Goal: Task Accomplishment & Management: Use online tool/utility

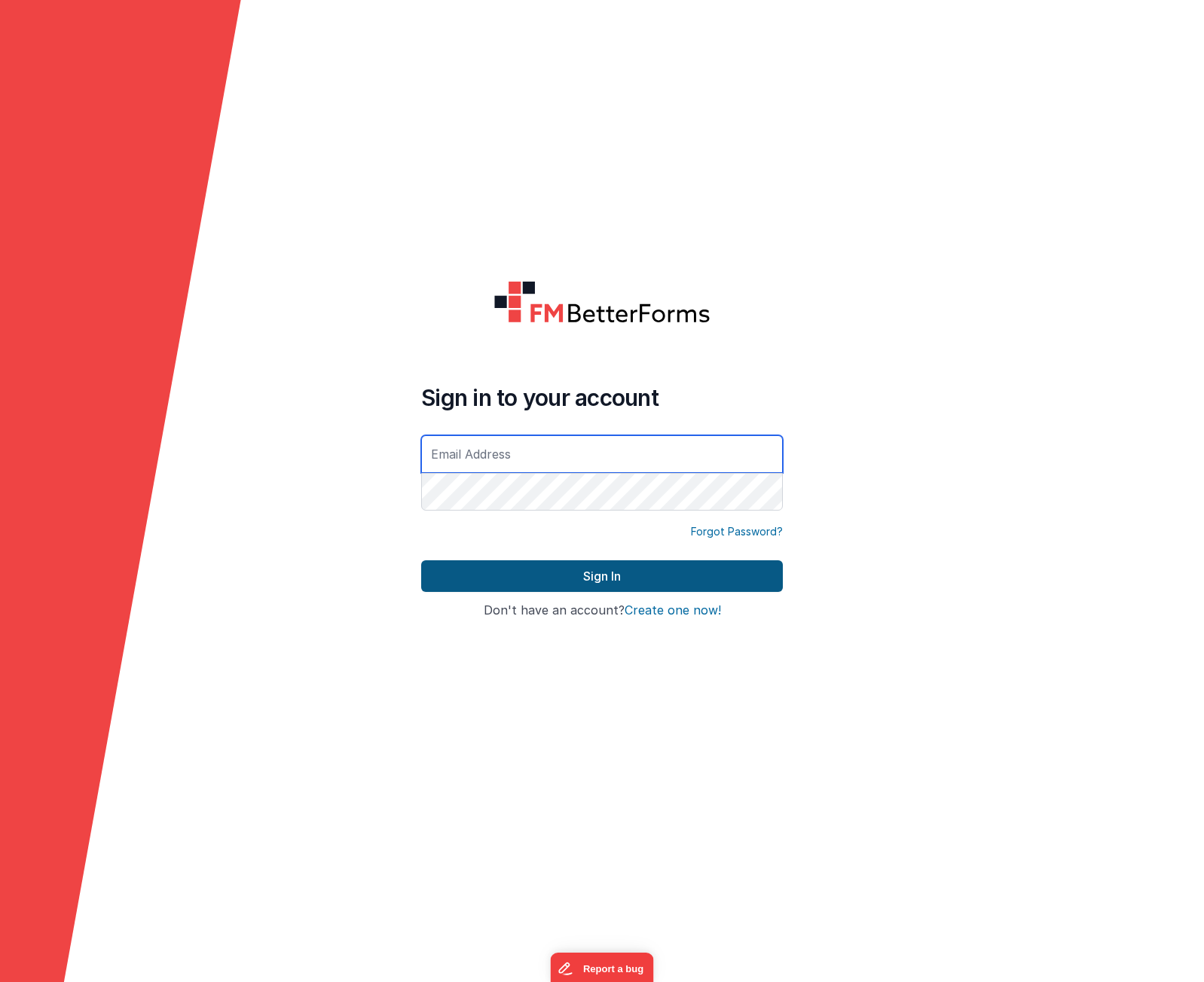
type input "[PERSON_NAME][EMAIL_ADDRESS][DOMAIN_NAME]"
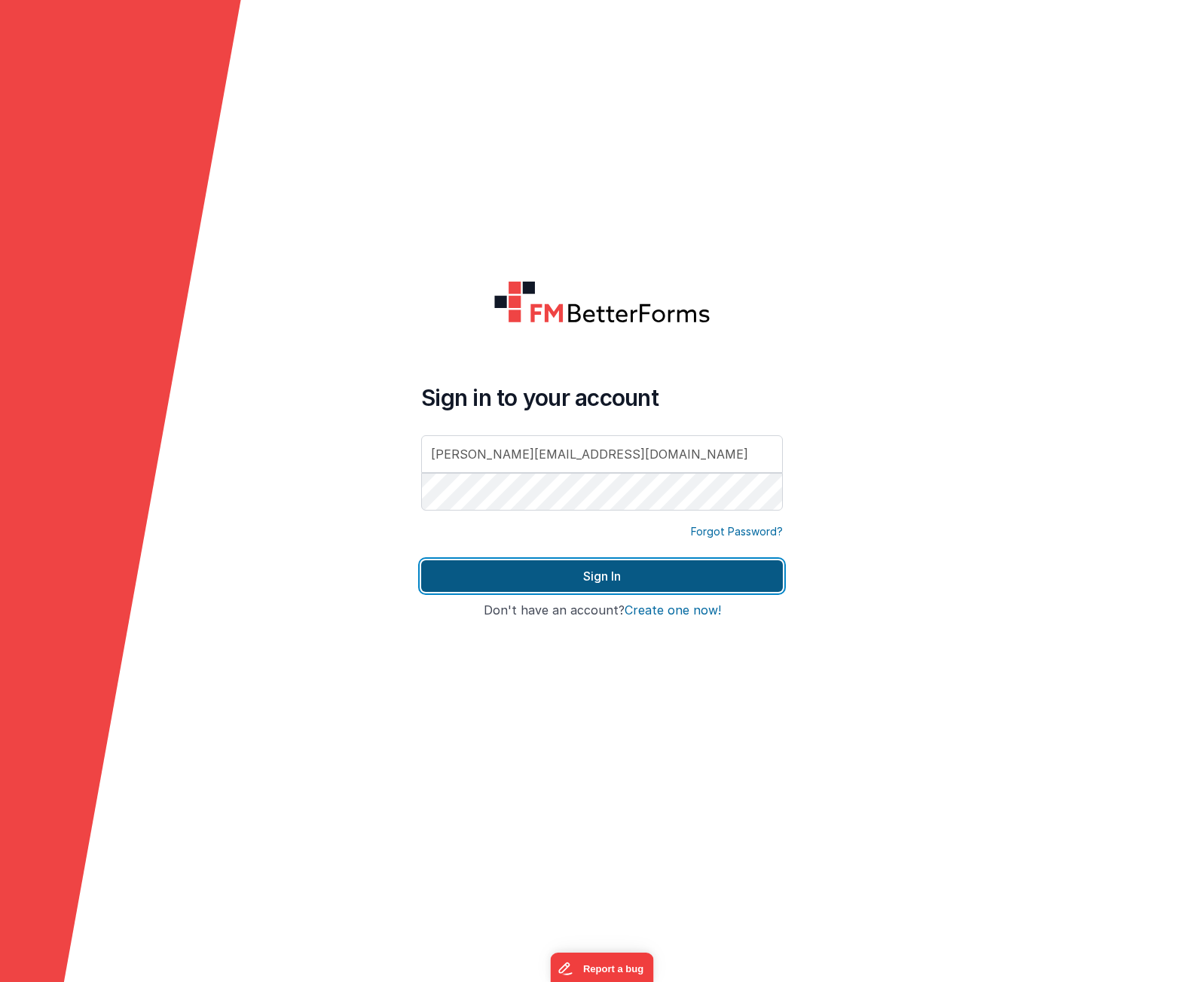
click at [589, 580] on button "Sign In" at bounding box center [602, 576] width 362 height 32
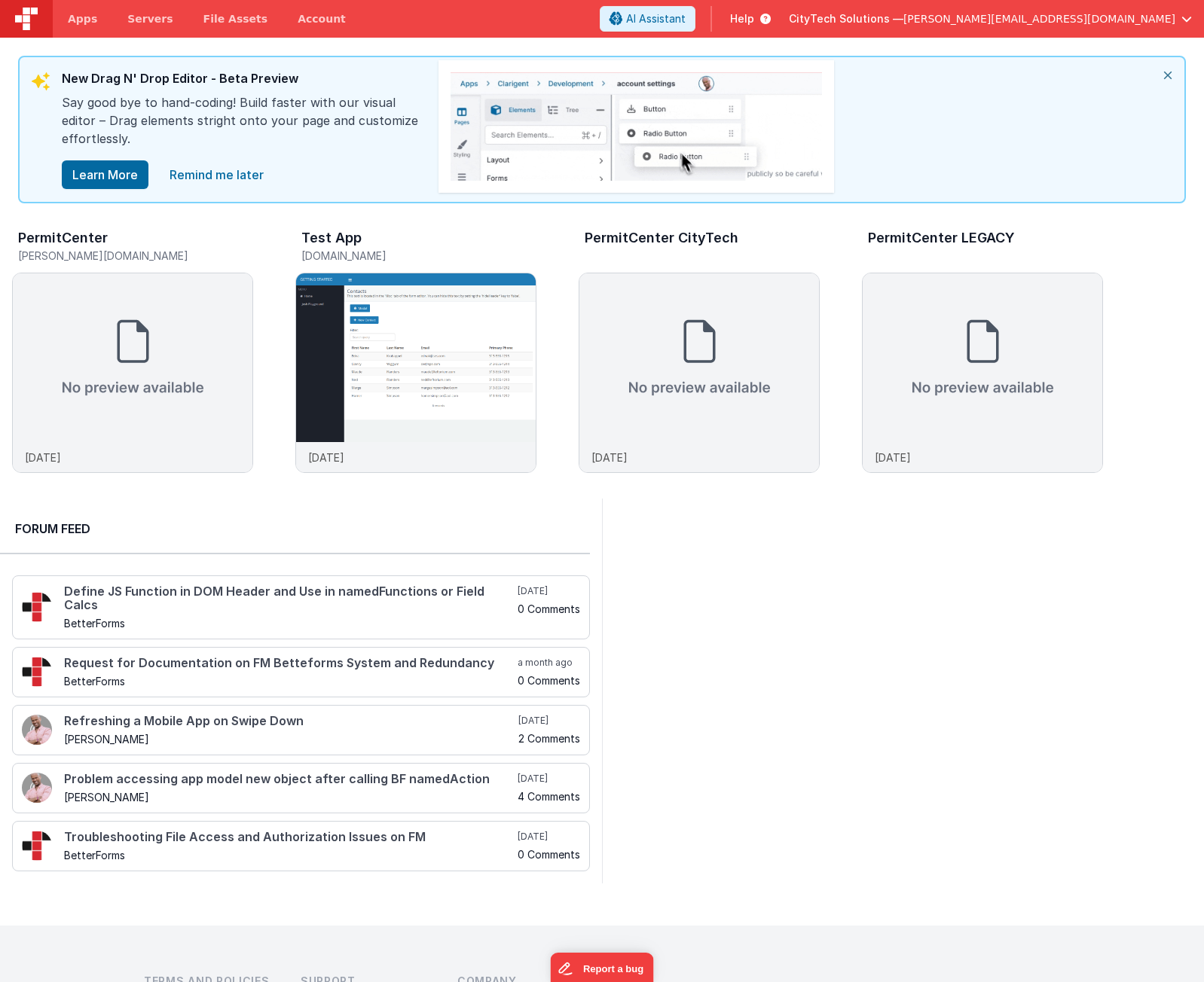
click at [1198, 519] on div at bounding box center [903, 691] width 602 height 385
click at [118, 173] on button "Learn More" at bounding box center [105, 174] width 87 height 29
click at [1169, 73] on icon "close" at bounding box center [1168, 75] width 33 height 36
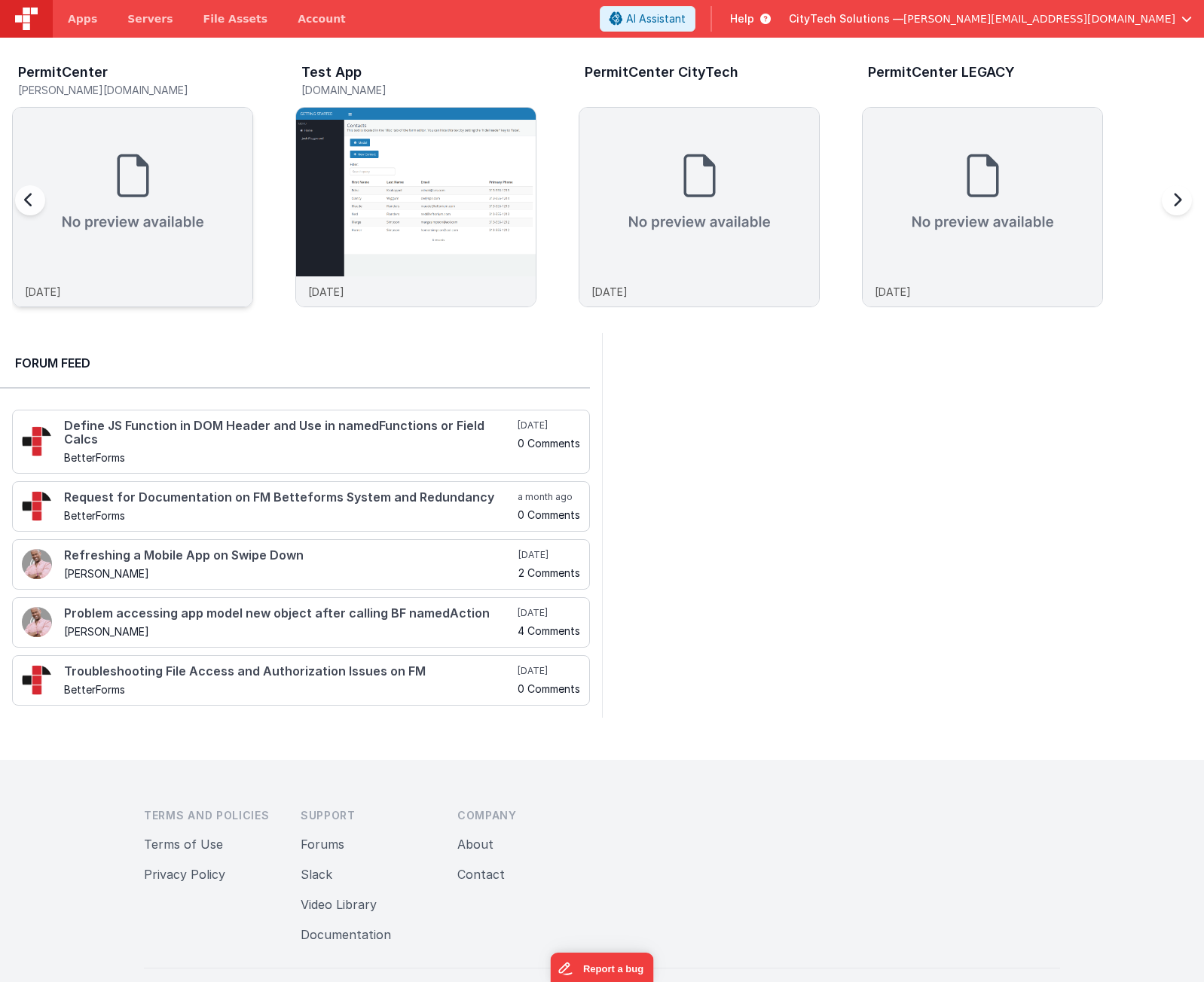
click at [128, 205] on img at bounding box center [132, 192] width 239 height 169
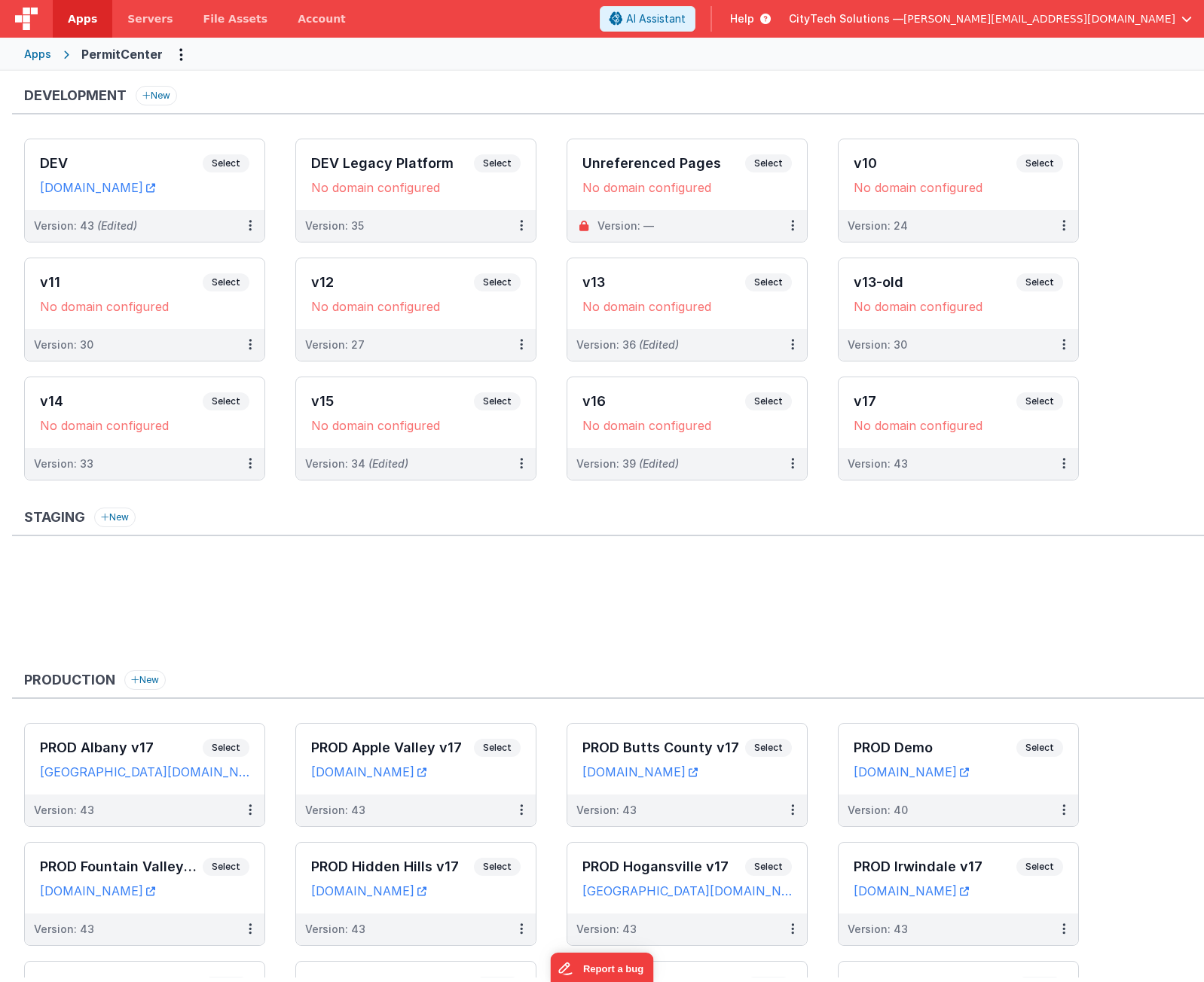
drag, startPoint x: 334, startPoint y: 608, endPoint x: 315, endPoint y: 547, distance: 63.9
click at [333, 607] on ul at bounding box center [614, 609] width 1180 height 98
click at [217, 164] on span "Select" at bounding box center [226, 163] width 46 height 18
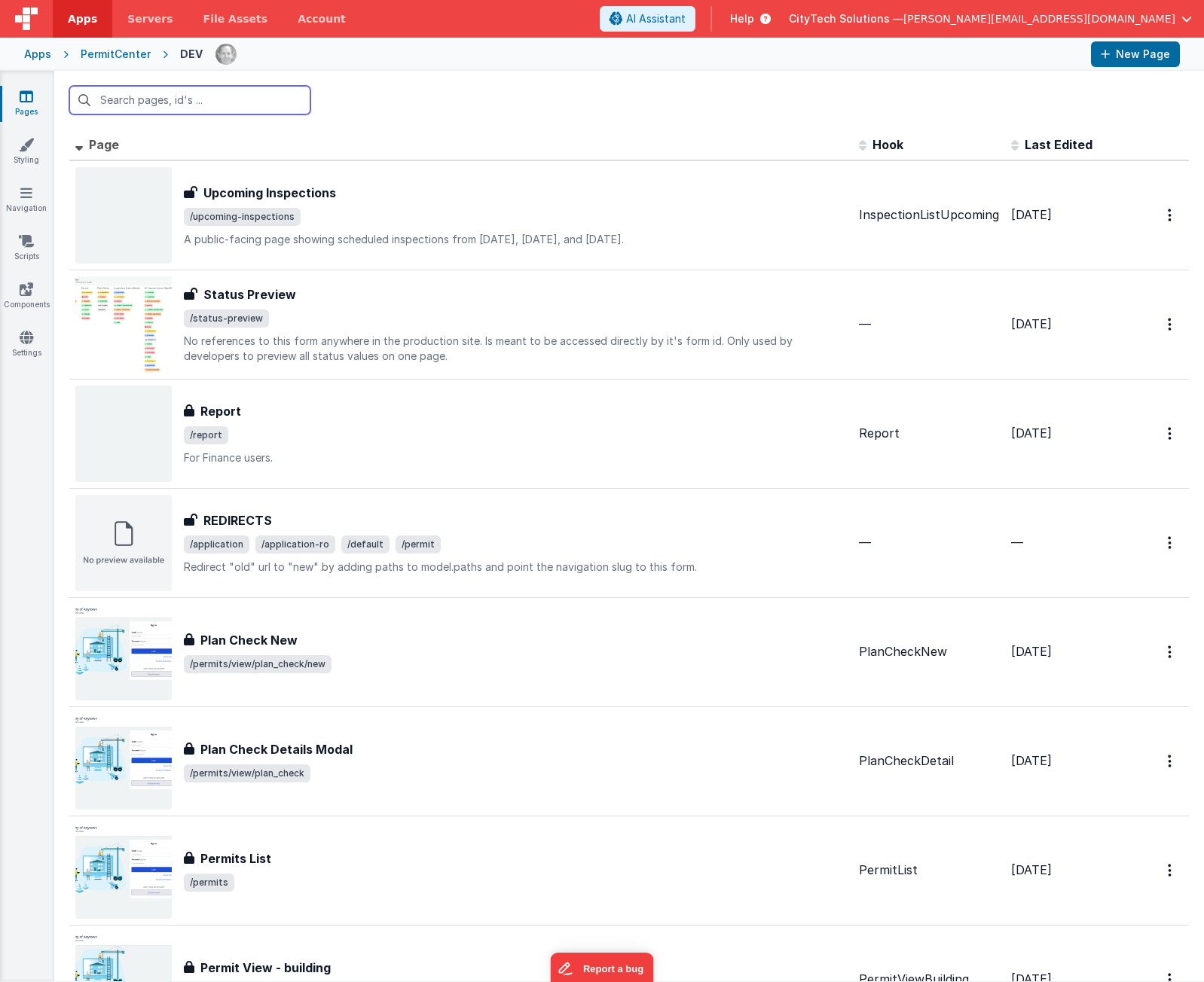
click at [191, 98] on input "text" at bounding box center [189, 100] width 241 height 29
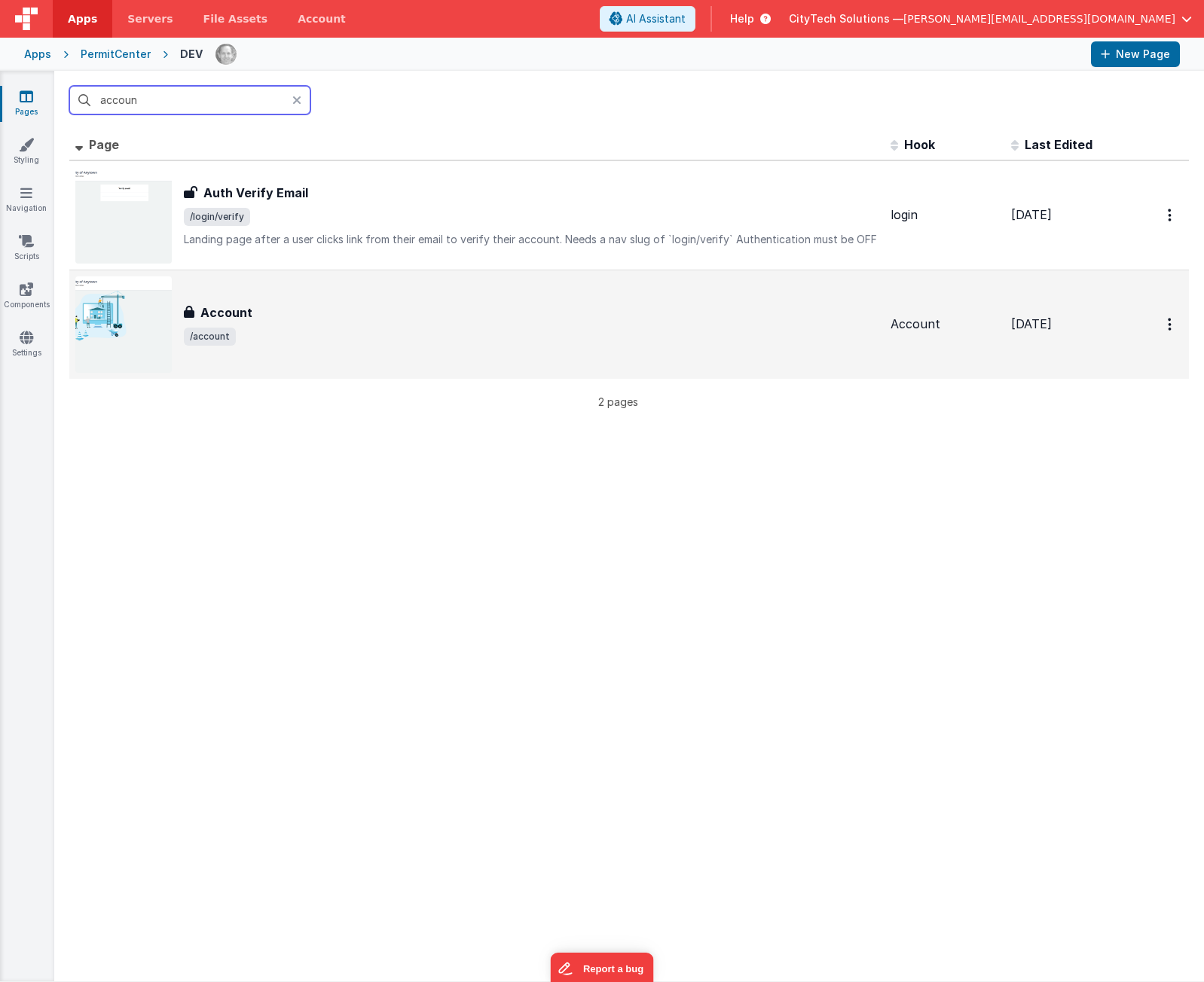
type input "accoun"
click at [298, 332] on span "/account" at bounding box center [531, 336] width 695 height 18
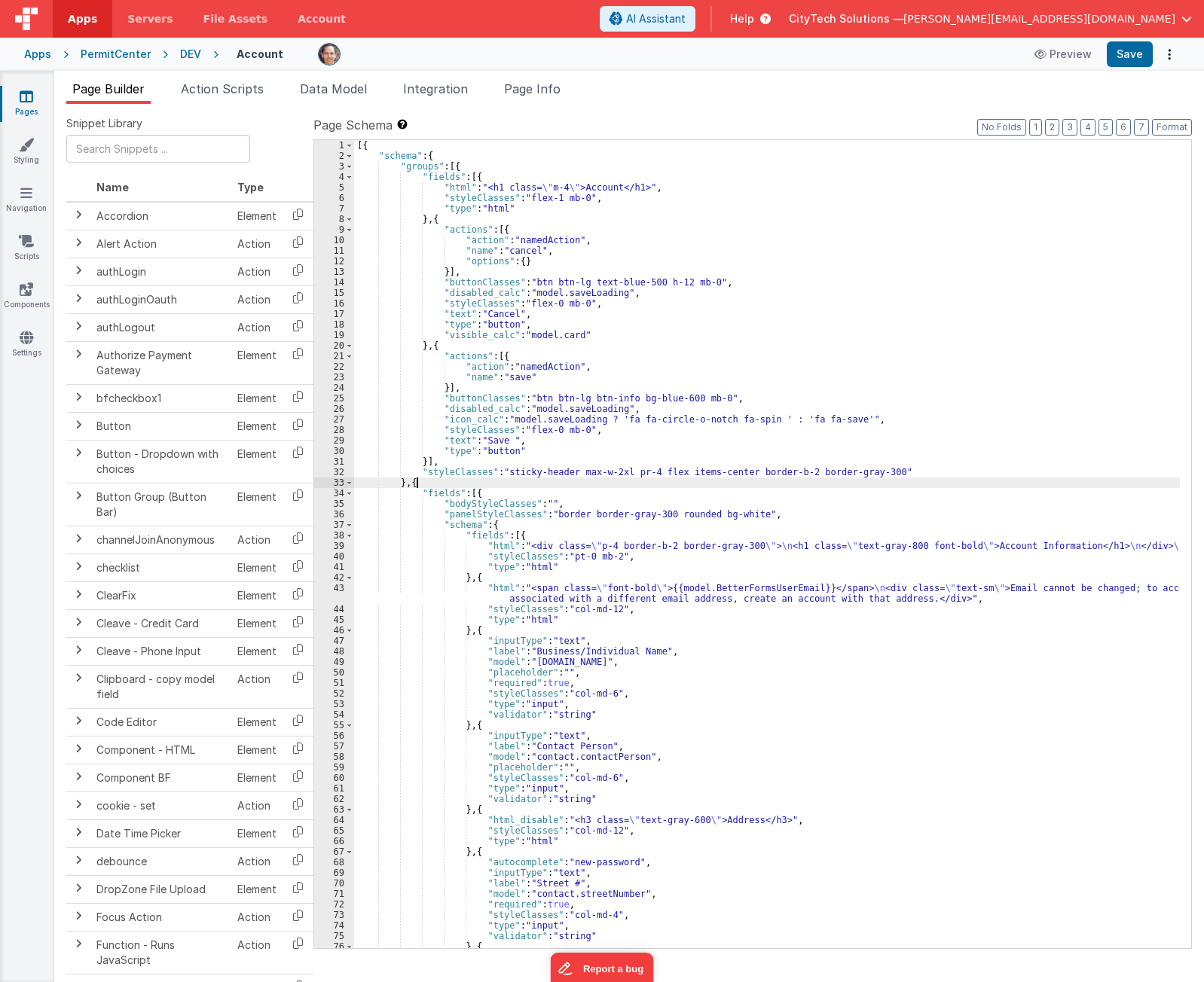
click at [581, 483] on div "[{ "schema" : { "groups" : [{ "fields" : [{ "html" : "<h1 class= \" m-4 \" >Acc…" at bounding box center [767, 555] width 826 height 829
click at [543, 86] on span "Page Info" at bounding box center [532, 88] width 57 height 15
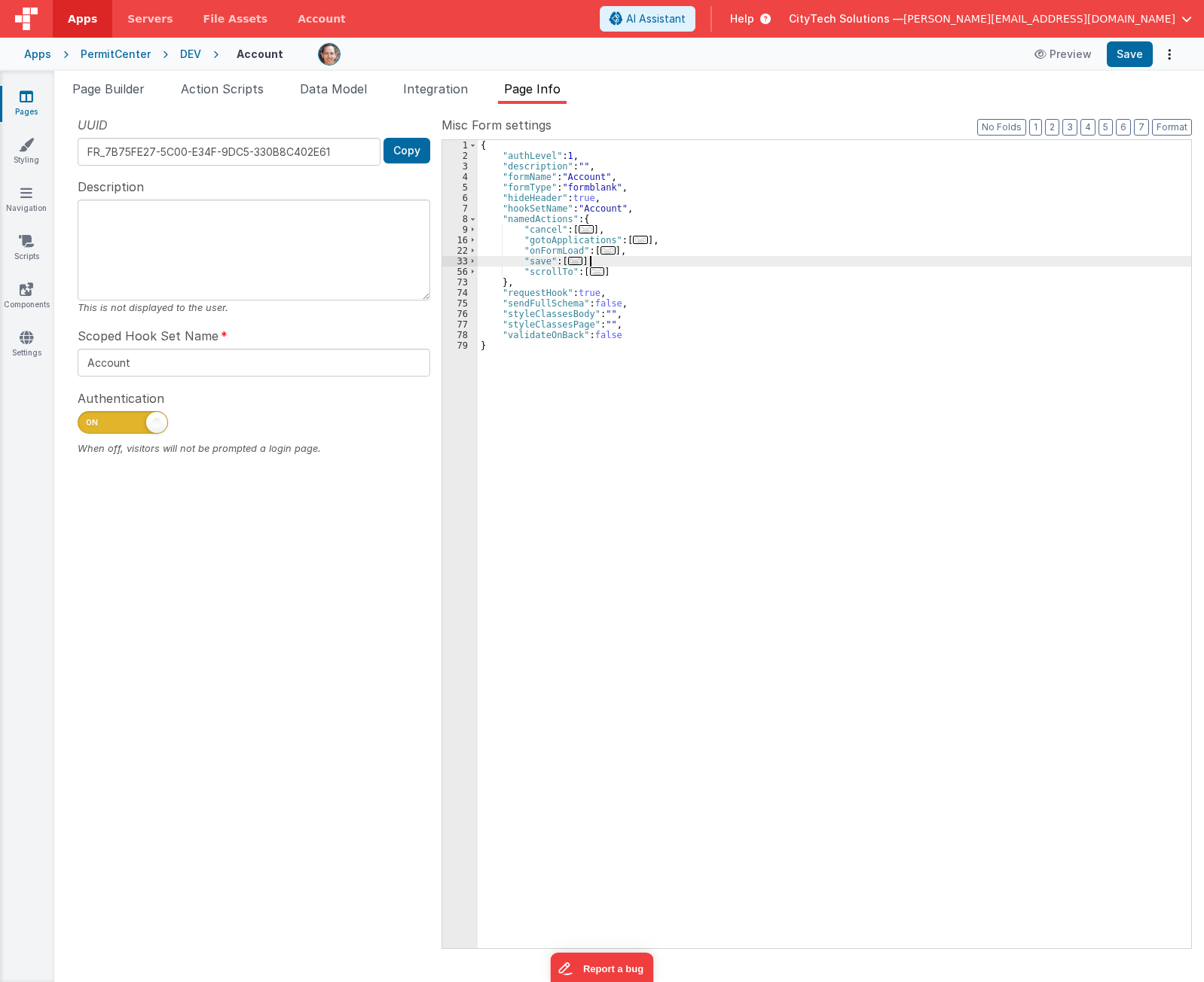
click at [727, 259] on div "{ "authLevel" : 1 , "description" : "" , "formName" : "Account" , "formType" : …" at bounding box center [834, 555] width 714 height 829
click at [642, 213] on div "{ "authLevel" : 1 , "description" : "" , "formName" : "Account" , "formType" : …" at bounding box center [834, 555] width 714 height 829
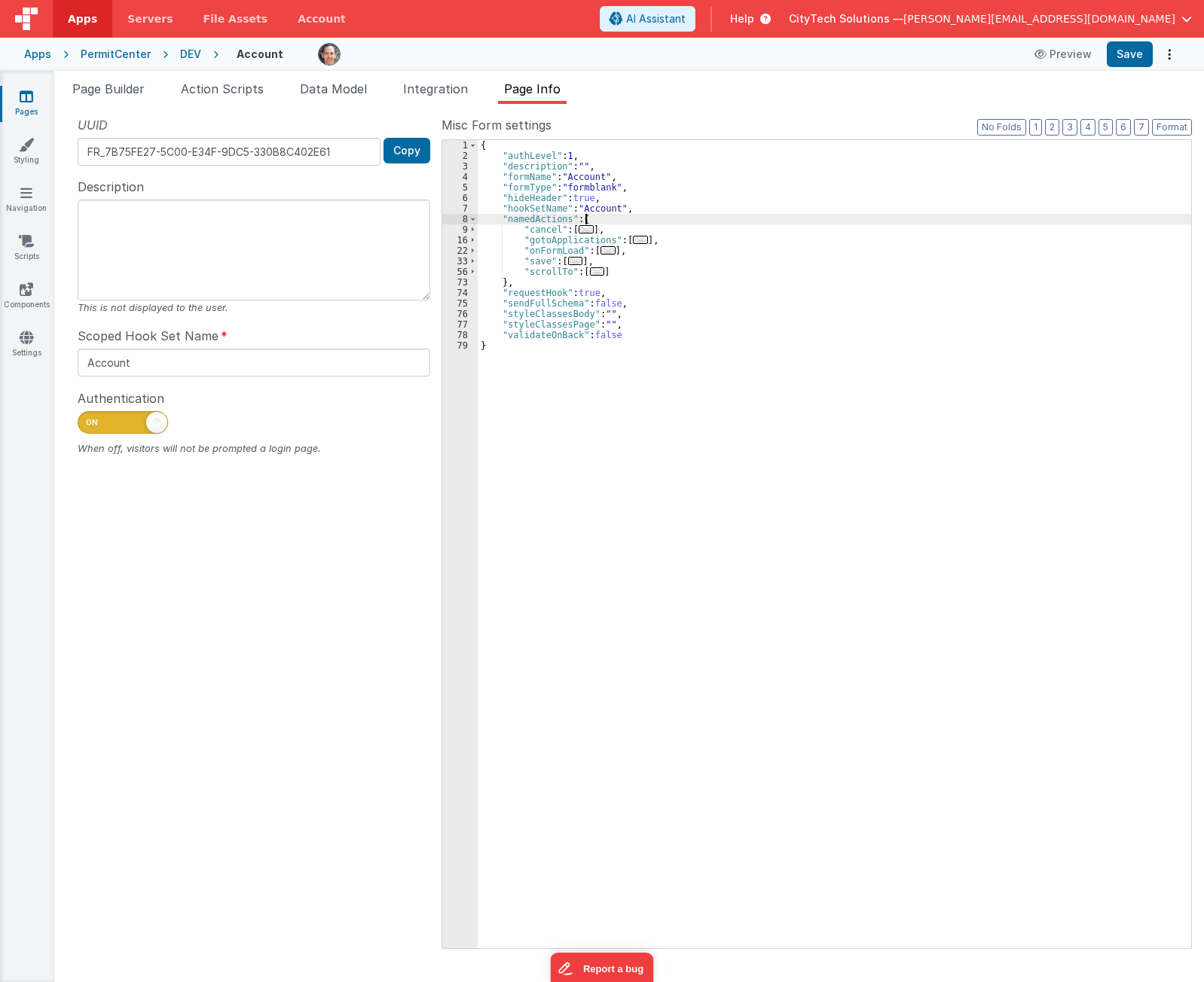
click at [640, 218] on div "{ "authLevel" : 1 , "description" : "" , "formName" : "Account" , "formType" : …" at bounding box center [834, 555] width 714 height 829
click at [682, 393] on div "{ "authLevel" : 1 , "description" : "" , "formName" : "Account" , "formType" : …" at bounding box center [834, 555] width 714 height 829
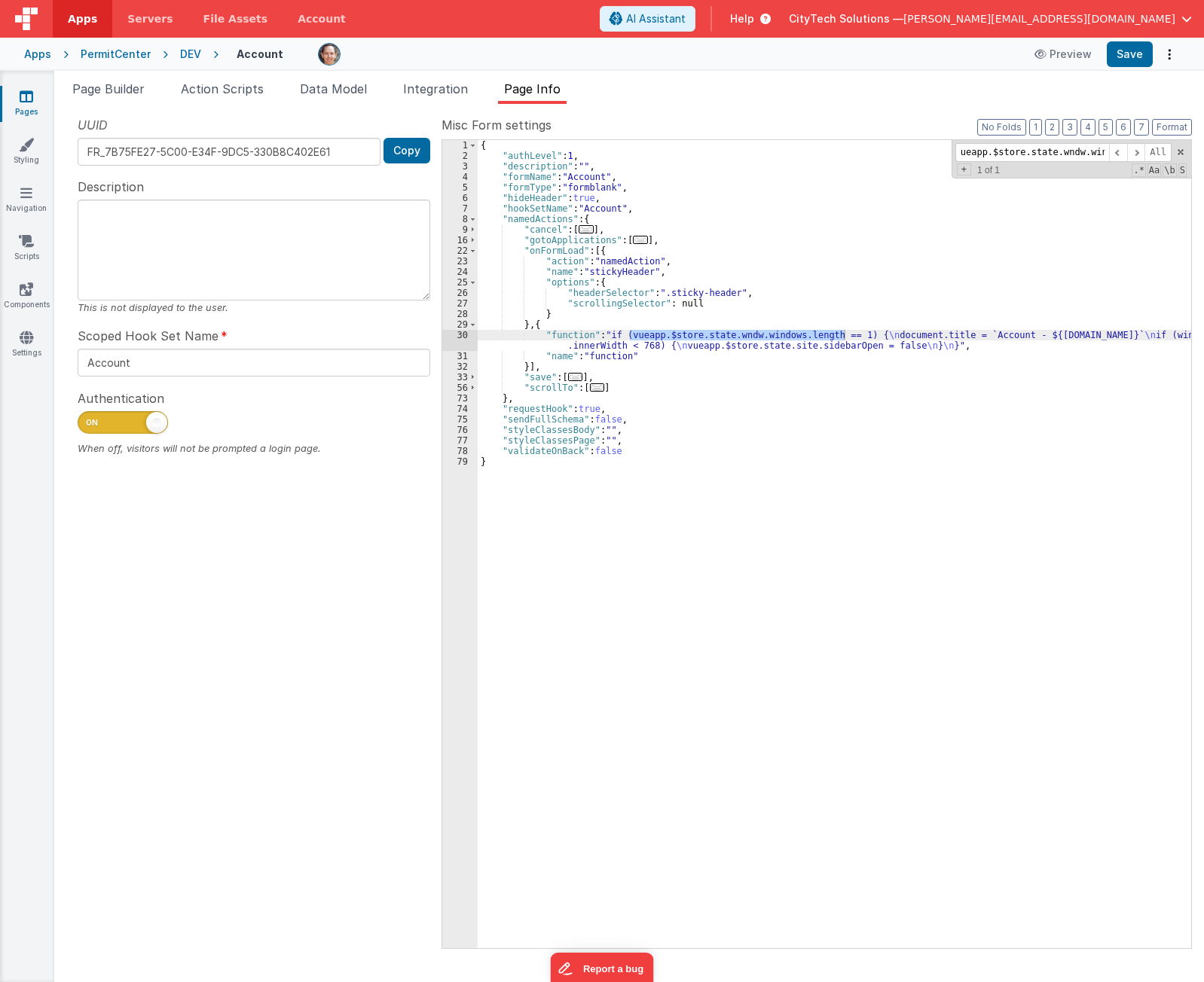
scroll to position [0, 69]
type input "ueapp.$store.state.wndw.windows.length == 1"
click at [1178, 153] on span at bounding box center [1181, 153] width 11 height 11
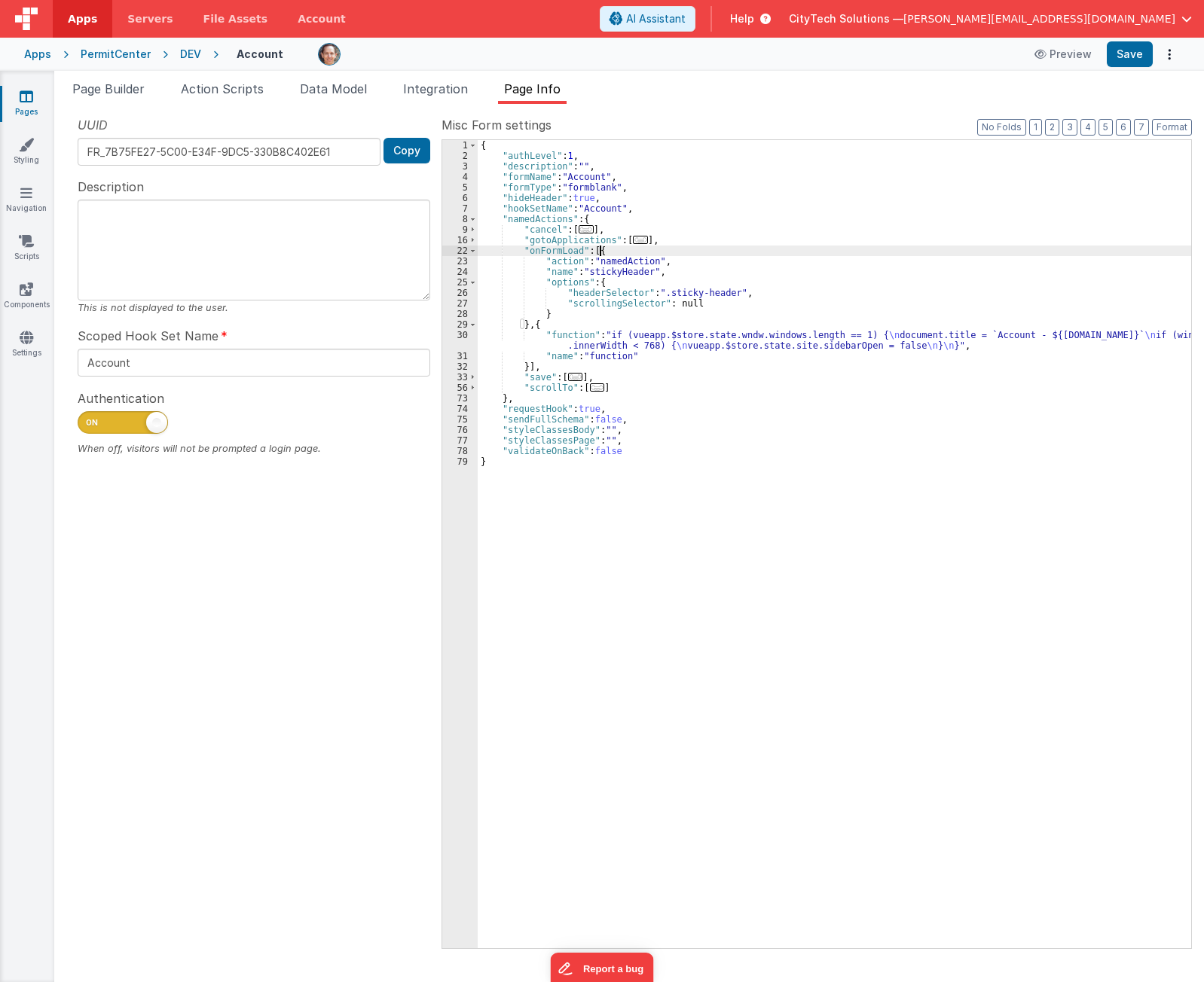
click at [689, 255] on div "{ "authLevel" : 1 , "description" : "" , "formName" : "Account" , "formType" : …" at bounding box center [834, 555] width 714 height 829
click at [554, 249] on div "{ "authLevel" : 1 , "description" : "" , "formName" : "Account" , "formType" : …" at bounding box center [834, 555] width 714 height 829
click at [611, 250] on div "{ "authLevel" : 1 , "description" : "" , "formName" : "Account" , "formType" : …" at bounding box center [834, 555] width 714 height 829
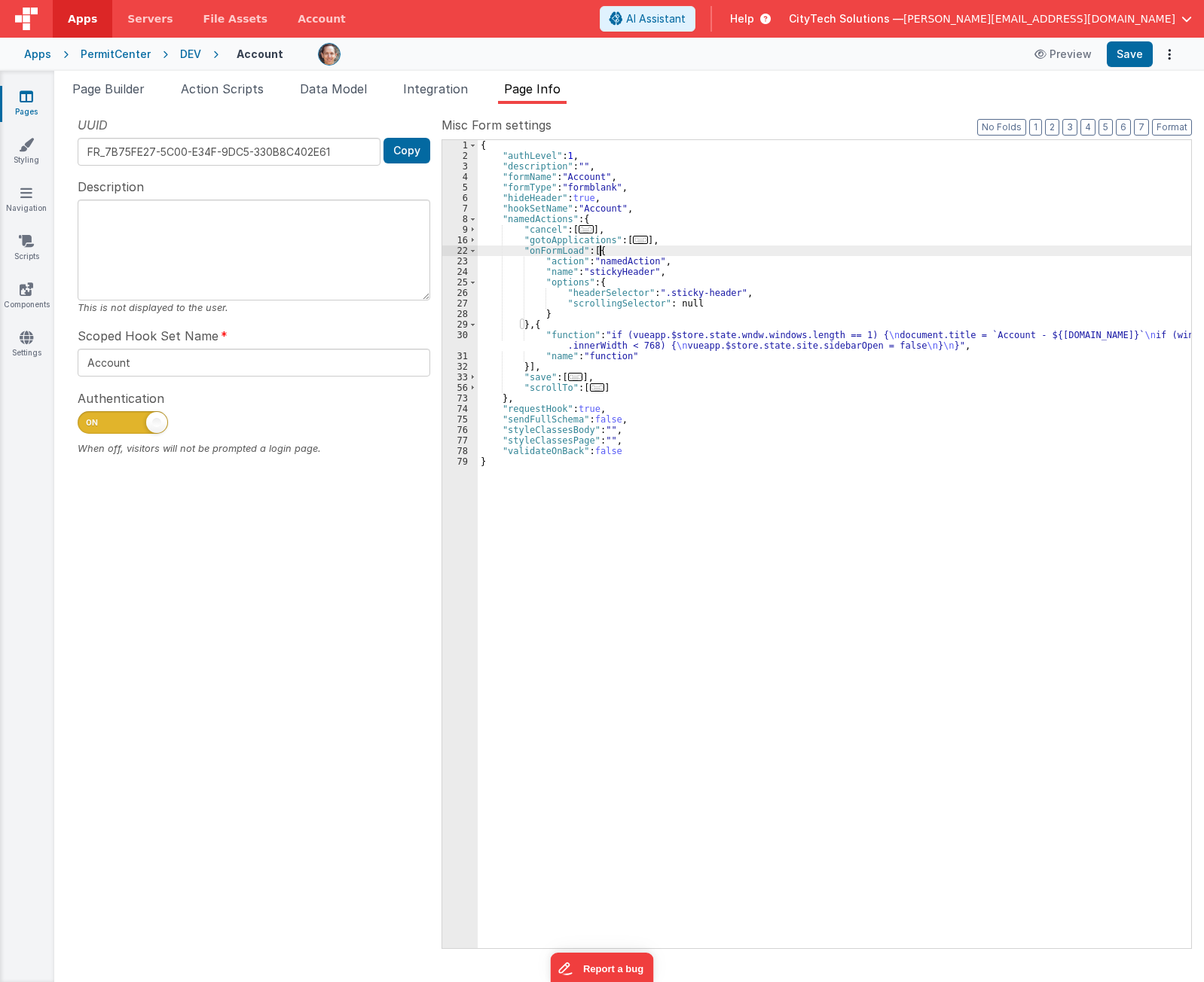
click at [591, 324] on div "{ "authLevel" : 1 , "description" : "" , "formName" : "Account" , "formType" : …" at bounding box center [834, 555] width 714 height 829
click at [556, 356] on div "{ "authLevel" : 1 , "description" : "" , "formName" : "Account" , "formType" : …" at bounding box center [834, 555] width 714 height 829
click at [586, 369] on div "{ "authLevel" : 1 , "description" : "" , "formName" : "Account" , "formType" : …" at bounding box center [834, 555] width 714 height 829
click at [315, 623] on div "UUID FR_7B75FE27-5C00-E34F-9DC5-330B8C402E61 Copy Description This is not displ…" at bounding box center [254, 532] width 375 height 832
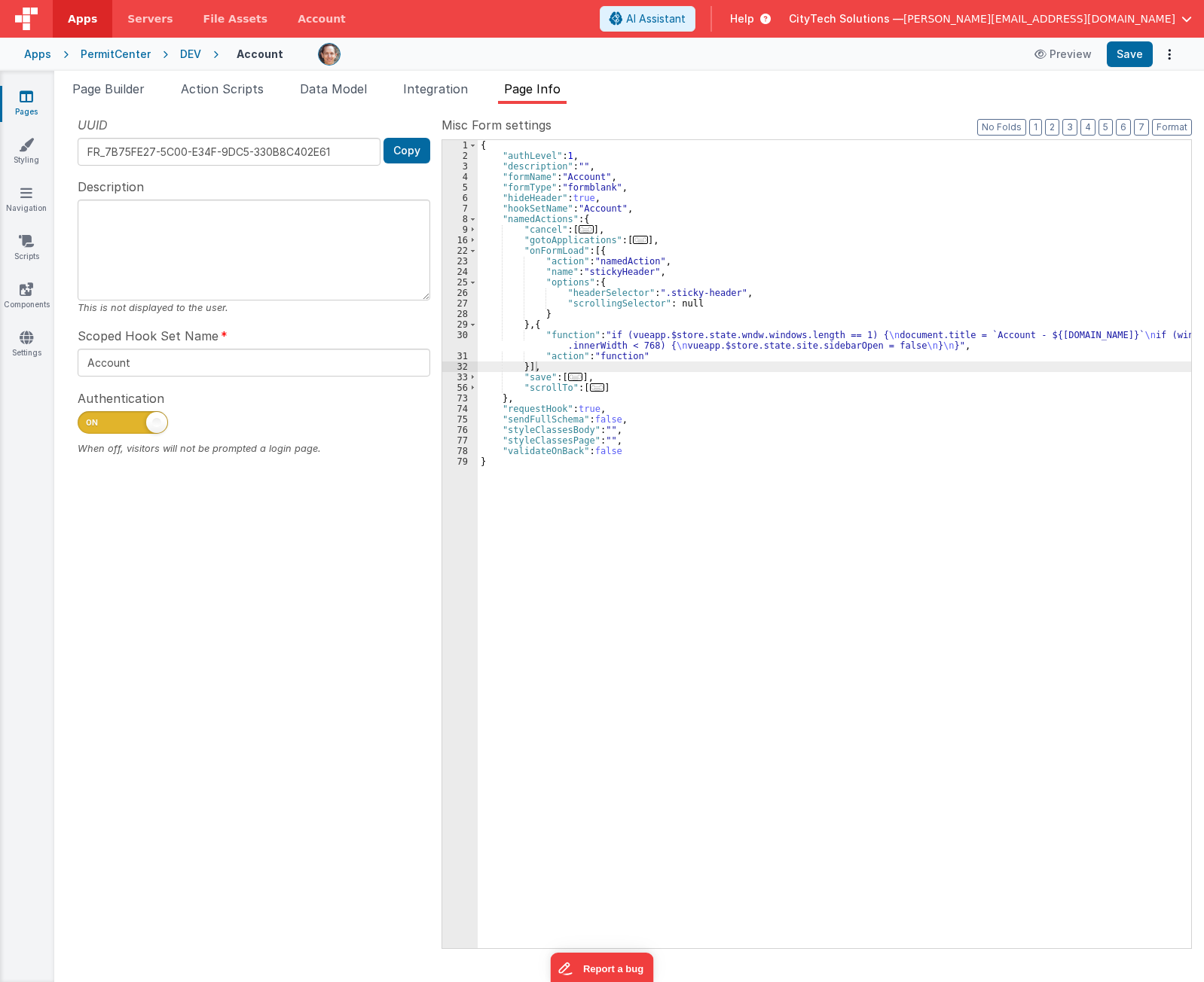
click at [1048, 594] on div "{ "authLevel" : 1 , "description" : "" , "formName" : "Account" , "formType" : …" at bounding box center [834, 555] width 714 height 829
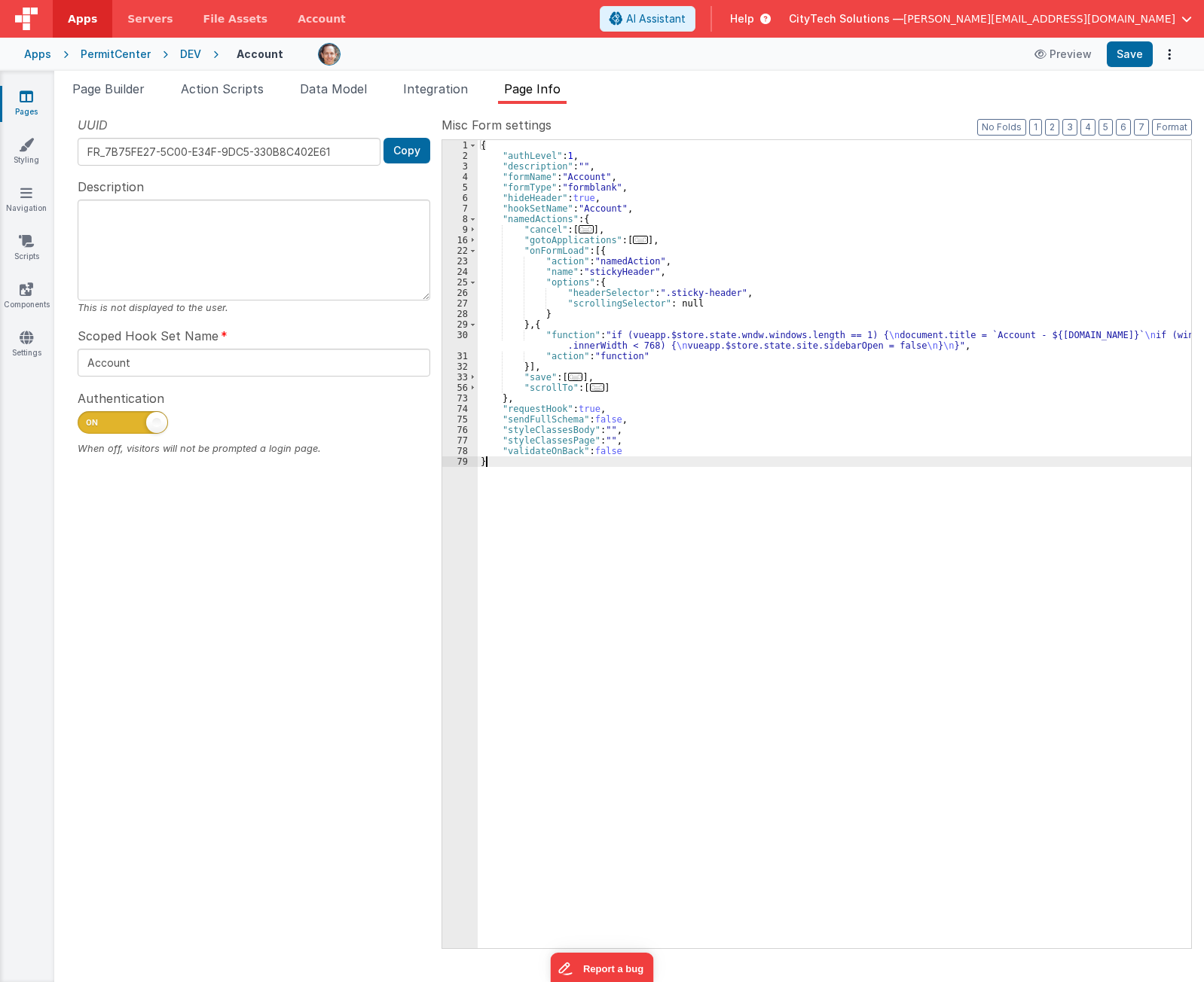
click at [1068, 496] on div "{ "authLevel" : 1 , "description" : "" , "formName" : "Account" , "formType" : …" at bounding box center [834, 555] width 714 height 829
click at [557, 249] on div "{ "authLevel" : 1 , "description" : "" , "formName" : "Account" , "formType" : …" at bounding box center [834, 555] width 714 height 829
click at [956, 515] on div "{ "authLevel" : 1 , "description" : "" , "formName" : "Account" , "formType" : …" at bounding box center [834, 555] width 714 height 829
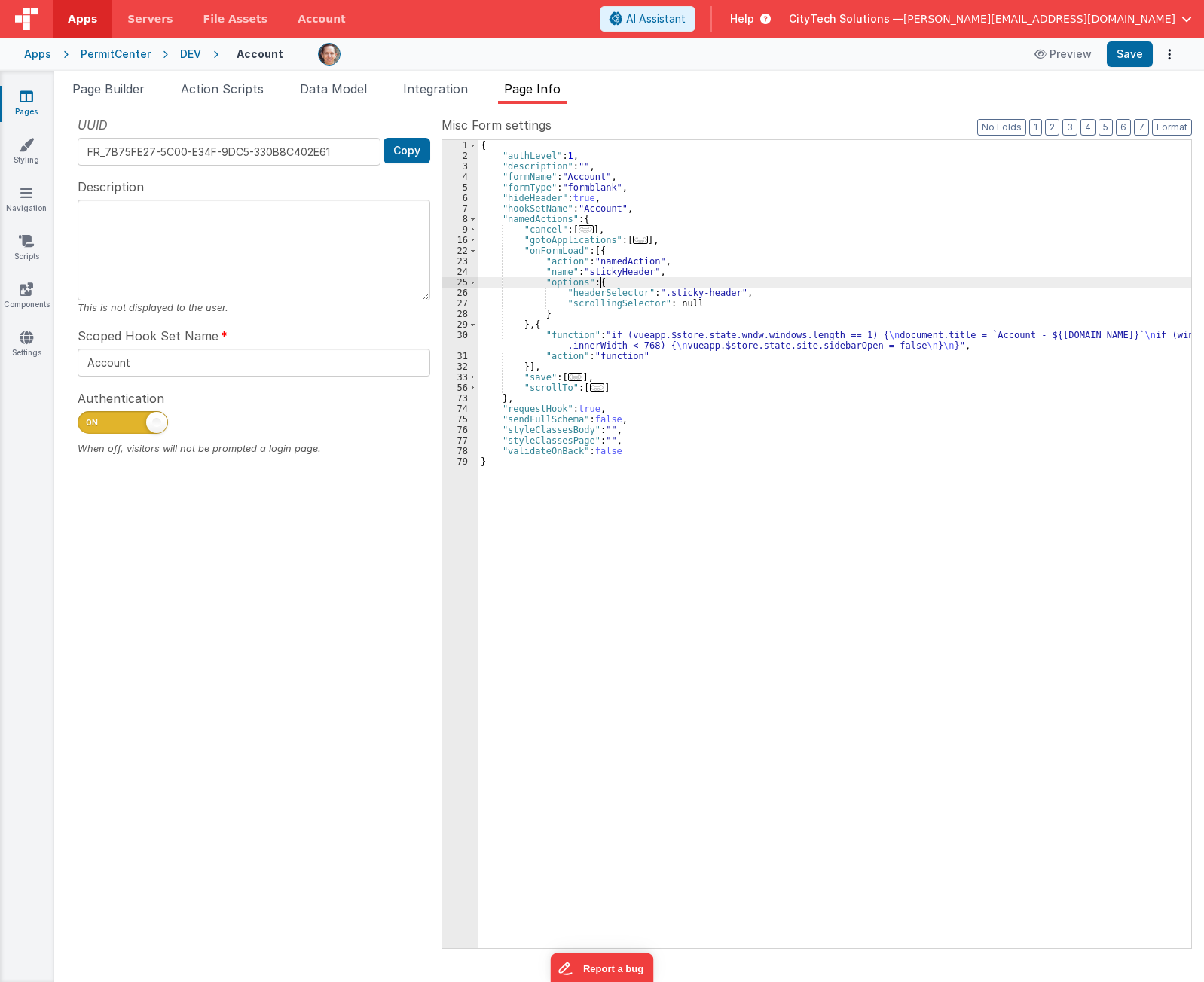
click at [735, 282] on div "{ "authLevel" : 1 , "description" : "" , "formName" : "Account" , "formType" : …" at bounding box center [834, 555] width 714 height 829
click at [39, 243] on link "Scripts" at bounding box center [26, 248] width 54 height 30
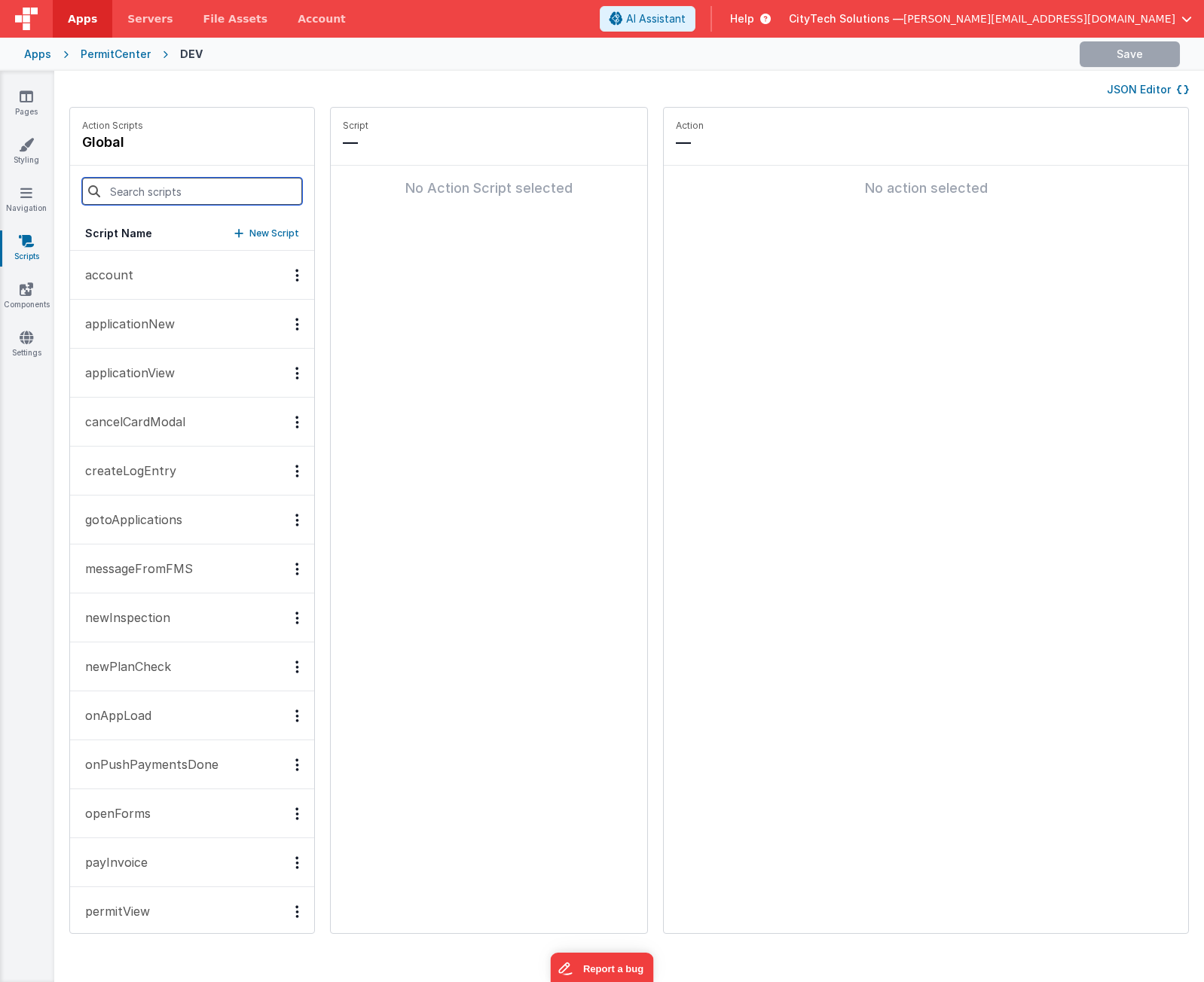
click at [181, 202] on input at bounding box center [192, 191] width 220 height 27
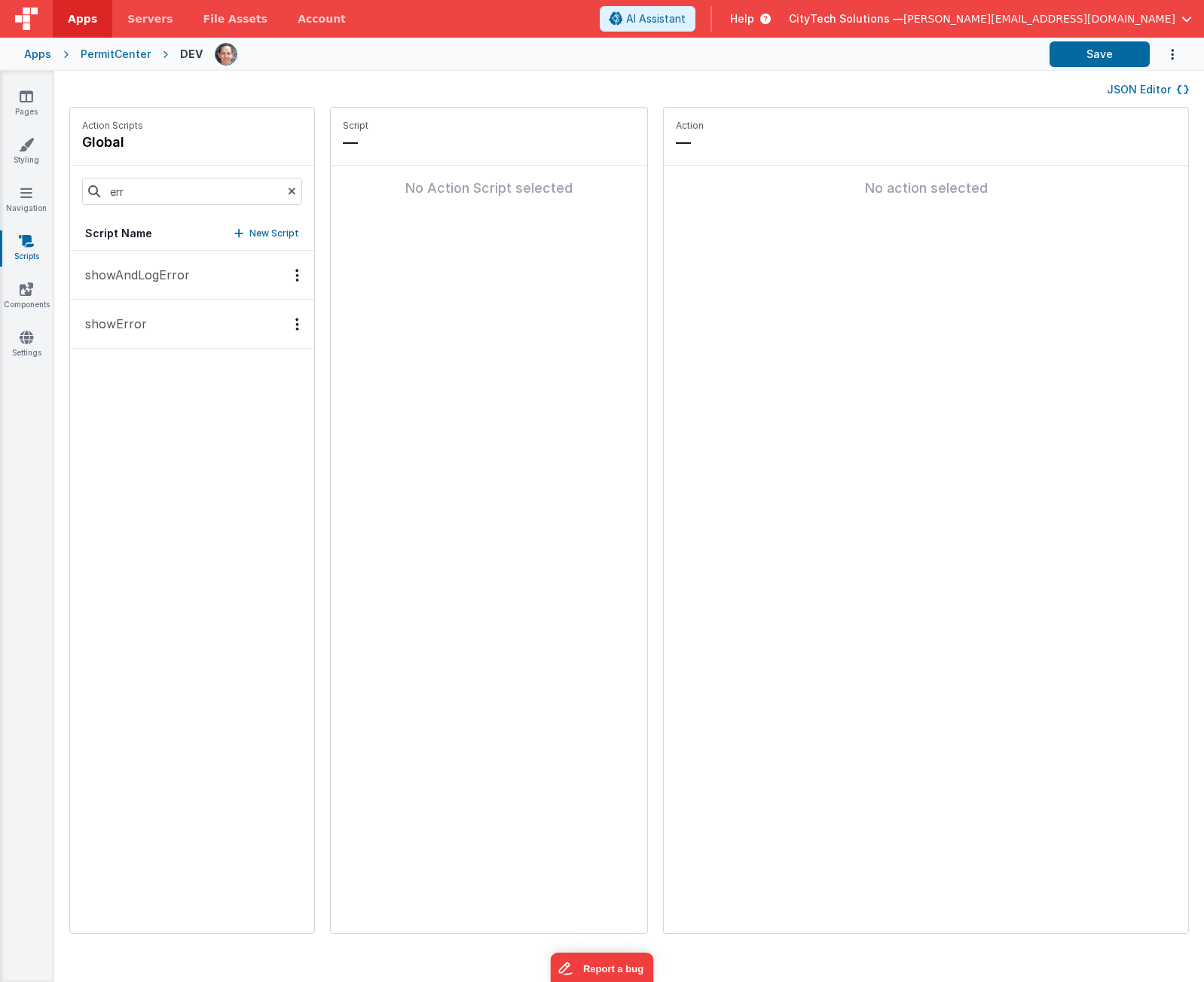
click at [111, 265] on button "showAndLogError" at bounding box center [191, 275] width 244 height 49
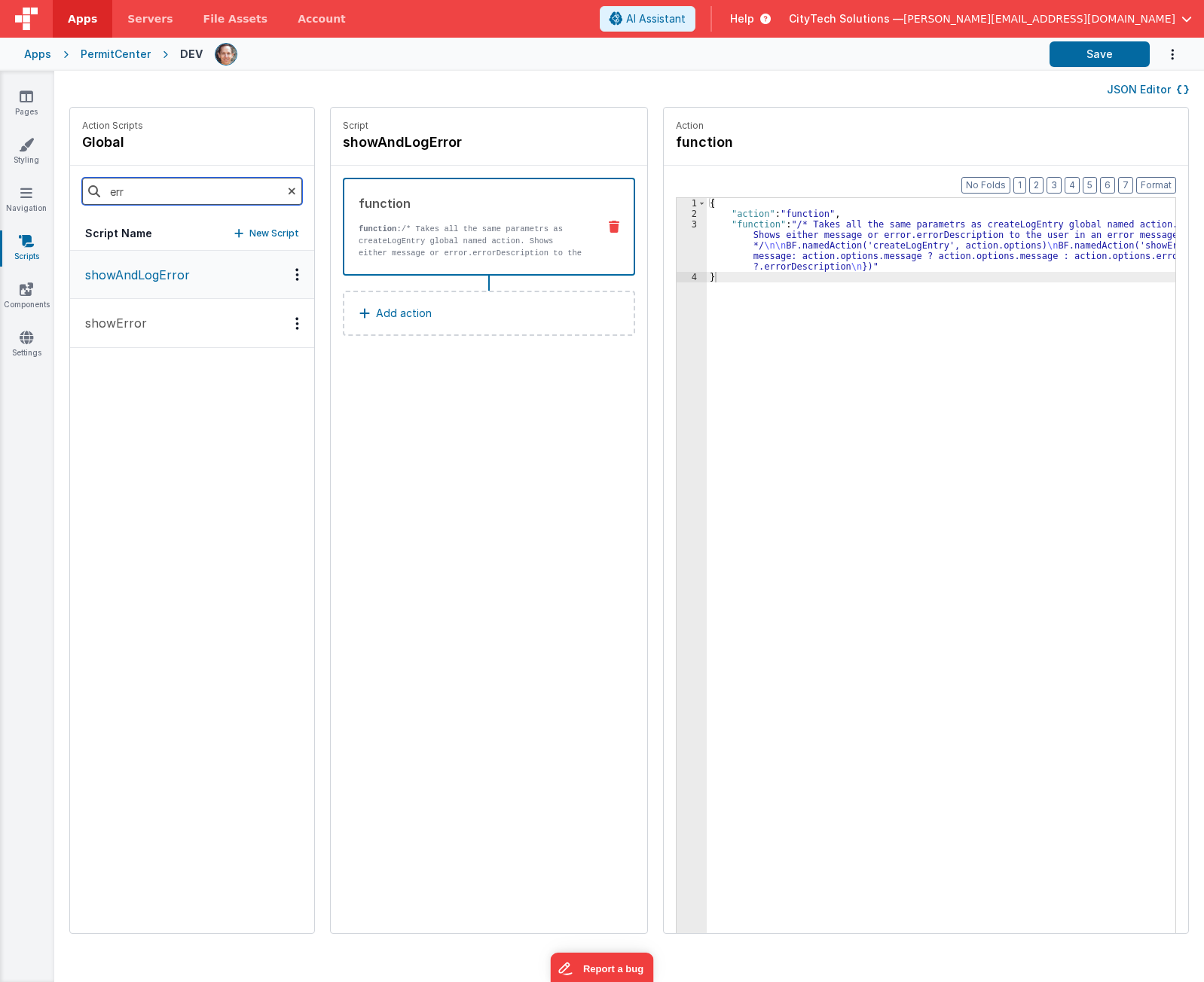
click at [160, 191] on input "err" at bounding box center [192, 191] width 220 height 27
click at [146, 179] on input "err" at bounding box center [192, 191] width 220 height 27
type input "log"
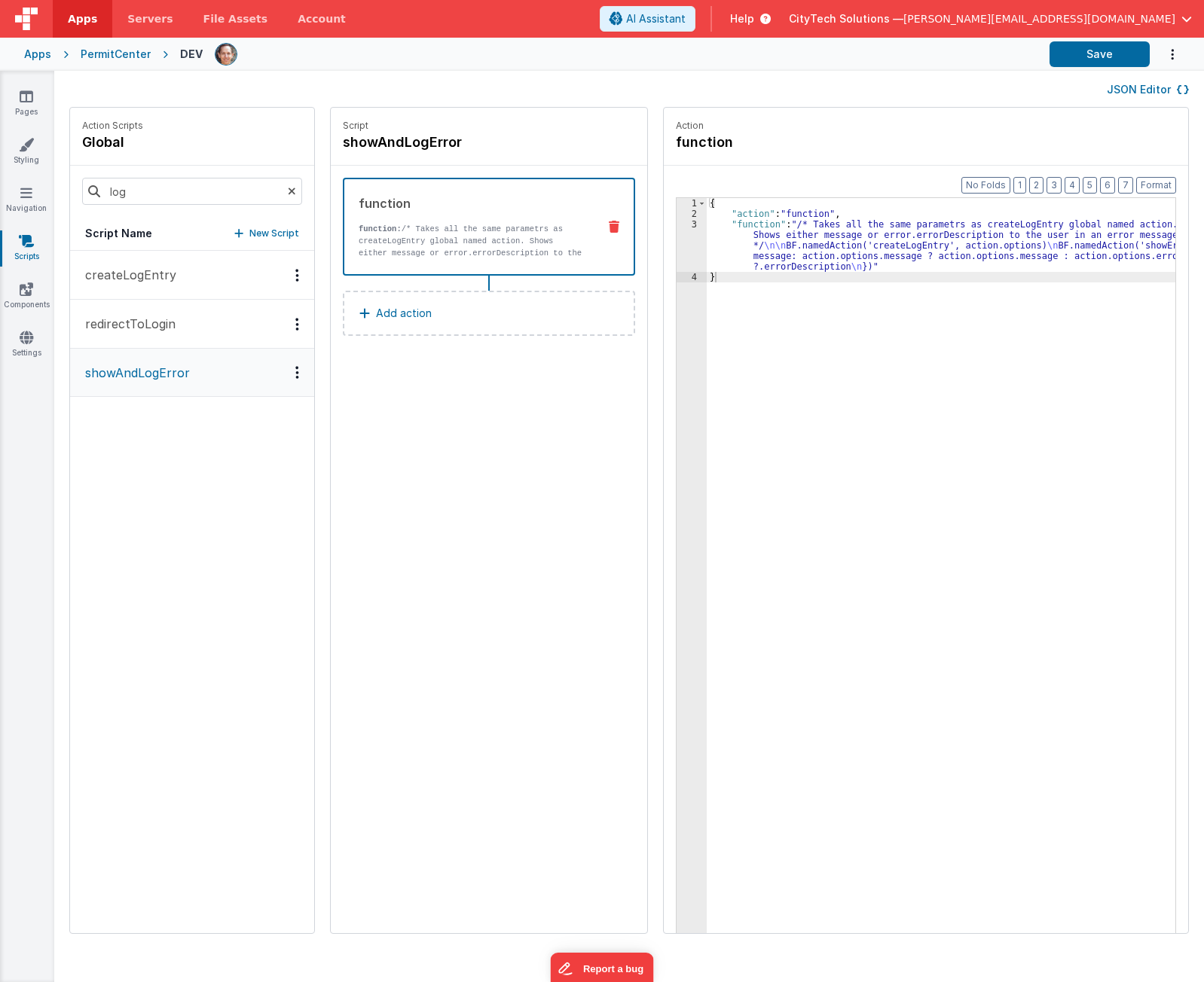
click at [163, 269] on p "createLogEntry" at bounding box center [126, 274] width 100 height 18
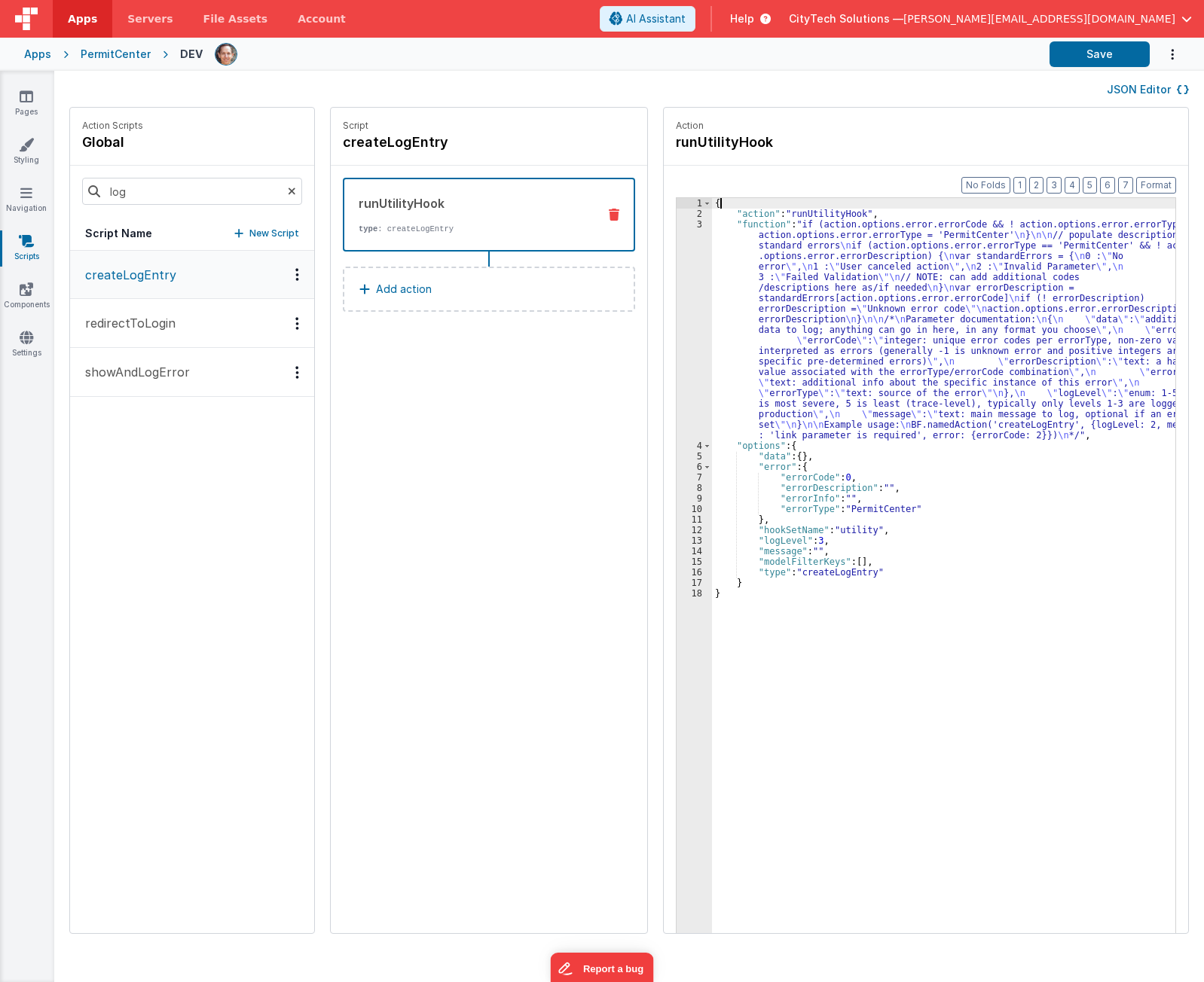
click at [846, 198] on div "{ "action" : "runUtilityHook" , "function" : "if (action.options.error.errorCod…" at bounding box center [951, 599] width 478 height 803
click at [36, 362] on div "Pages Styling Navigation Scripts Components Settings" at bounding box center [27, 526] width 54 height 912
click at [33, 338] on link "Settings" at bounding box center [26, 345] width 54 height 30
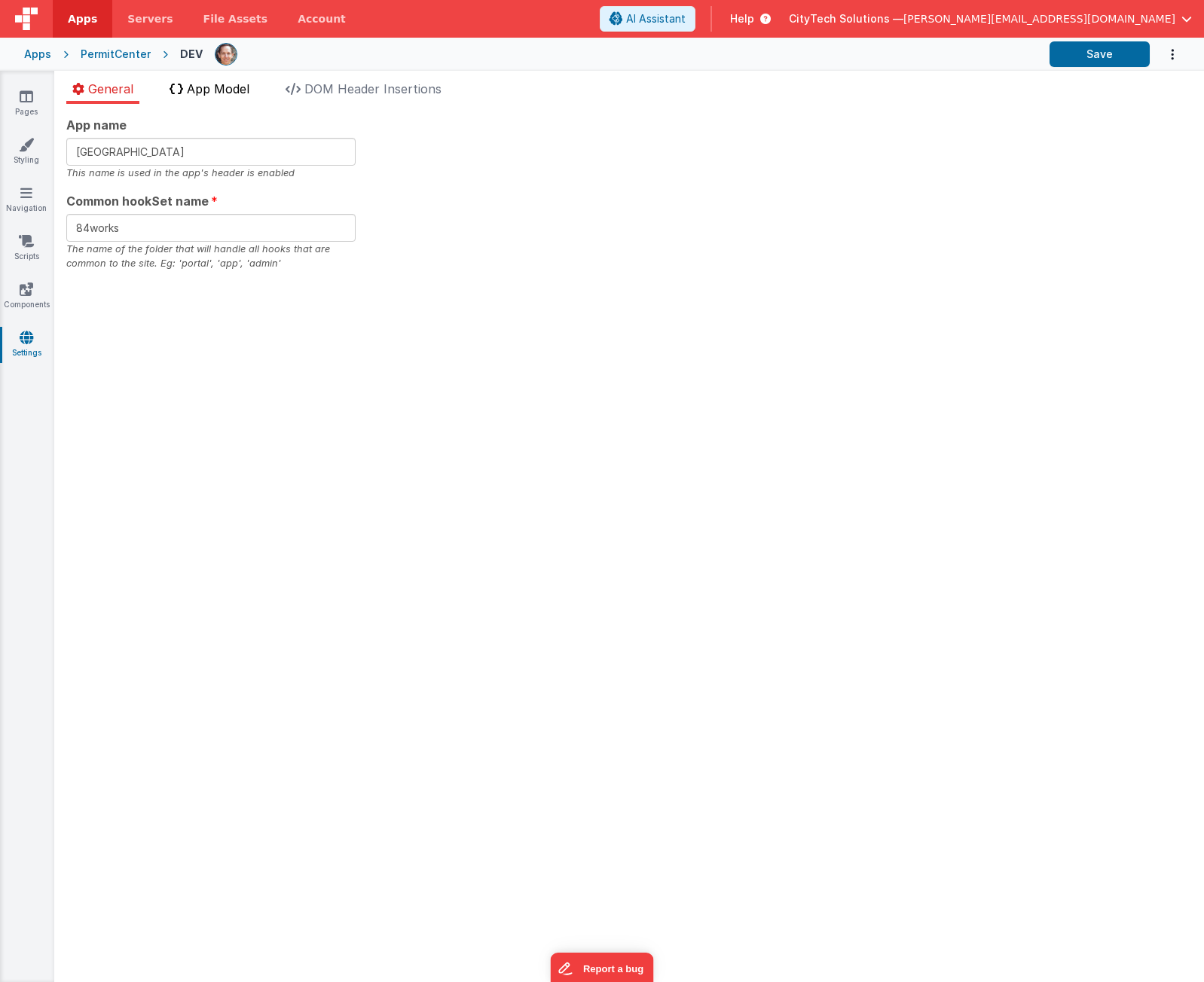
click at [218, 84] on span "App Model" at bounding box center [218, 88] width 63 height 15
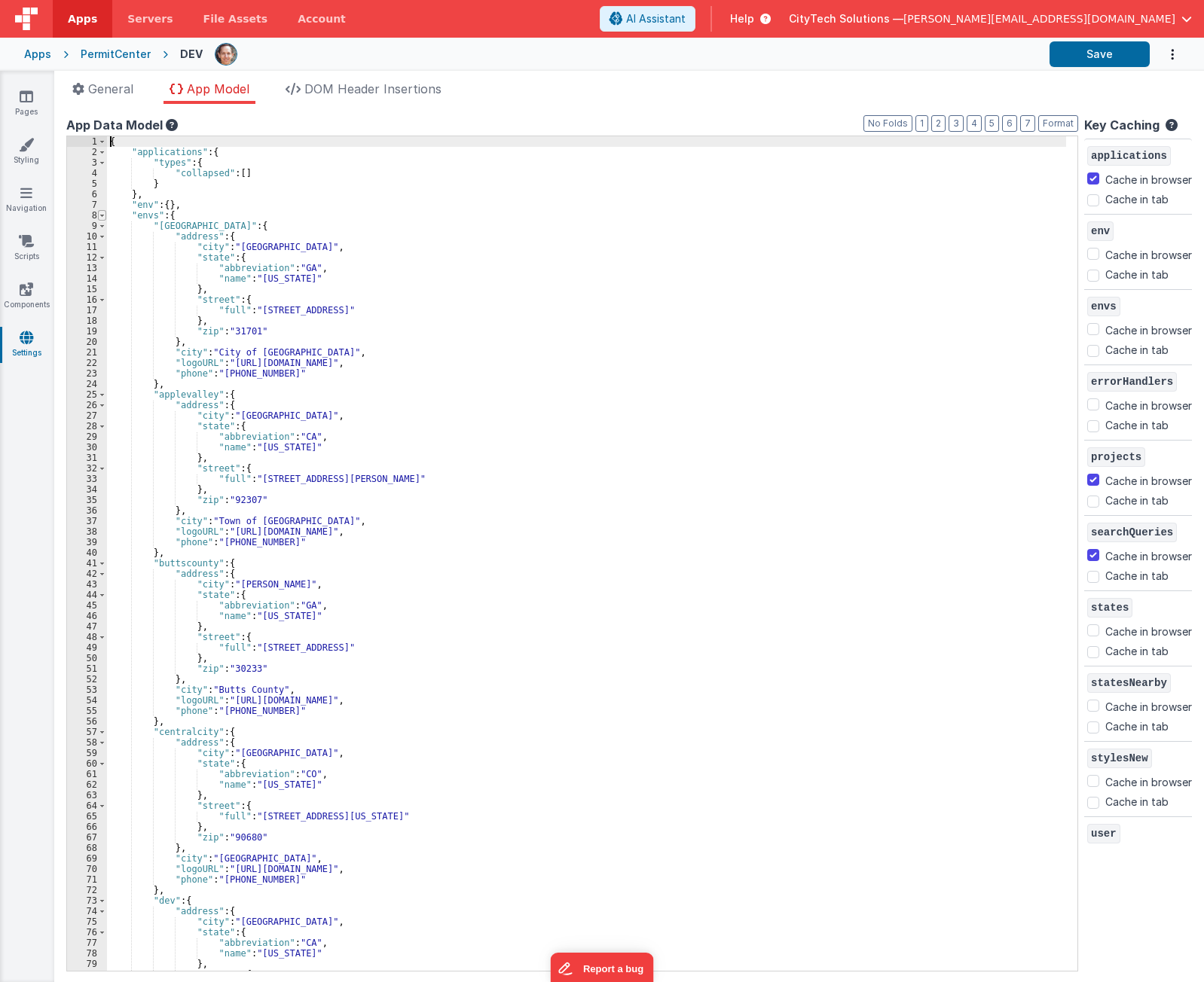
click at [101, 216] on span at bounding box center [101, 215] width 9 height 11
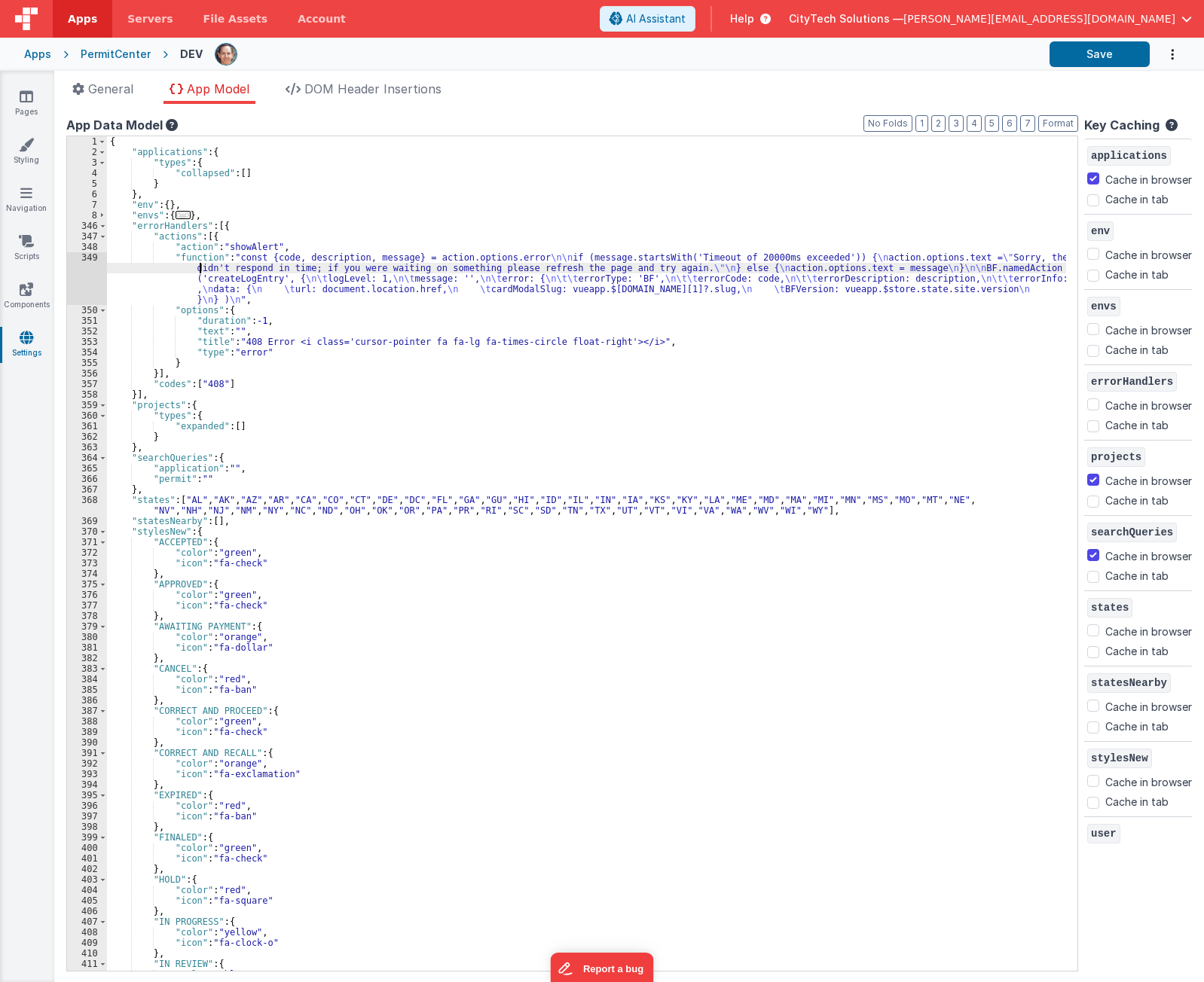
click at [201, 265] on div "{ "applications" : { "types" : { "collapsed" : [ ] } } , "env" : { } , "envs" :…" at bounding box center [587, 564] width 959 height 856
click at [175, 228] on div "{ "applications" : { "types" : { "collapsed" : [ ] } } , "env" : { } , "envs" :…" at bounding box center [587, 564] width 959 height 856
click at [308, 266] on div "{ "applications" : { "types" : { "collapsed" : [ ] } } , "env" : { } , "envs" :…" at bounding box center [587, 564] width 959 height 856
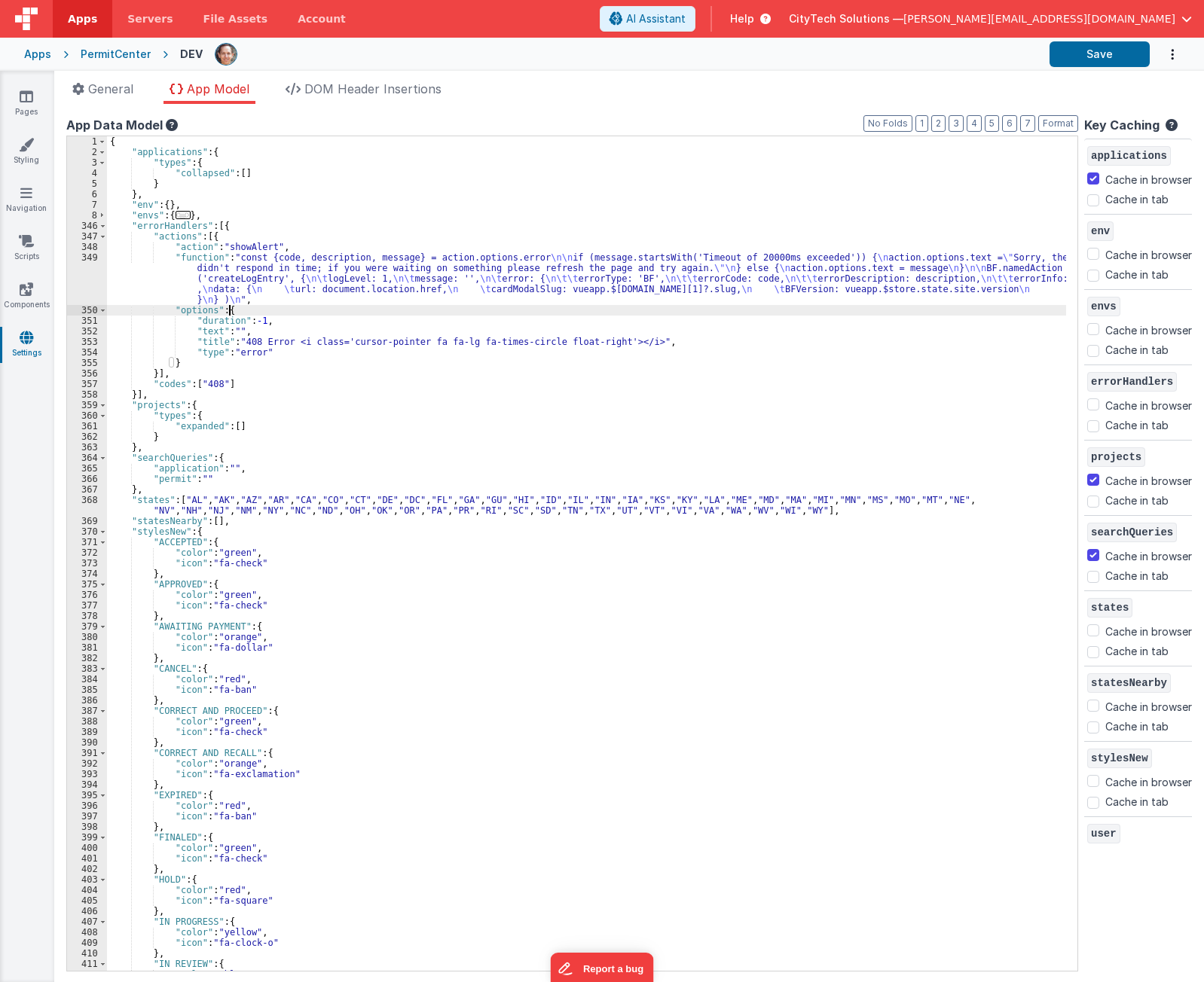
click at [233, 309] on div "{ "applications" : { "types" : { "collapsed" : [ ] } } , "env" : { } , "envs" :…" at bounding box center [587, 564] width 959 height 856
drag, startPoint x: 280, startPoint y: 322, endPoint x: 280, endPoint y: 274, distance: 48.0
click at [280, 321] on div "{ "applications" : { "types" : { "collapsed" : [ ] } } , "env" : { } , "envs" :…" at bounding box center [587, 564] width 959 height 856
click at [280, 269] on div "{ "applications" : { "types" : { "collapsed" : [ ] } } , "env" : { } , "envs" :…" at bounding box center [587, 564] width 959 height 856
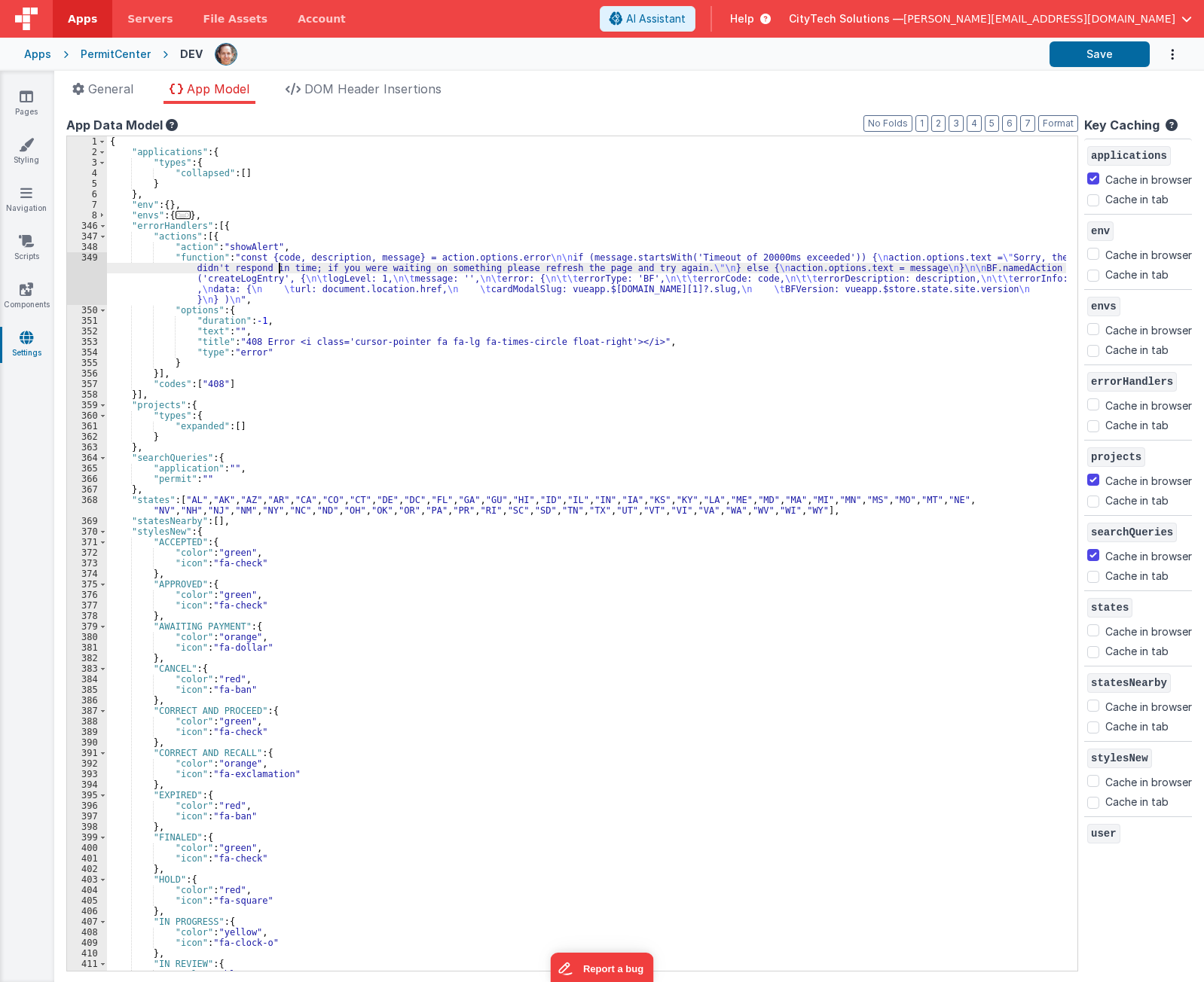
click at [91, 282] on div "349" at bounding box center [88, 279] width 40 height 53
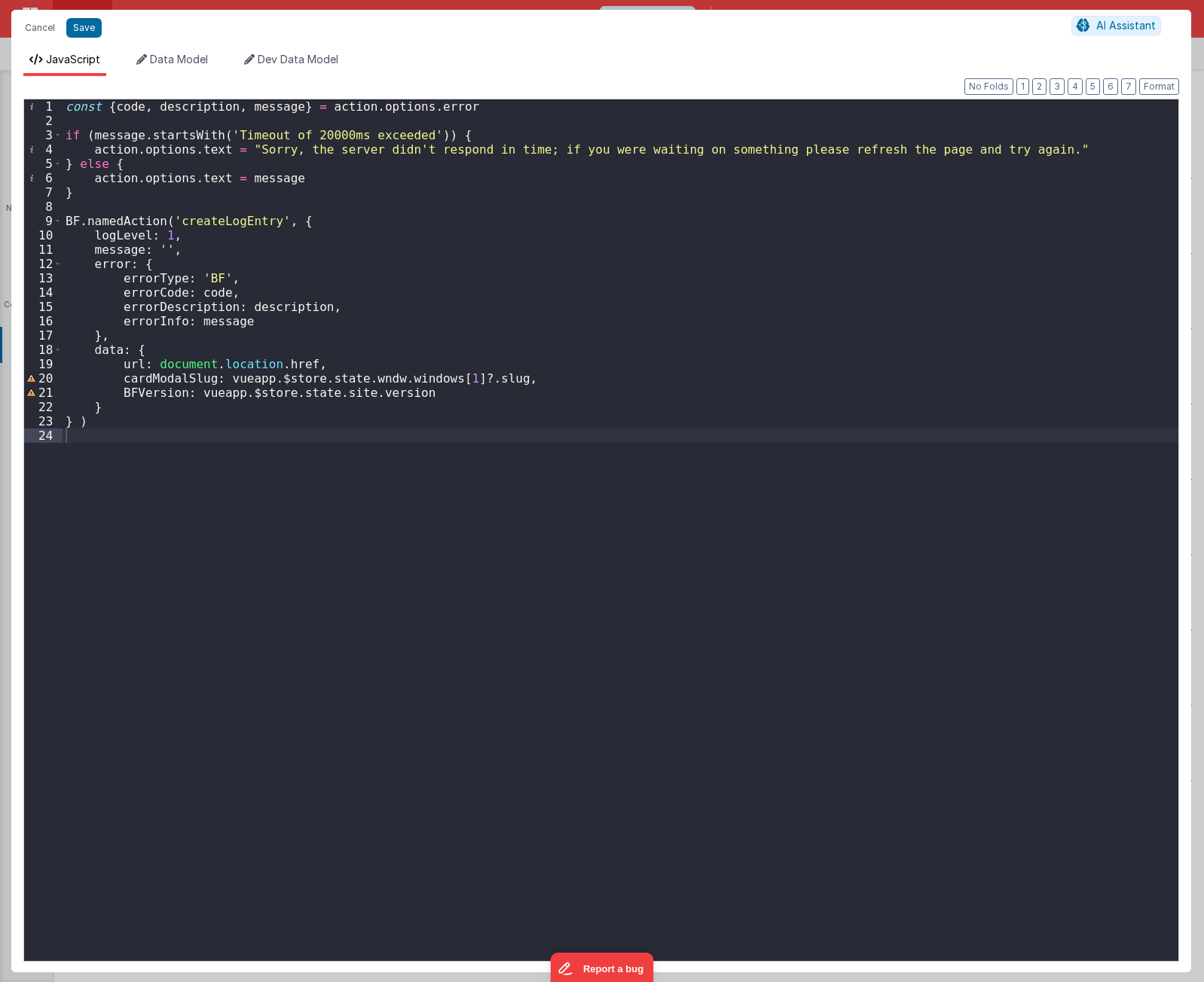
click at [229, 575] on div "const { code , description , message } = action . options . error if ( message …" at bounding box center [621, 544] width 1116 height 889
click at [329, 228] on div "const { code , description , message } = action . options . error if ( message …" at bounding box center [621, 544] width 1116 height 889
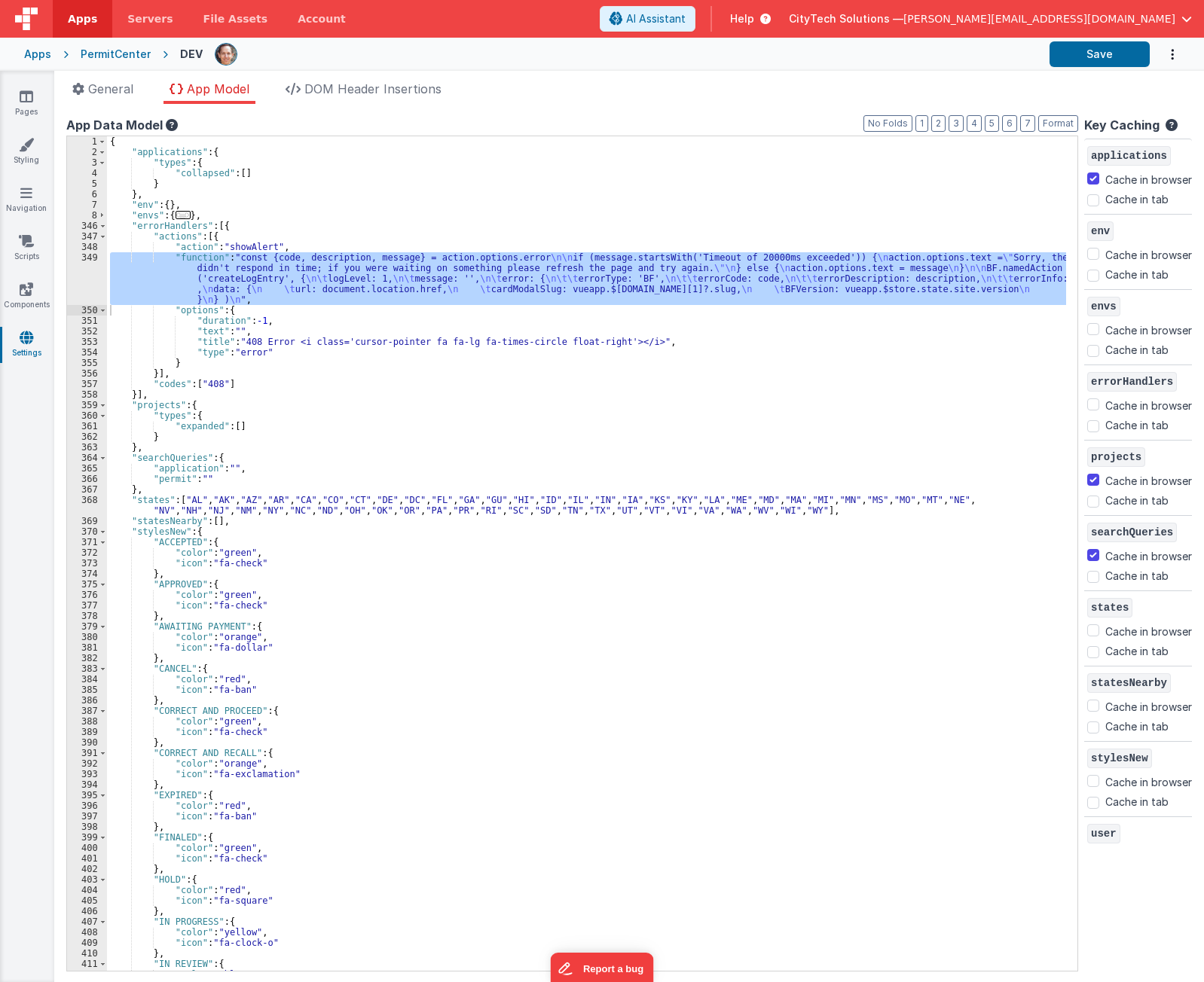
drag, startPoint x: 274, startPoint y: 226, endPoint x: 273, endPoint y: 276, distance: 50.0
click at [274, 228] on div "{ "applications" : { "types" : { "collapsed" : [ ] } } , "env" : { } , "envs" :…" at bounding box center [587, 564] width 959 height 856
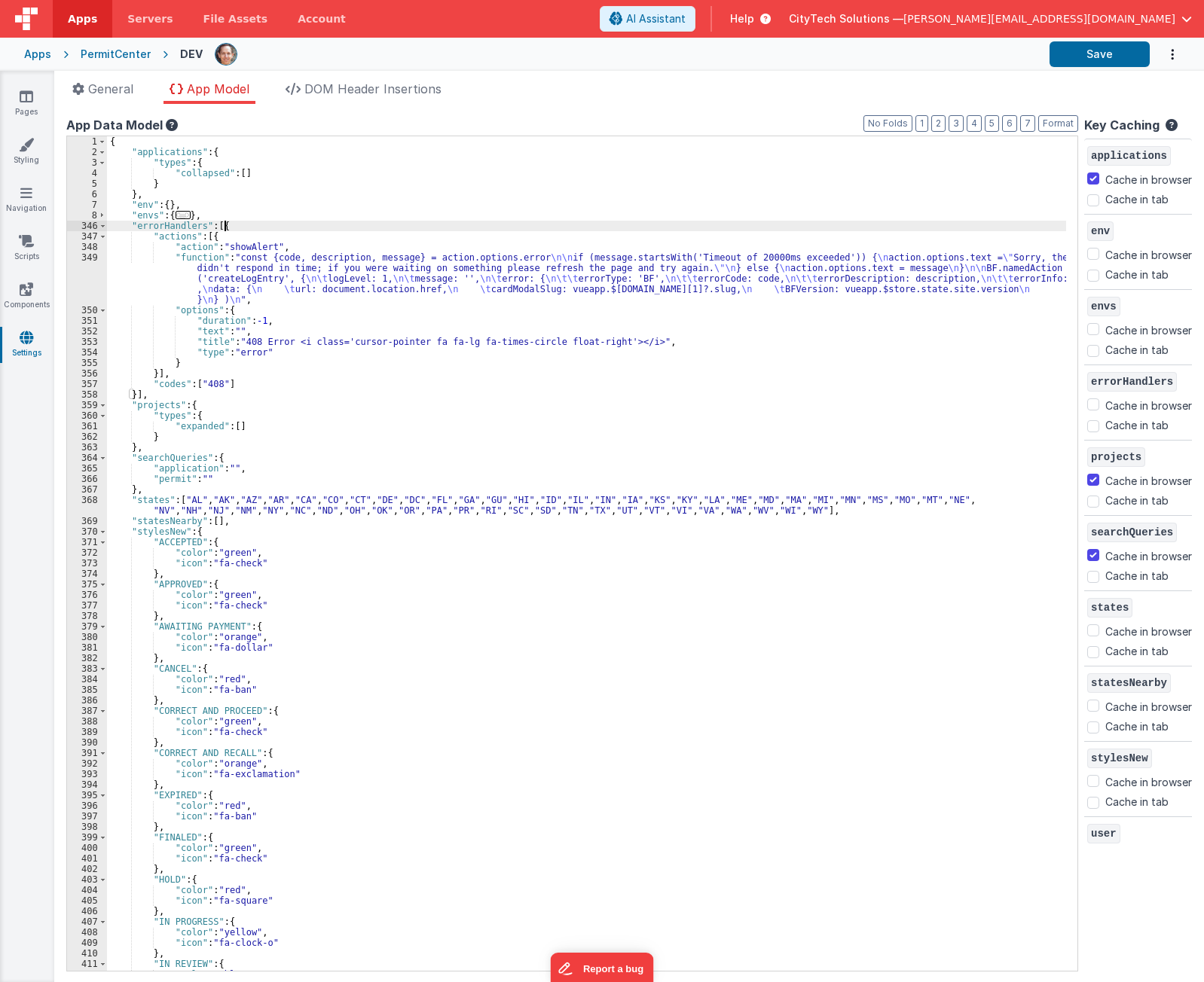
click at [274, 278] on div "{ "applications" : { "types" : { "collapsed" : [ ] } } , "env" : { } , "envs" :…" at bounding box center [587, 564] width 959 height 856
click at [83, 279] on div "349" at bounding box center [88, 279] width 40 height 53
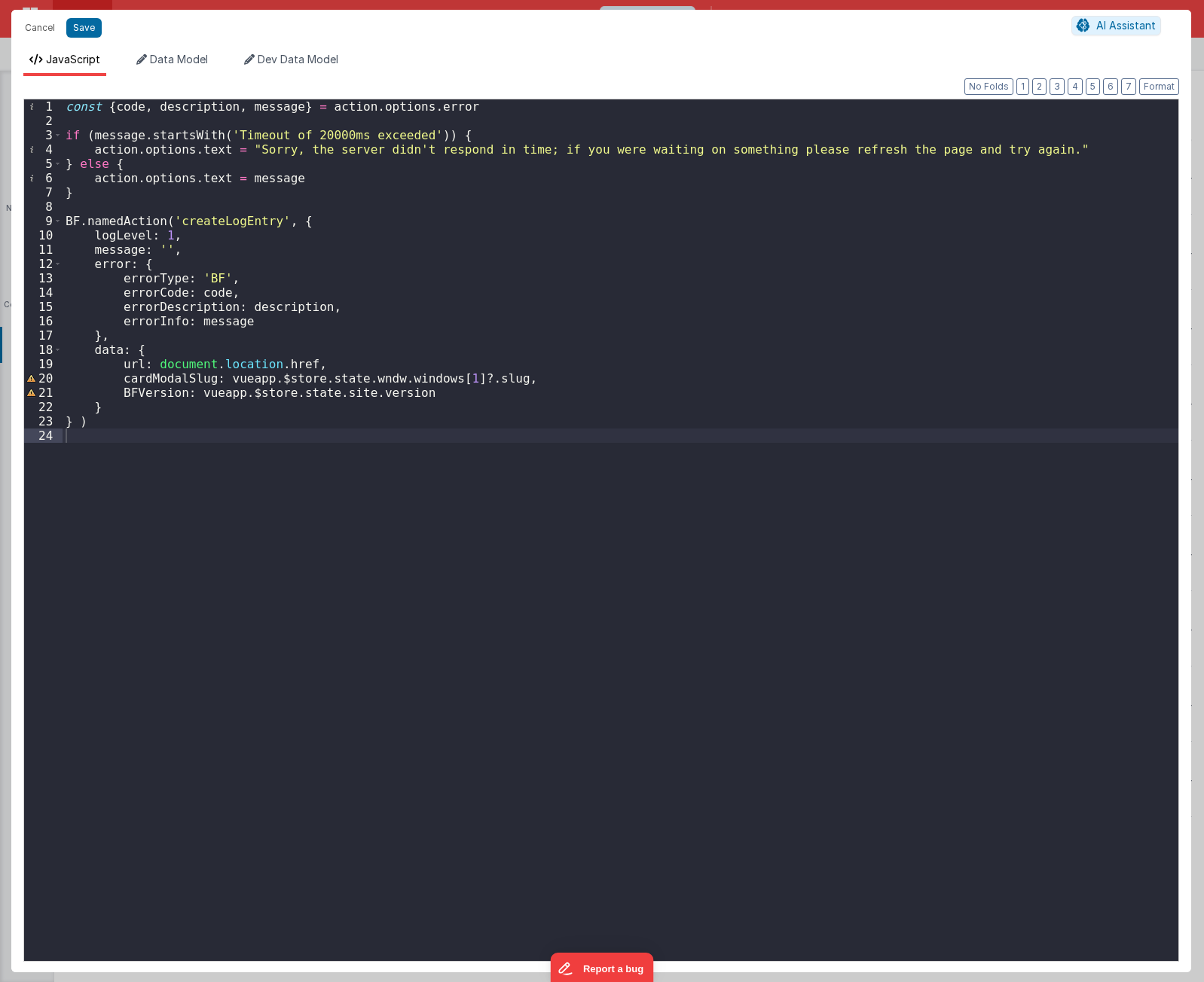
click at [273, 508] on div "const { code , description , message } = action . options . error if ( message …" at bounding box center [621, 544] width 1116 height 891
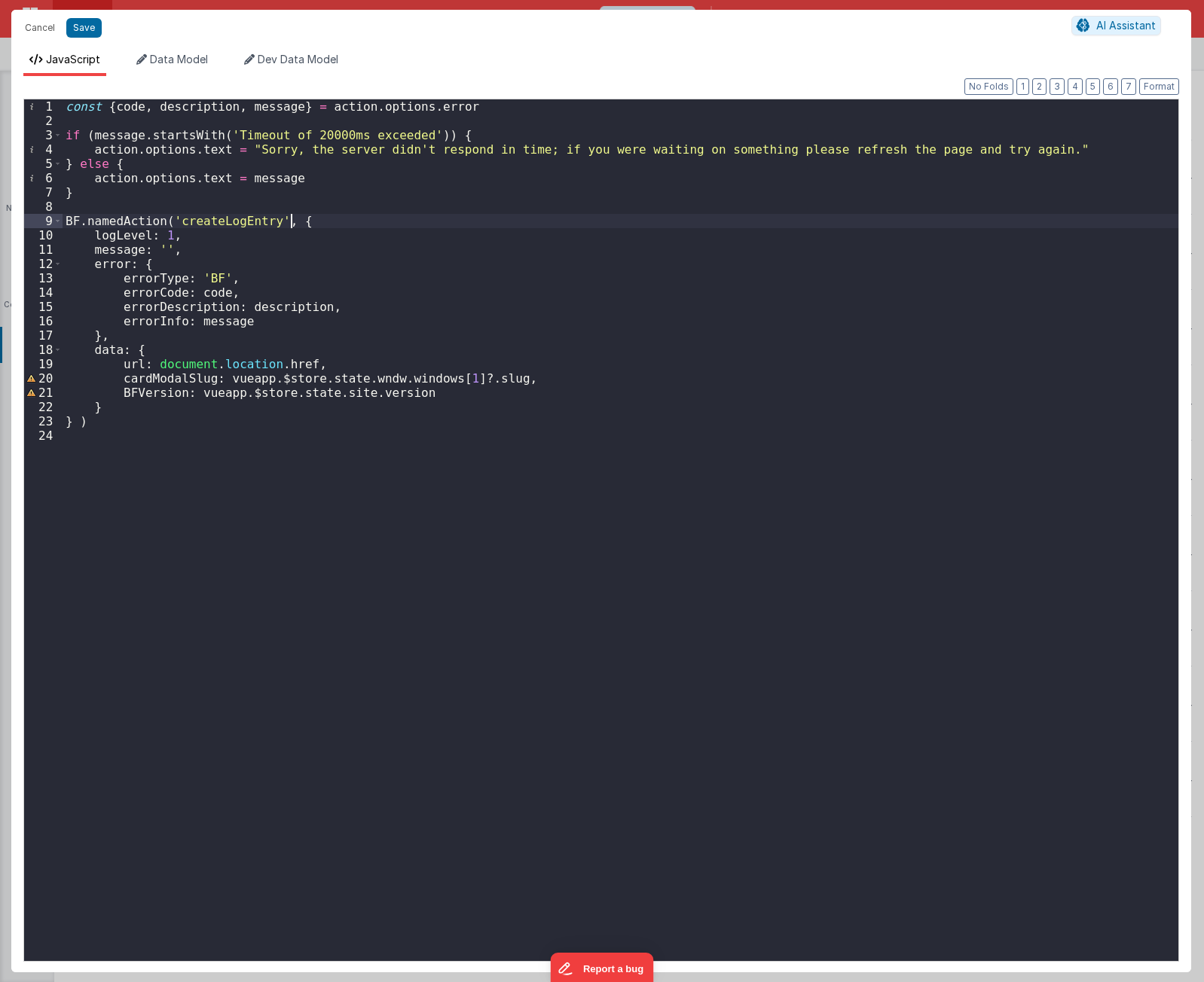
click at [315, 221] on div "const { code , description , message } = action . options . error if ( message …" at bounding box center [621, 544] width 1116 height 891
click at [36, 26] on button "Cancel" at bounding box center [40, 27] width 45 height 21
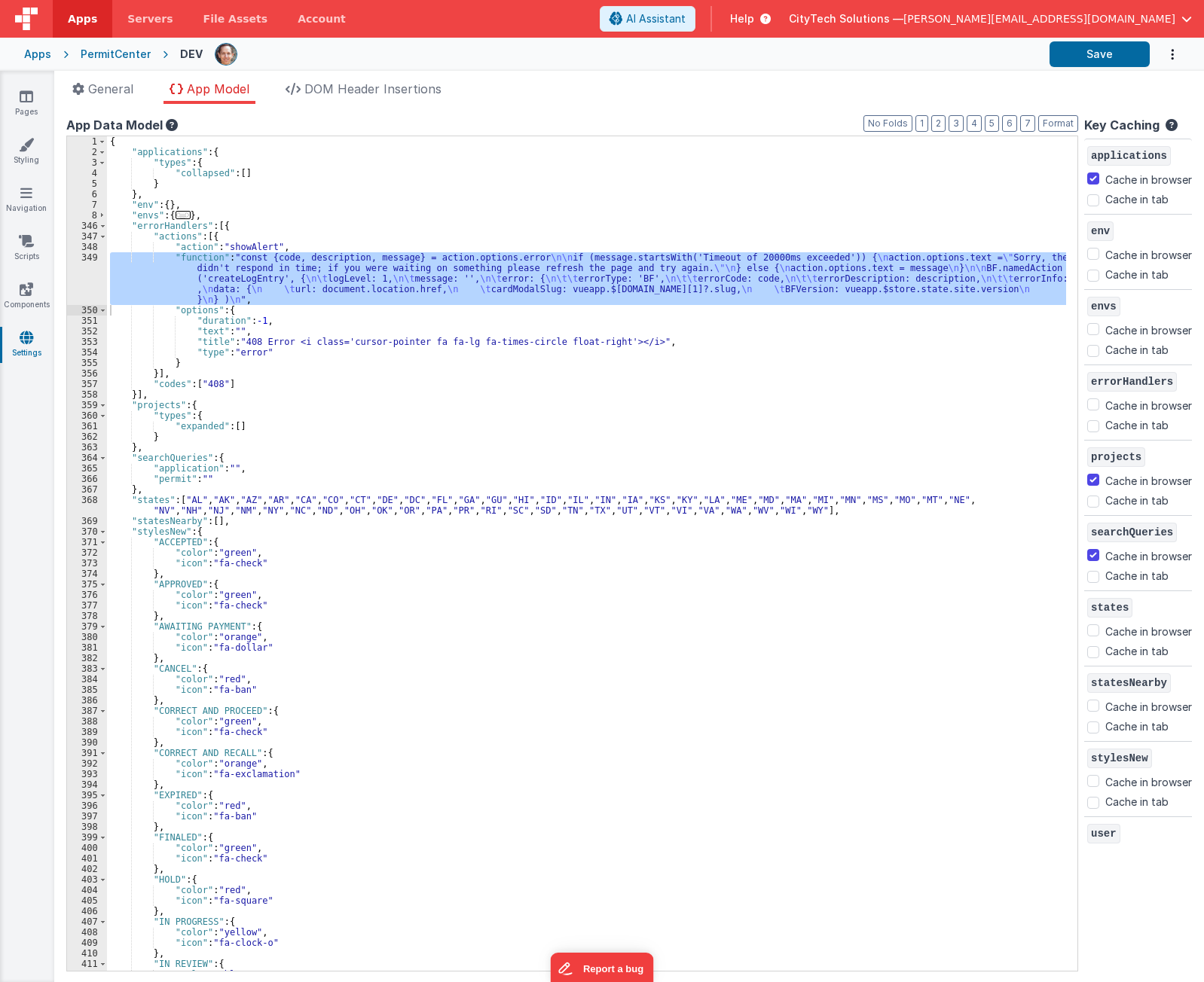
click at [249, 227] on div "{ "applications" : { "types" : { "collapsed" : [ ] } } , "env" : { } , "envs" :…" at bounding box center [587, 564] width 959 height 856
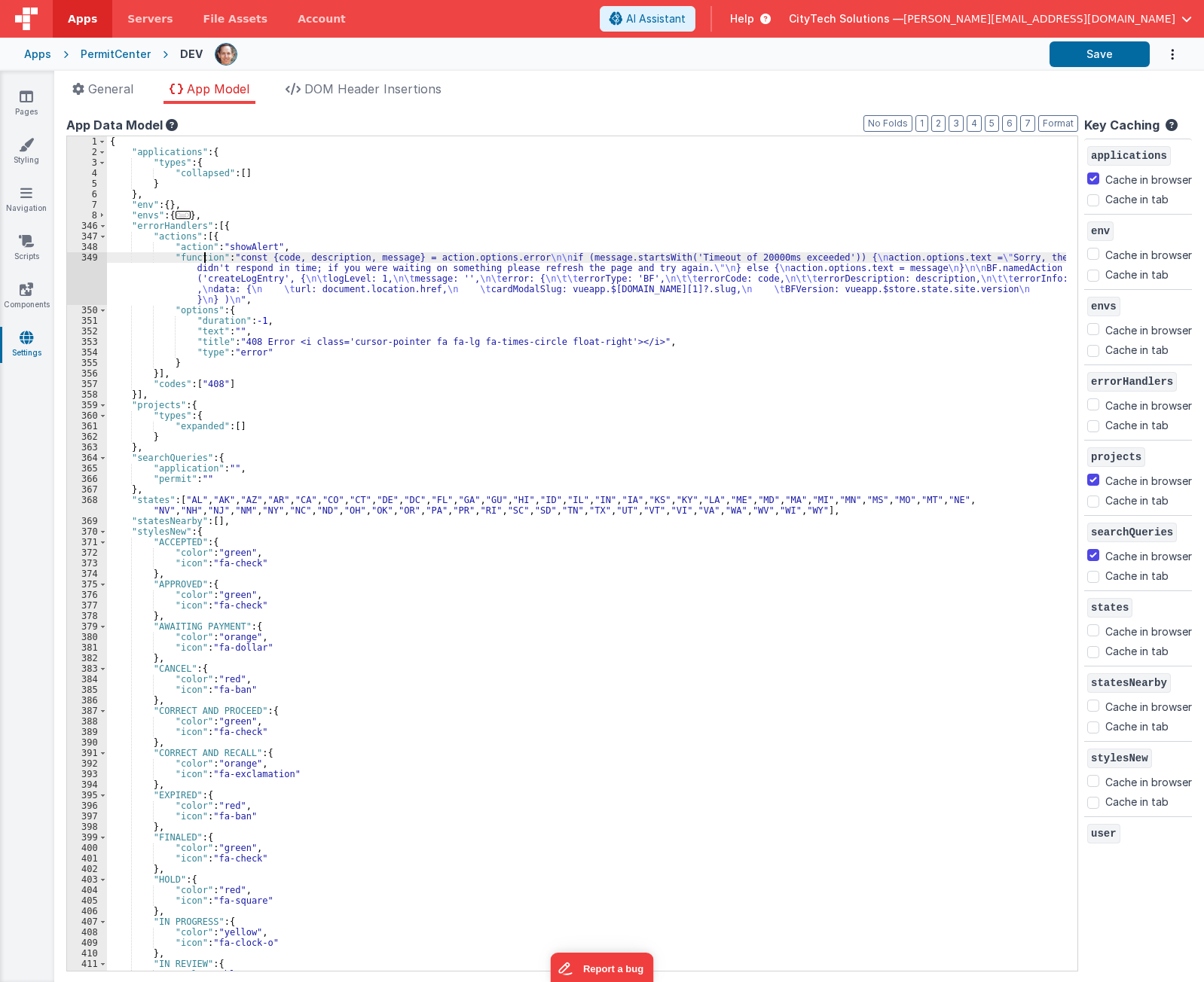
click at [205, 257] on div "{ "applications" : { "types" : { "collapsed" : [ ] } } , "env" : { } , "envs" :…" at bounding box center [587, 564] width 959 height 856
click at [88, 272] on div "349" at bounding box center [88, 279] width 40 height 53
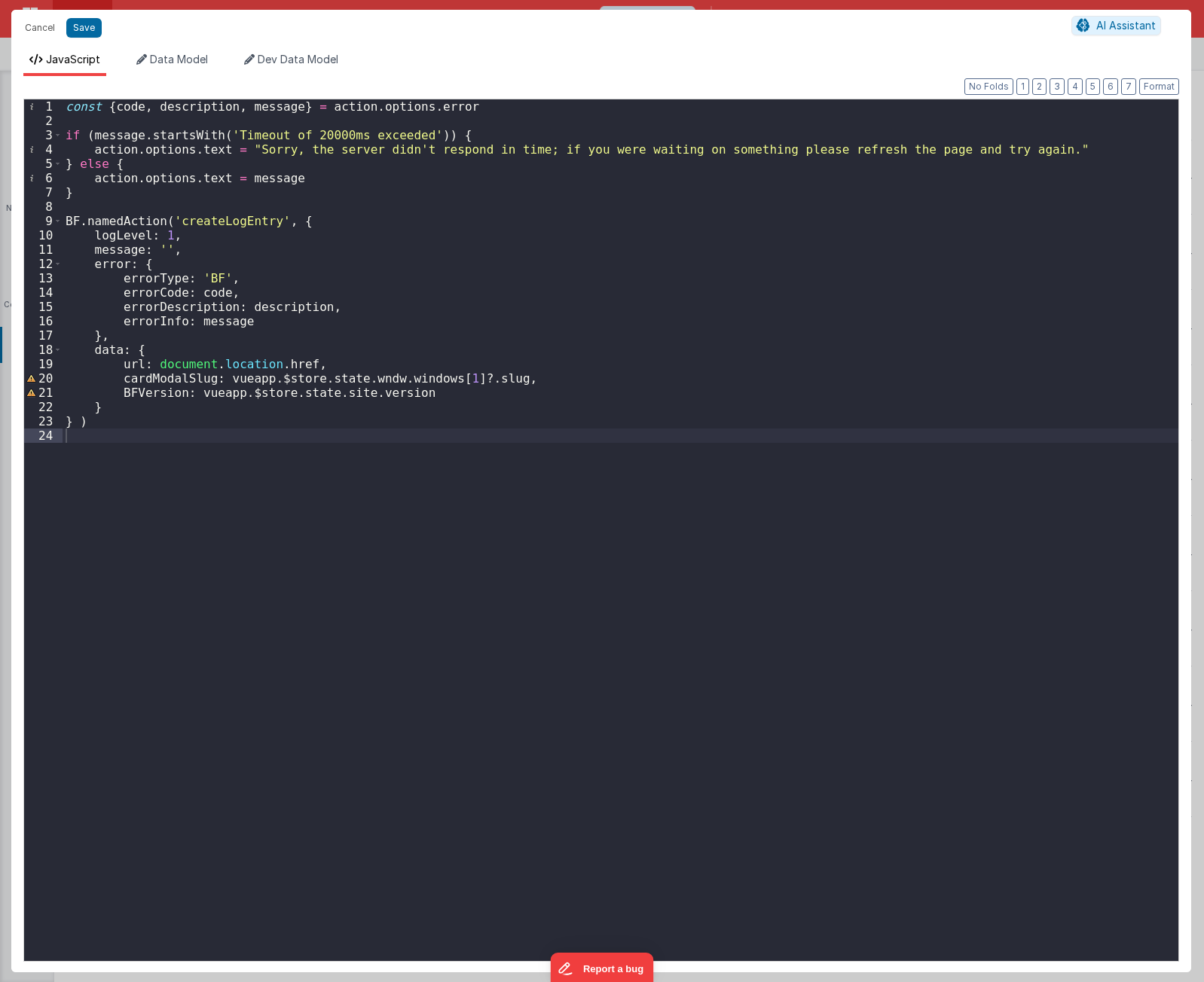
drag, startPoint x: 238, startPoint y: 540, endPoint x: 260, endPoint y: 411, distance: 130.9
click at [237, 534] on div "const { code , description , message } = action . options . error if ( message …" at bounding box center [621, 544] width 1116 height 891
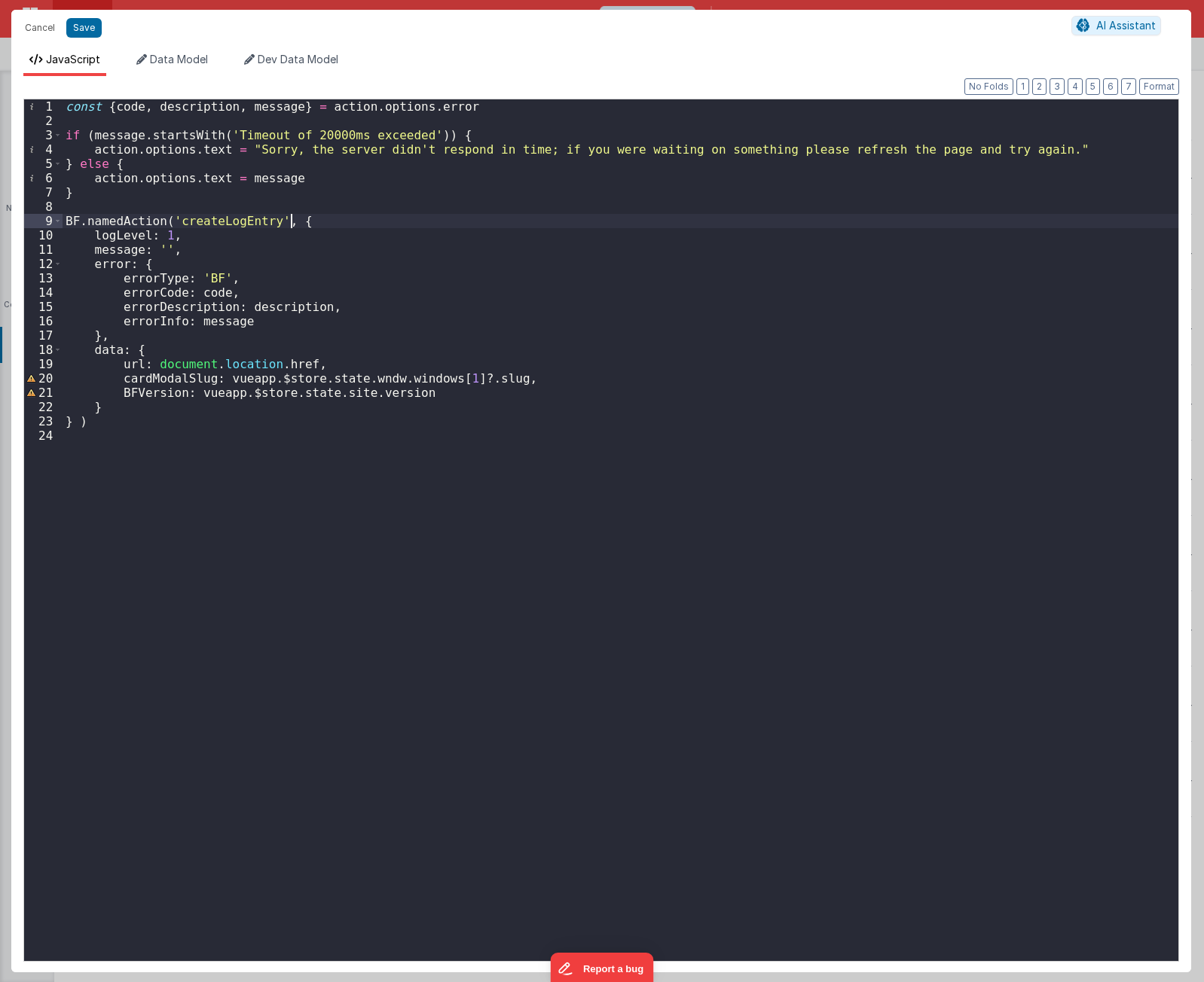
click at [303, 227] on div "const { code , description , message } = action . options . error if ( message …" at bounding box center [621, 544] width 1116 height 891
click at [304, 211] on div "const { code , description , message } = action . options . error if ( message …" at bounding box center [621, 544] width 1116 height 891
click at [318, 469] on div "const { code , description , message } = action . options . error if ( message …" at bounding box center [621, 544] width 1116 height 891
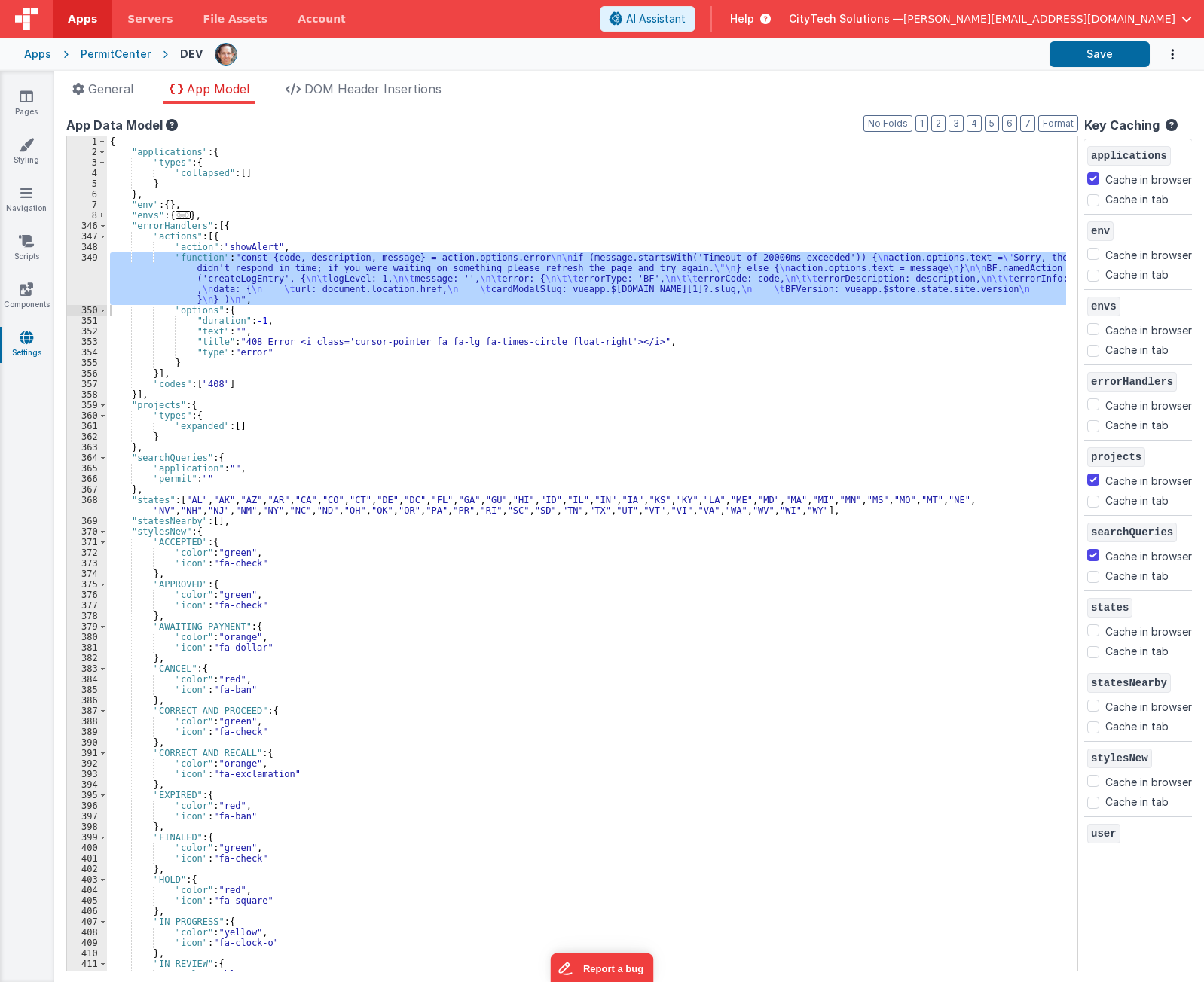
click at [669, 280] on div "{ "applications" : { "types" : { "collapsed" : [ ] } } , "env" : { } , "envs" :…" at bounding box center [587, 554] width 959 height 835
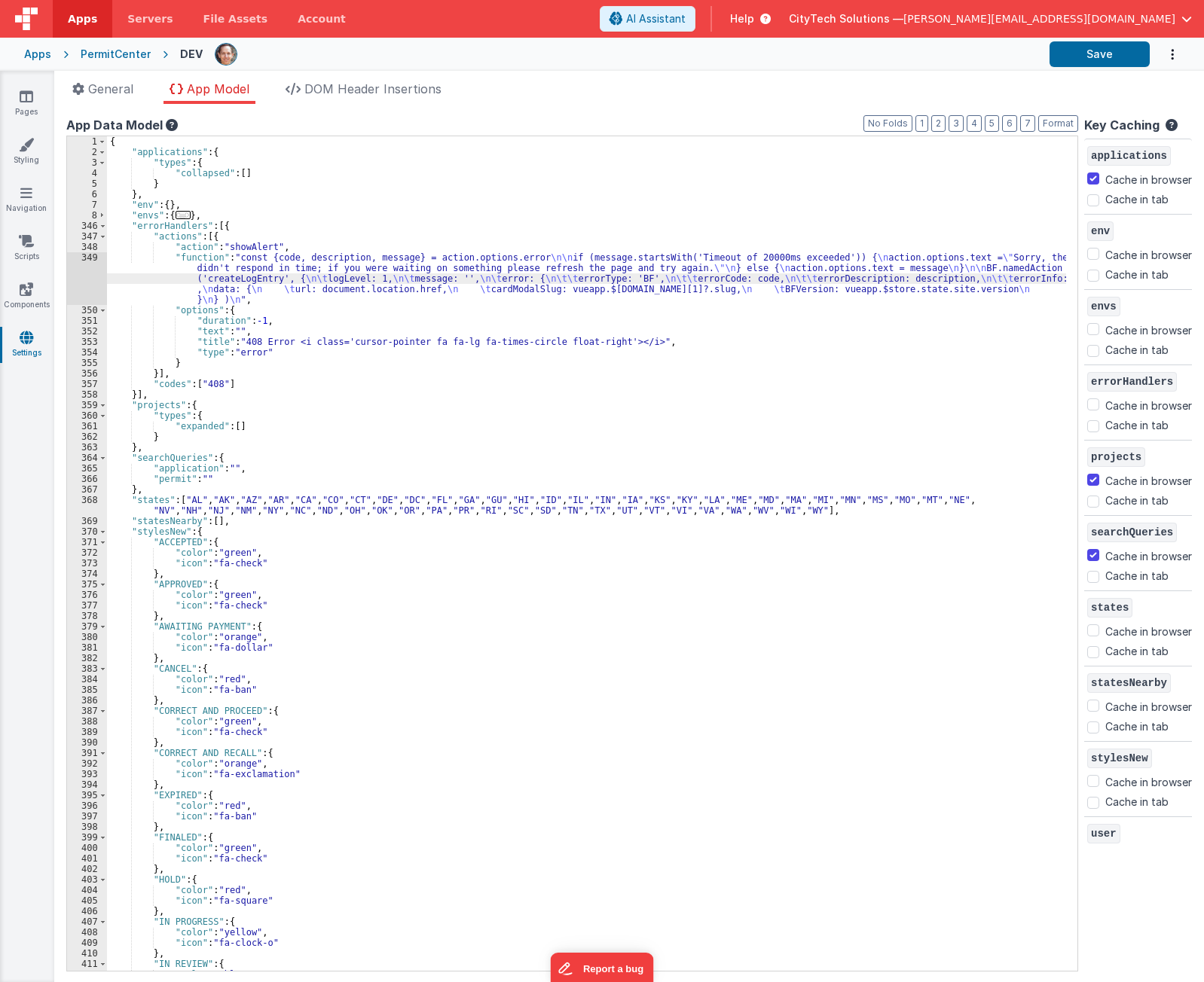
click at [295, 311] on div "{ "applications" : { "types" : { "collapsed" : [ ] } } , "env" : { } , "envs" :…" at bounding box center [587, 564] width 959 height 856
click at [265, 227] on div "{ "applications" : { "types" : { "collapsed" : [ ] } } , "env" : { } , "envs" :…" at bounding box center [587, 564] width 959 height 856
click at [256, 266] on div "{ "applications" : { "types" : { "collapsed" : [ ] } } , "env" : { } , "envs" :…" at bounding box center [587, 564] width 959 height 856
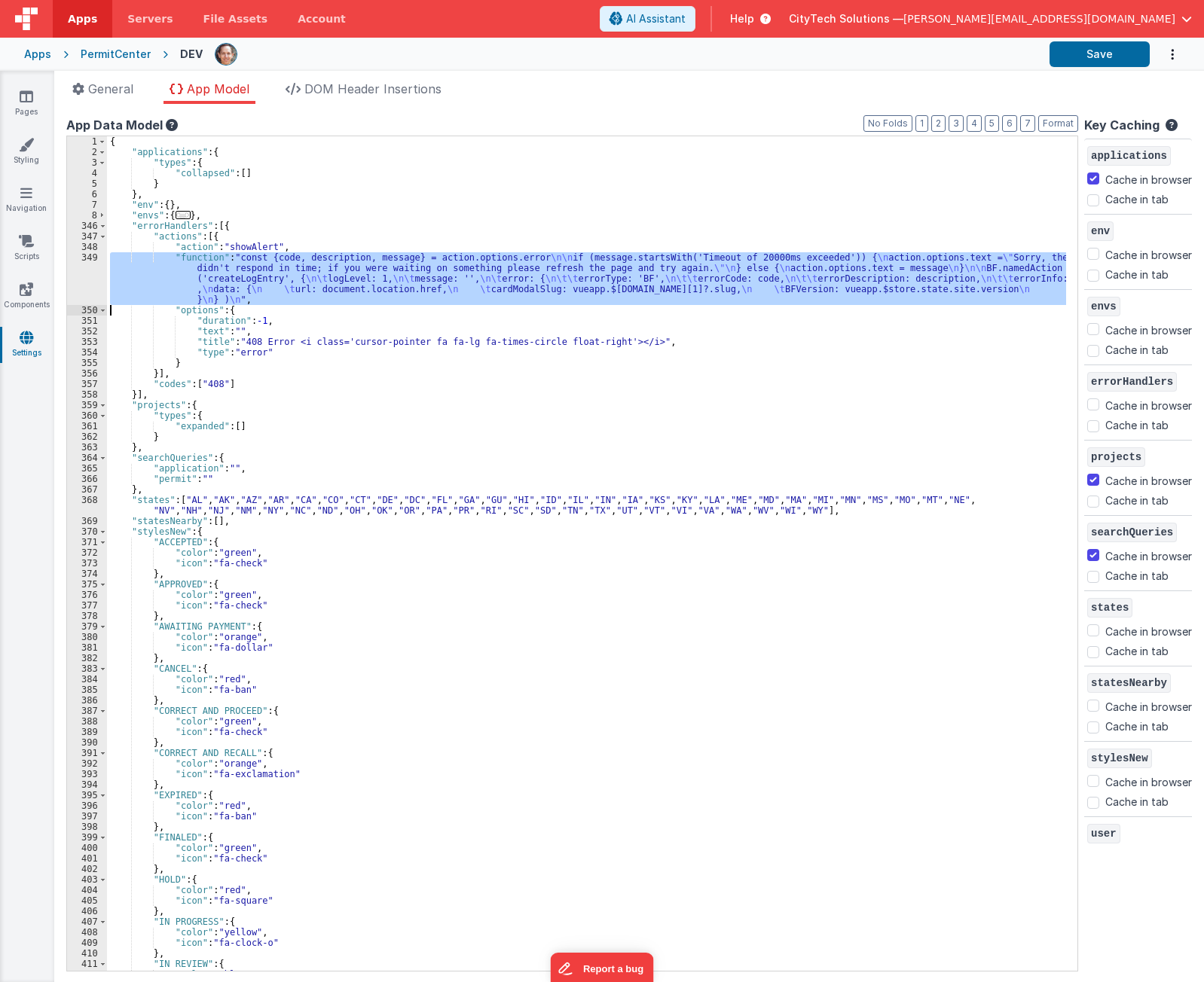
click at [79, 266] on div "349" at bounding box center [88, 279] width 40 height 53
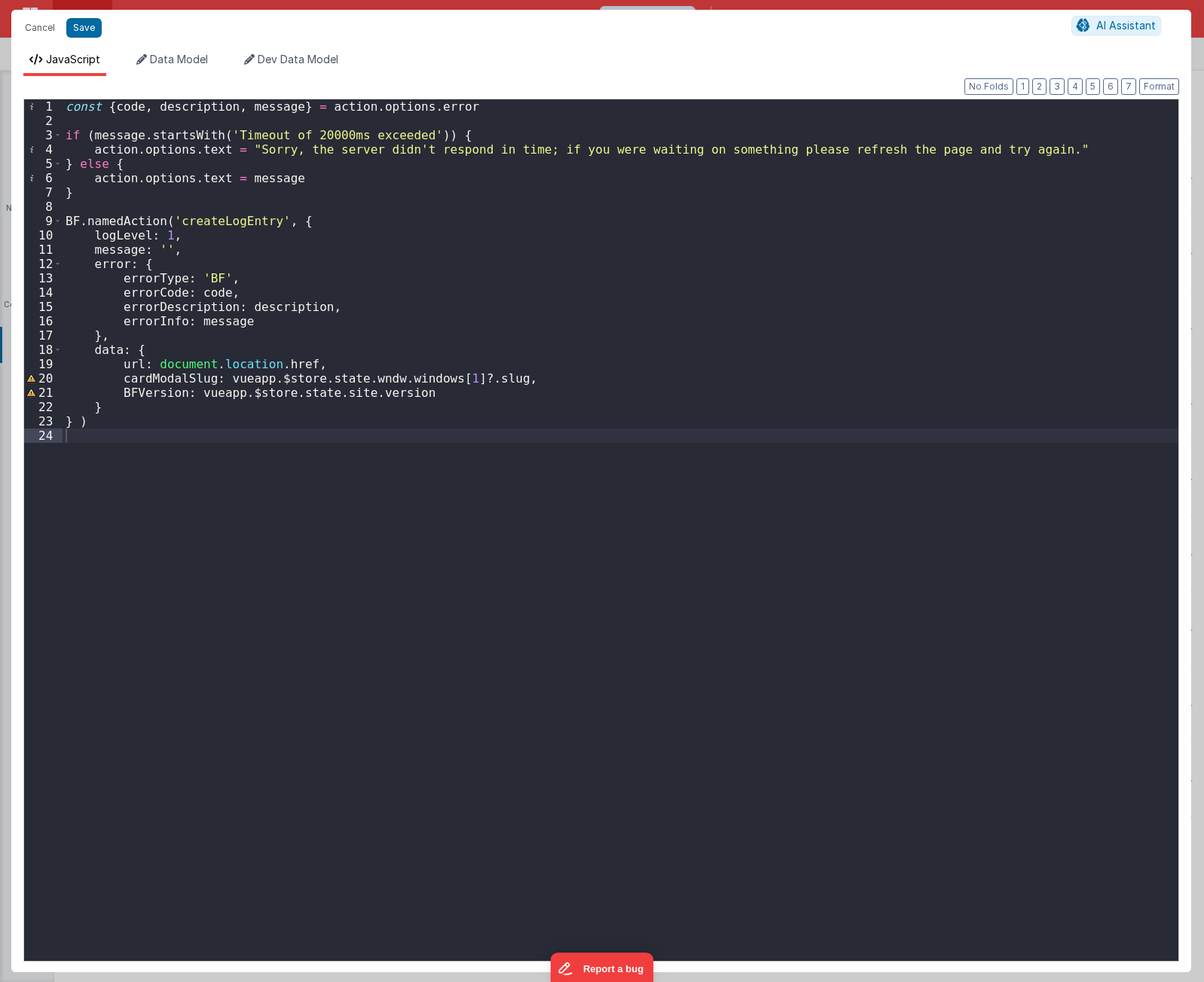
click at [346, 225] on div "const { code , description , message } = action . options . error if ( message …" at bounding box center [621, 544] width 1116 height 891
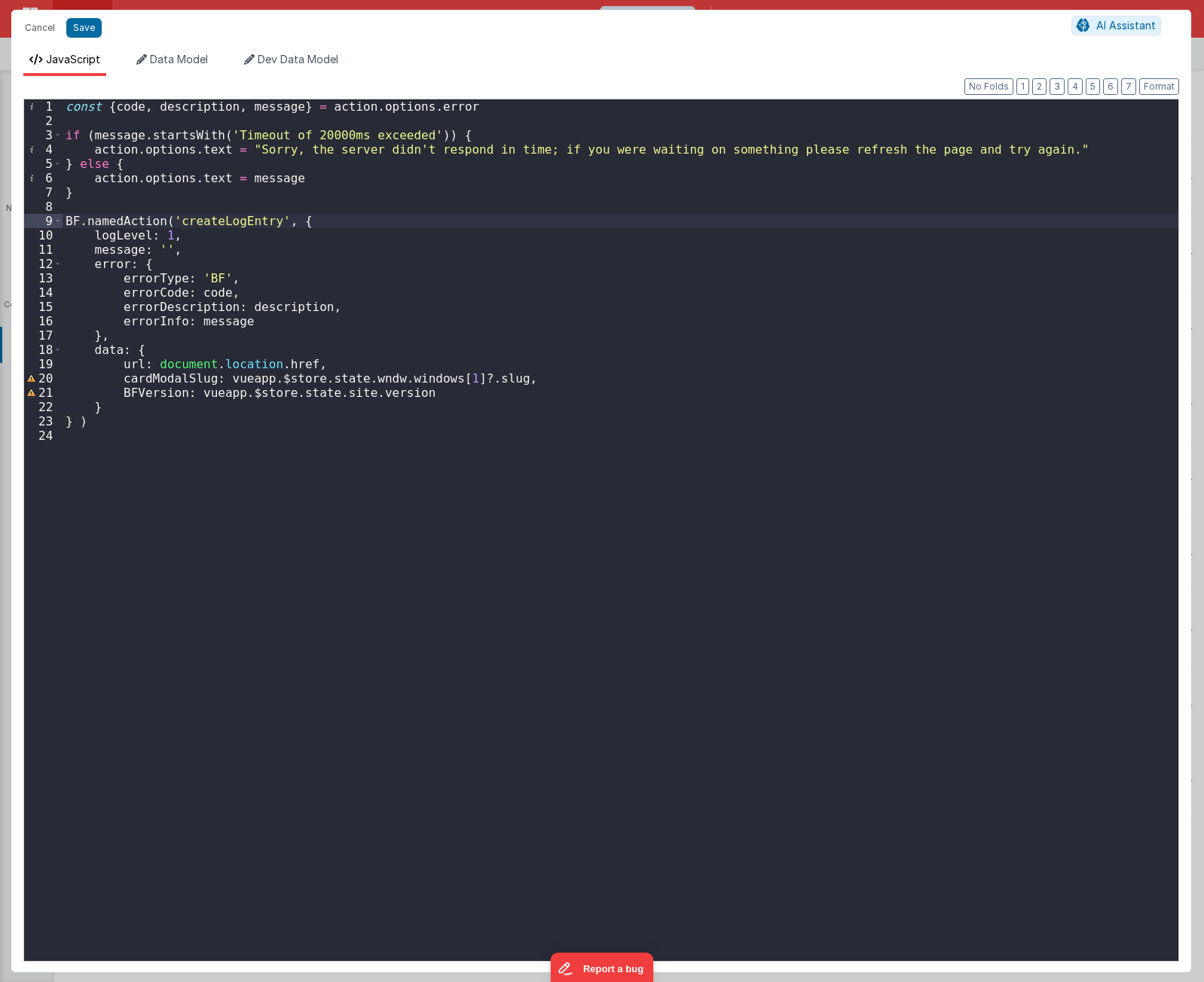
click at [380, 179] on div "const { code , description , message } = action . options . error if ( message …" at bounding box center [621, 544] width 1116 height 891
click at [521, 142] on div "const { code , description , message } = action . options . error if ( message …" at bounding box center [621, 544] width 1116 height 891
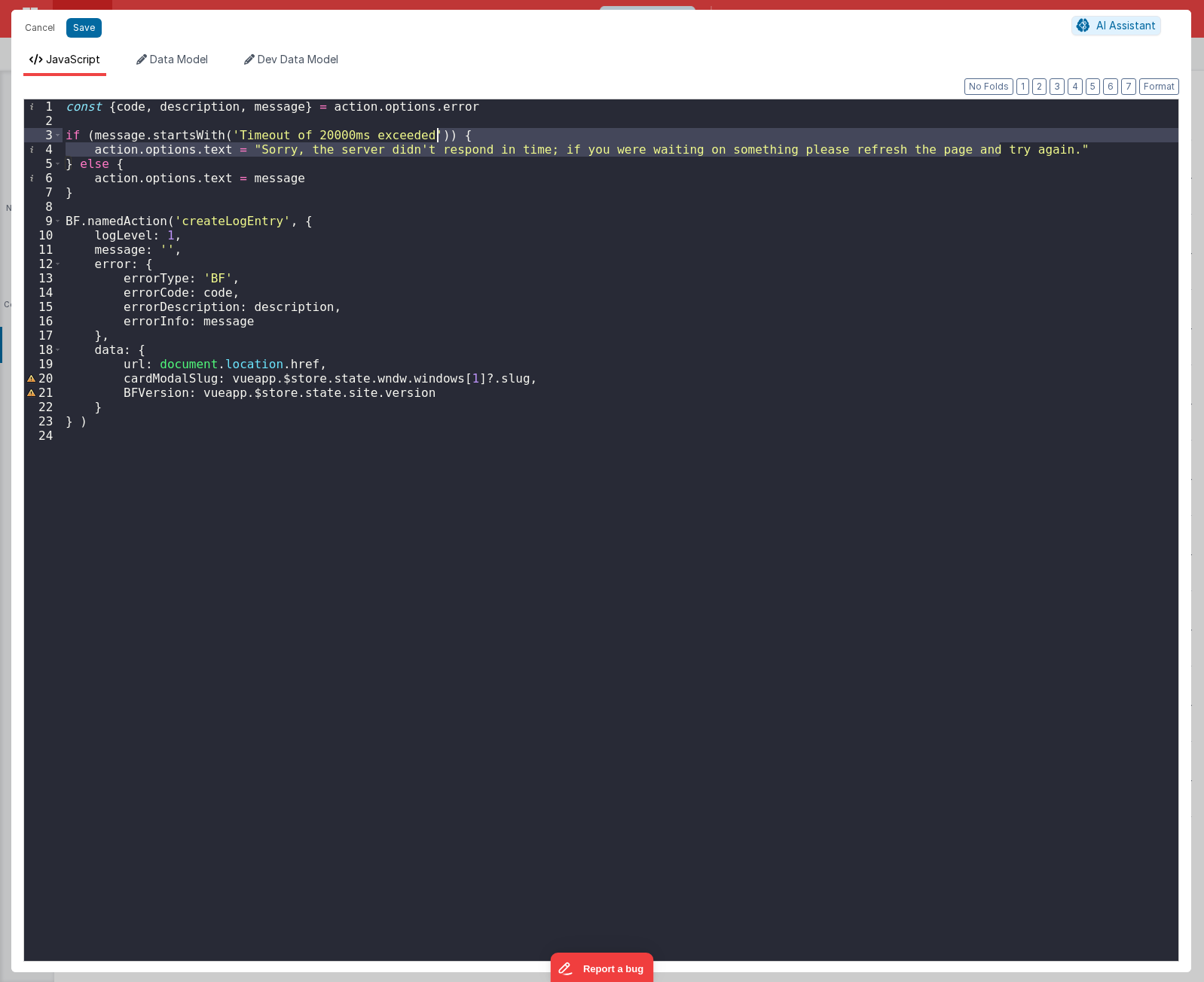
drag, startPoint x: 1032, startPoint y: 146, endPoint x: 1033, endPoint y: 134, distance: 12.0
click at [1033, 134] on div "const { code , description , message } = action . options . error if ( message …" at bounding box center [621, 544] width 1116 height 891
click at [121, 147] on div "const { code , description , message } = action . options . error if ( message …" at bounding box center [621, 530] width 1116 height 862
click at [121, 147] on div "const { code , description , message } = action . options . error if ( message …" at bounding box center [621, 544] width 1116 height 891
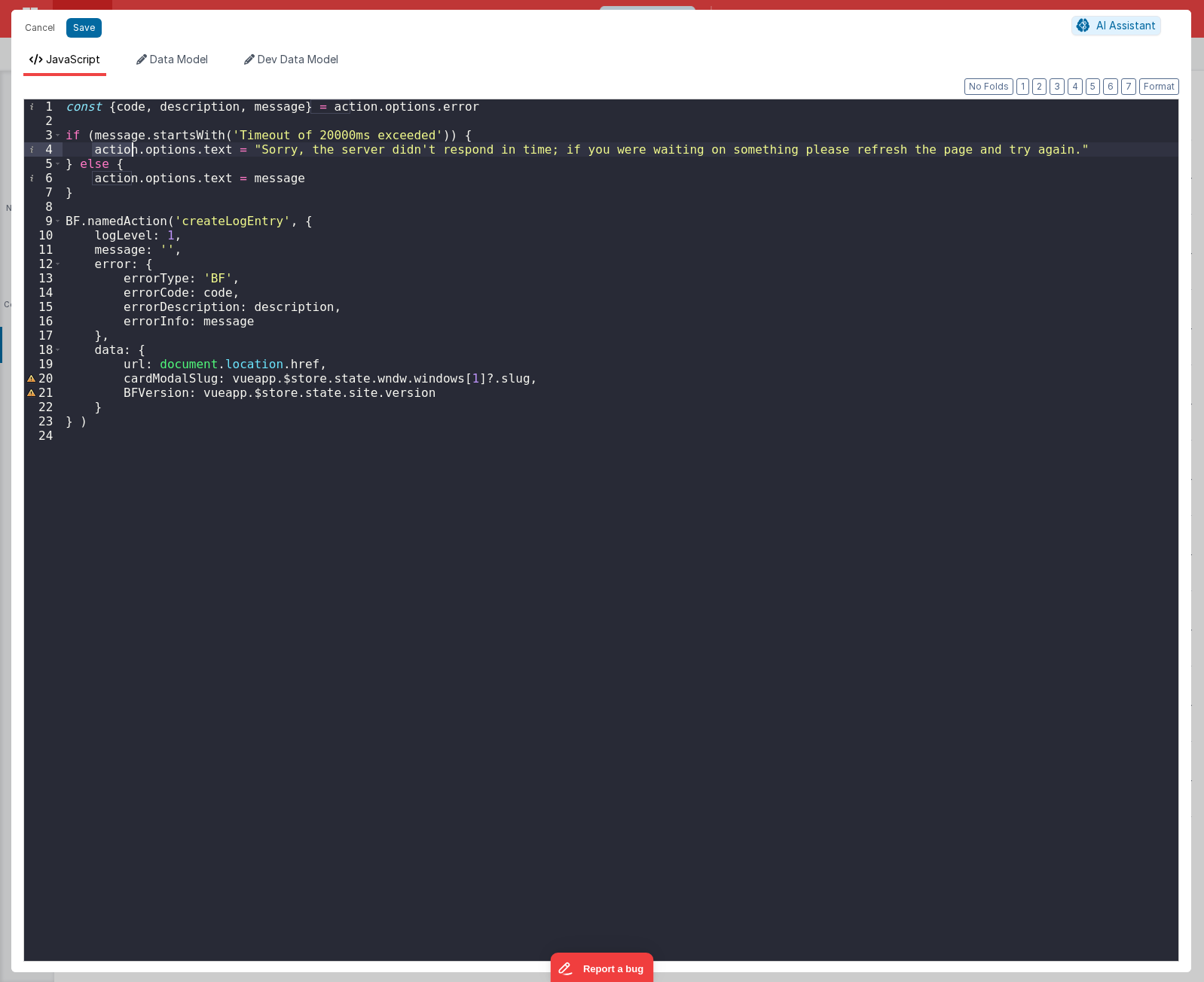
click at [153, 147] on div "const { code , description , message } = action . options . error if ( message …" at bounding box center [621, 544] width 1116 height 891
click at [201, 149] on div "const { code , description , message } = action . options . error if ( message …" at bounding box center [621, 544] width 1116 height 891
click at [183, 196] on div "const { code , description , message } = action . options . error if ( message …" at bounding box center [621, 544] width 1116 height 891
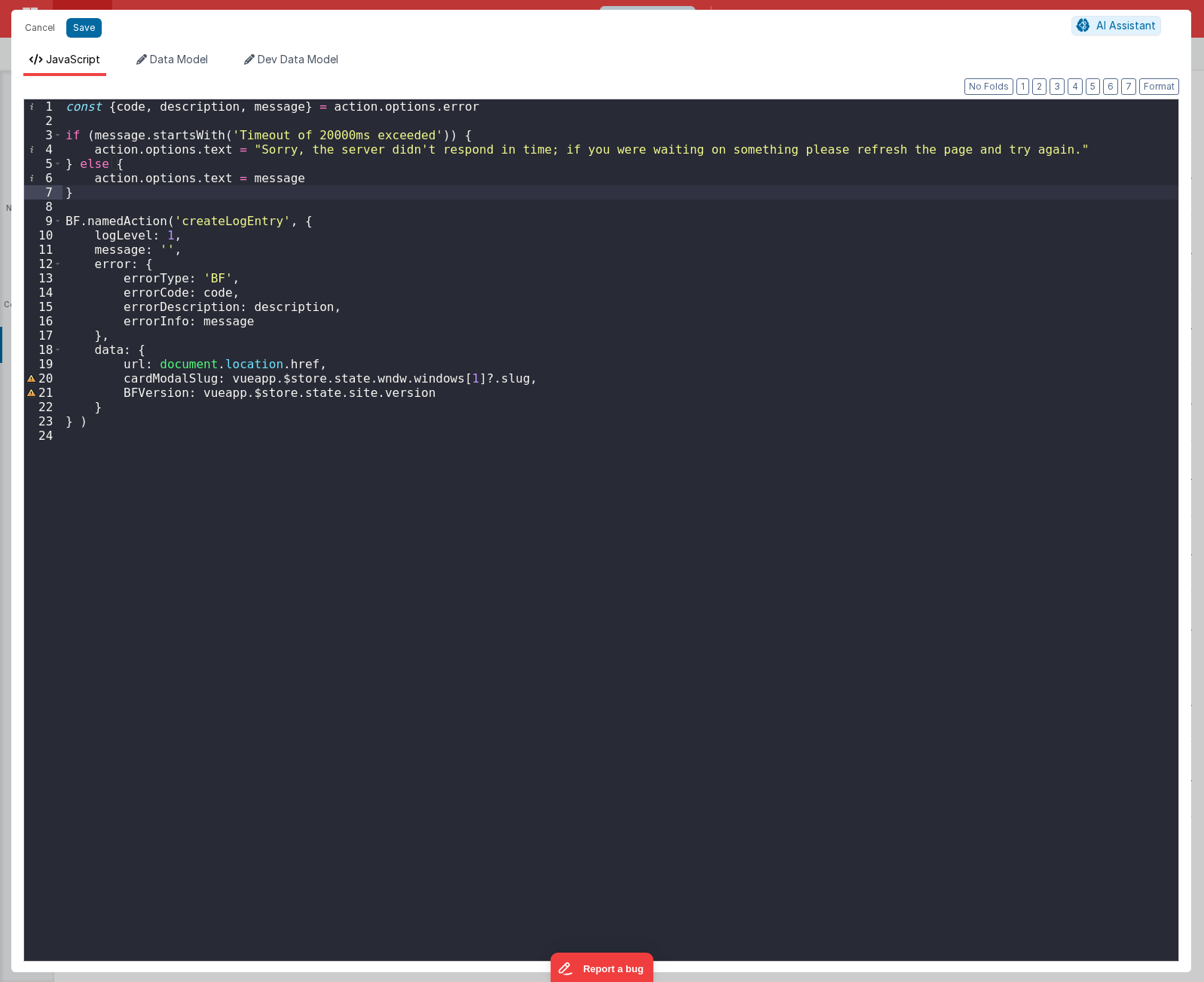
click at [119, 129] on div "const { code , description , message } = action . options . error if ( message …" at bounding box center [621, 544] width 1116 height 891
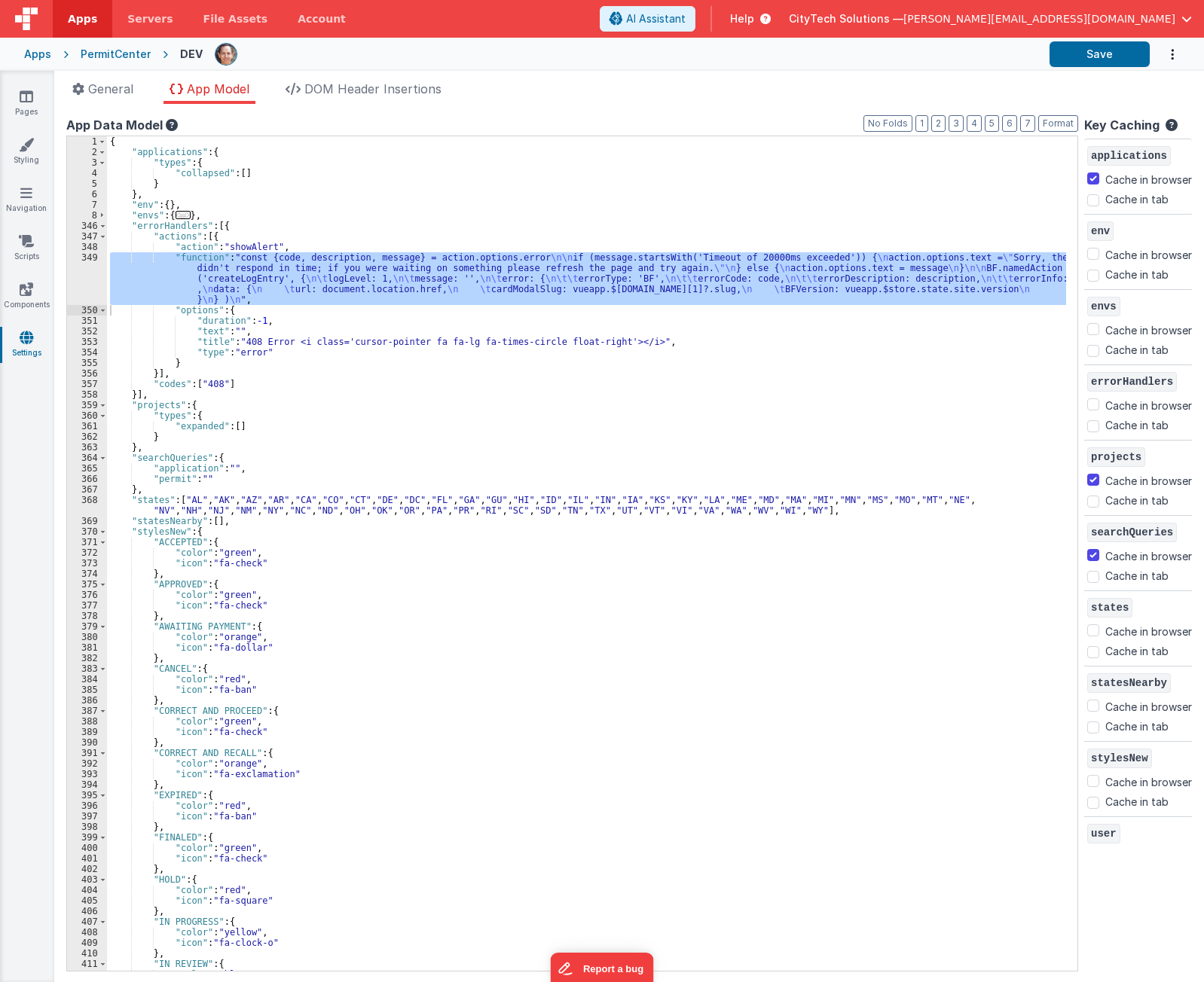
click at [249, 235] on div "{ "applications" : { "types" : { "collapsed" : [ ] } } , "env" : { } , "envs" :…" at bounding box center [587, 564] width 959 height 856
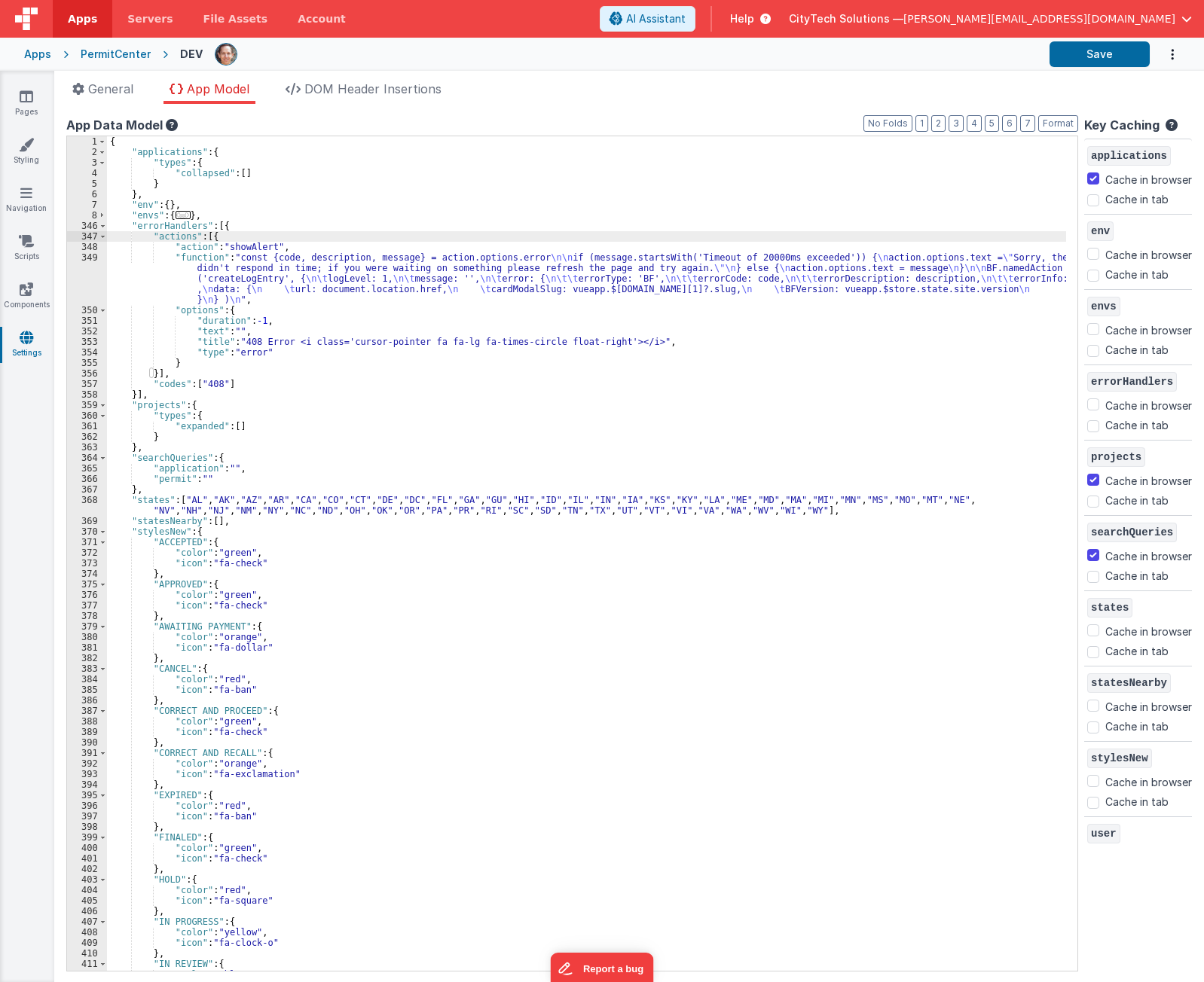
click at [259, 245] on div "{ "applications" : { "types" : { "collapsed" : [ ] } } , "env" : { } , "envs" :…" at bounding box center [587, 564] width 959 height 856
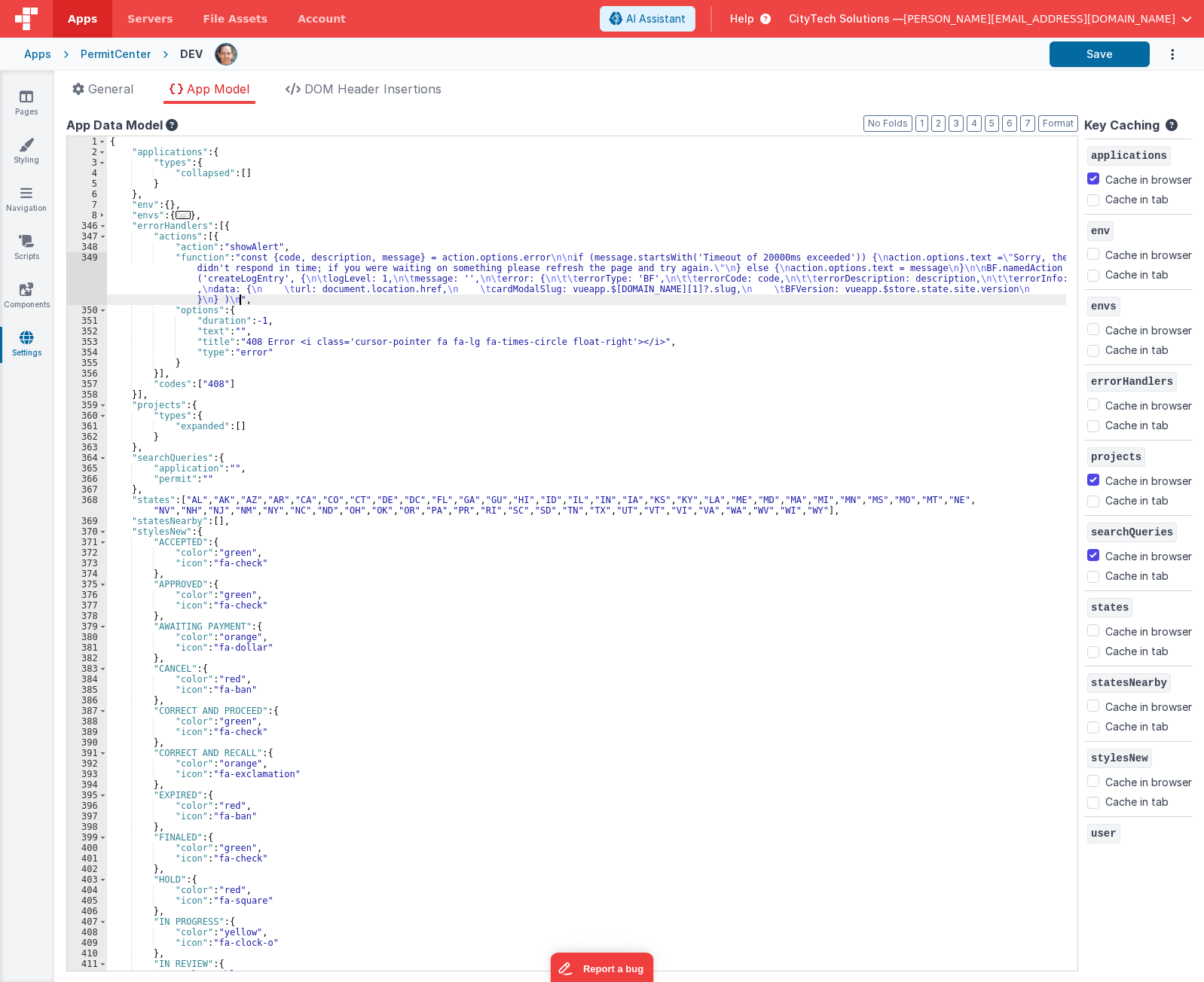
click at [305, 304] on div "{ "applications" : { "types" : { "collapsed" : [ ] } } , "env" : { } , "envs" :…" at bounding box center [587, 564] width 959 height 856
click at [303, 310] on div "{ "applications" : { "types" : { "collapsed" : [ ] } } , "env" : { } , "envs" :…" at bounding box center [587, 564] width 959 height 856
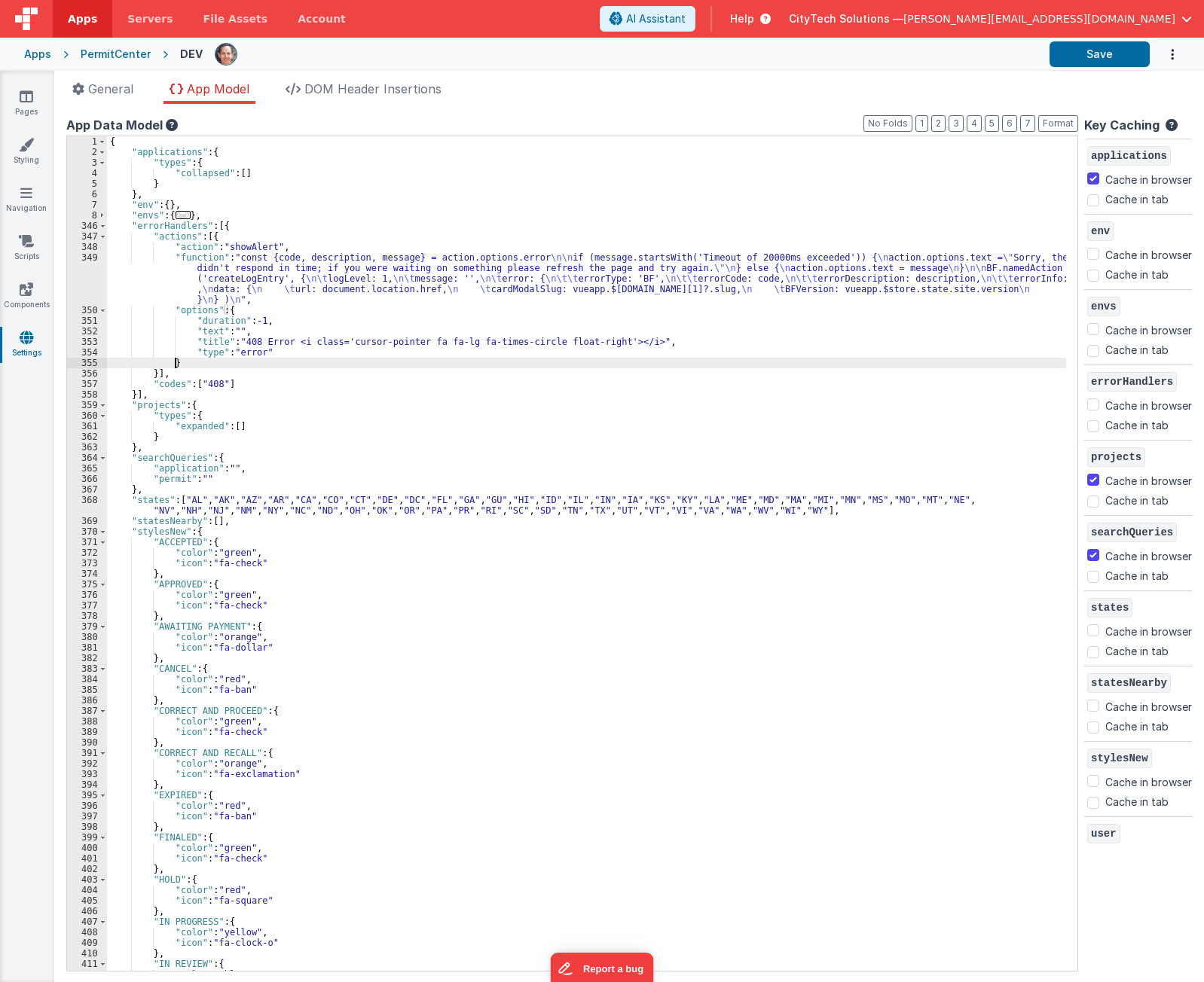
drag, startPoint x: 181, startPoint y: 360, endPoint x: 205, endPoint y: 315, distance: 51.0
click at [181, 360] on div "{ "applications" : { "types" : { "collapsed" : [ ] } } , "env" : { } , "envs" :…" at bounding box center [587, 564] width 959 height 856
click at [258, 281] on div "{ "applications" : { "types" : { "collapsed" : [ ] } } , "env" : { } , "envs" :…" at bounding box center [587, 564] width 959 height 856
click at [88, 276] on div "349" at bounding box center [88, 279] width 40 height 53
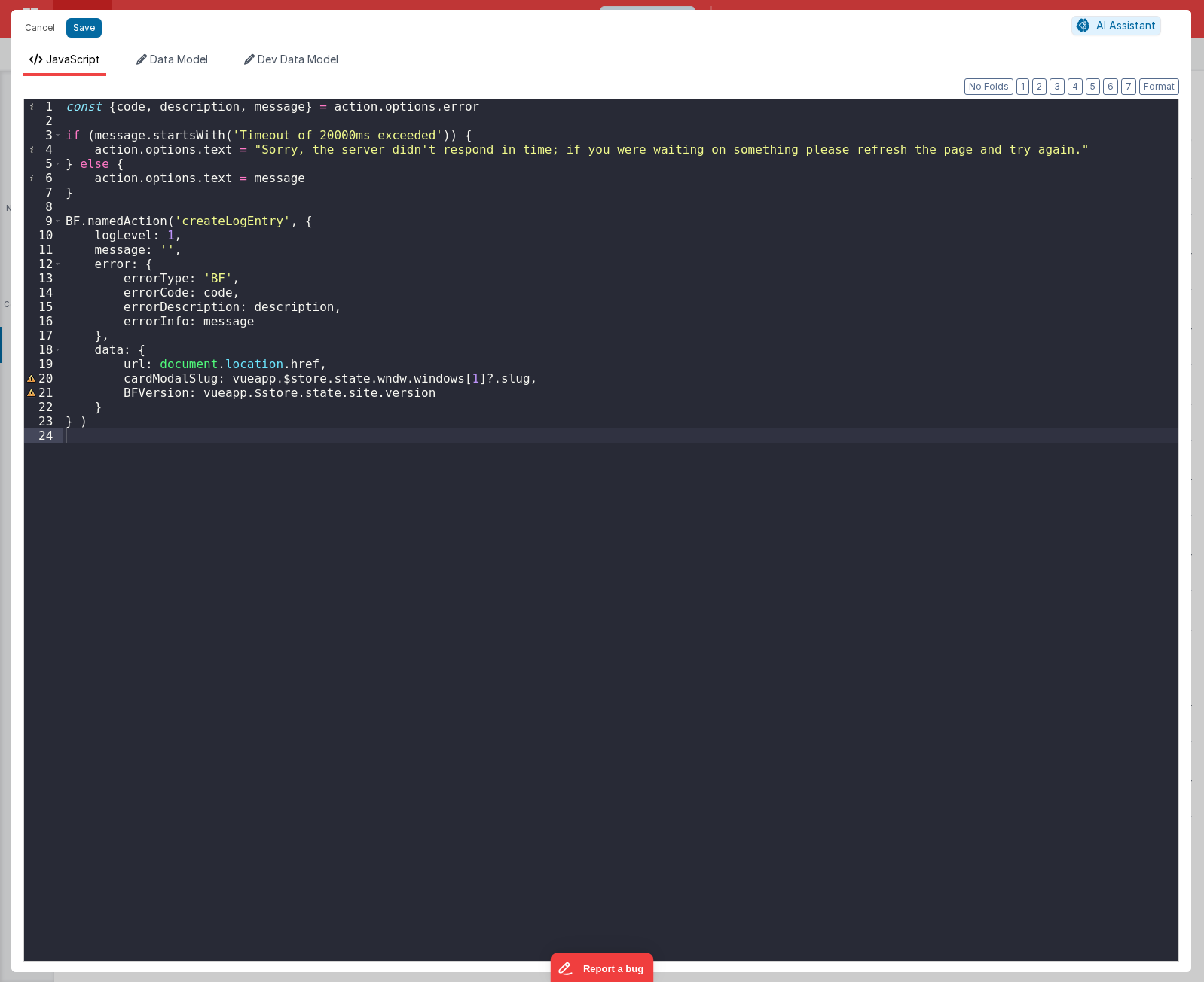
click at [208, 641] on div "const { code , description , message } = action . options . error if ( message …" at bounding box center [621, 544] width 1116 height 891
click at [439, 507] on div "const { code , description , message } = action . options . error if ( message …" at bounding box center [621, 544] width 1116 height 891
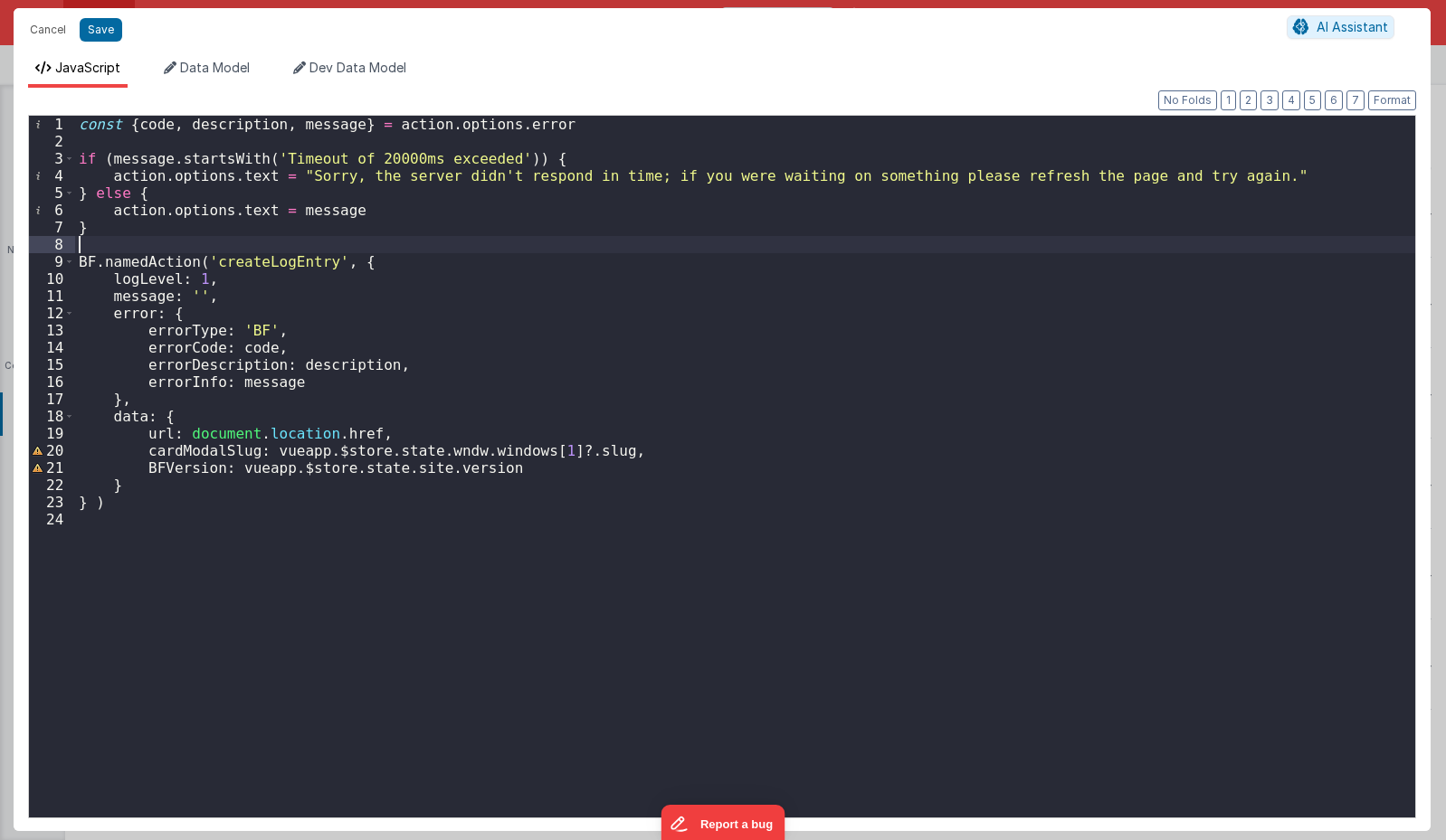
click at [237, 244] on div "const { code , description , message } = action . options . error if ( message …" at bounding box center [745, 484] width 1340 height 737
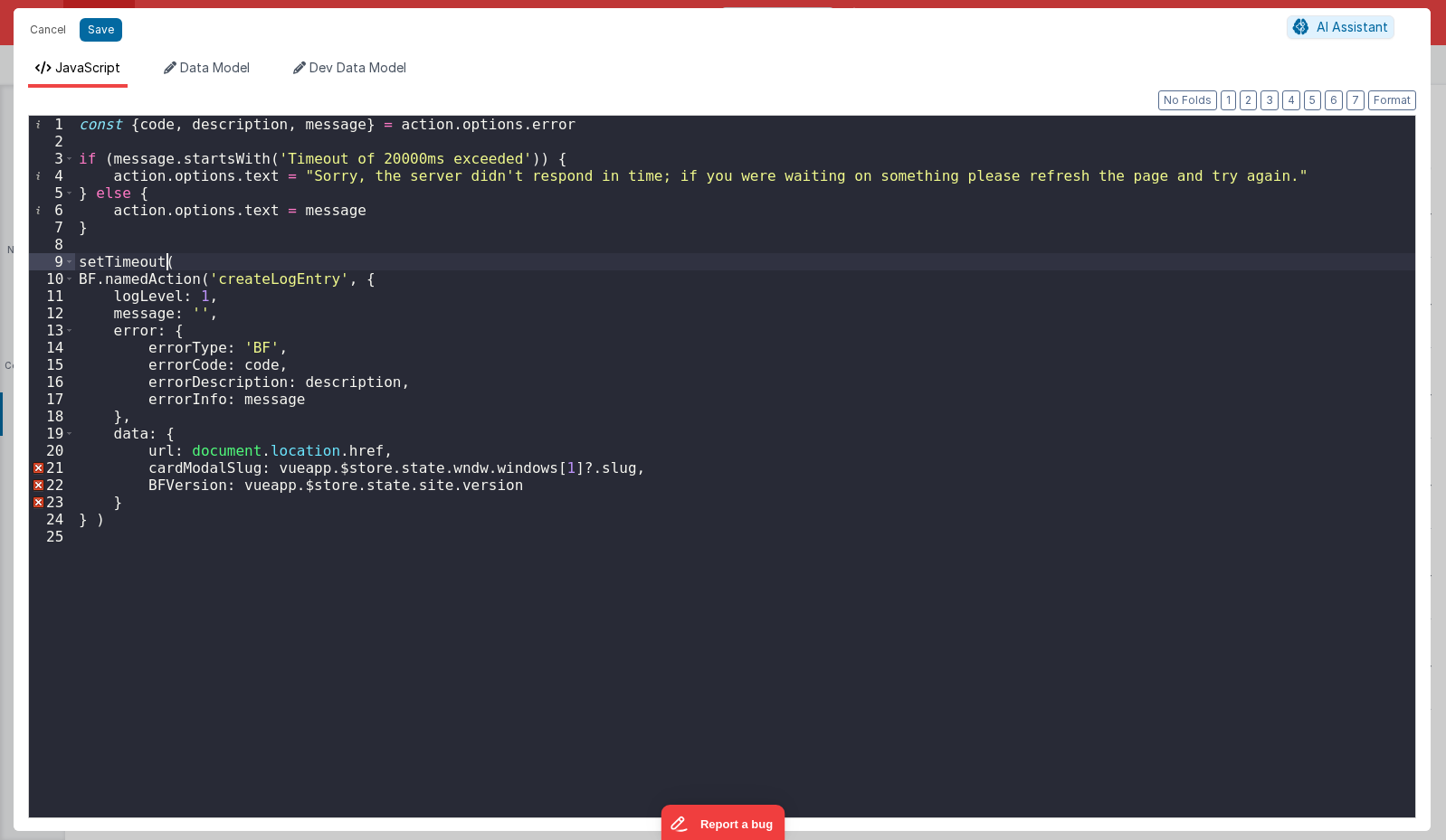
click at [252, 264] on div "const { code , description , message } = action . options . error if ( message …" at bounding box center [745, 484] width 1340 height 737
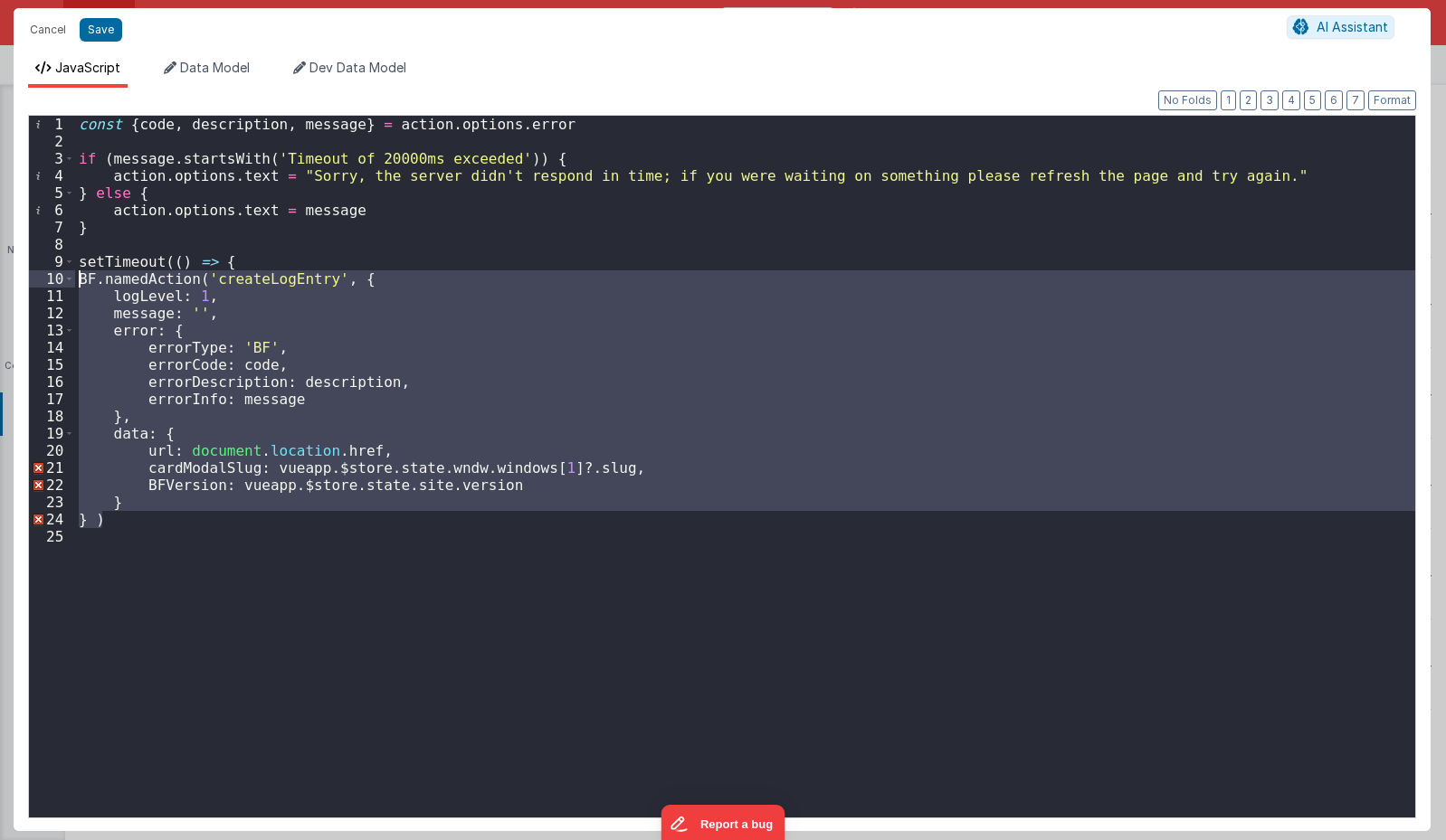
drag, startPoint x: 137, startPoint y: 527, endPoint x: 32, endPoint y: 283, distance: 265.6
click at [32, 283] on div "1 2 3 4 5 6 7 8 9 10 11 12 13 14 15 16 17 18 19 20 21 22 23 24 25 const { code …" at bounding box center [722, 467] width 1388 height 704
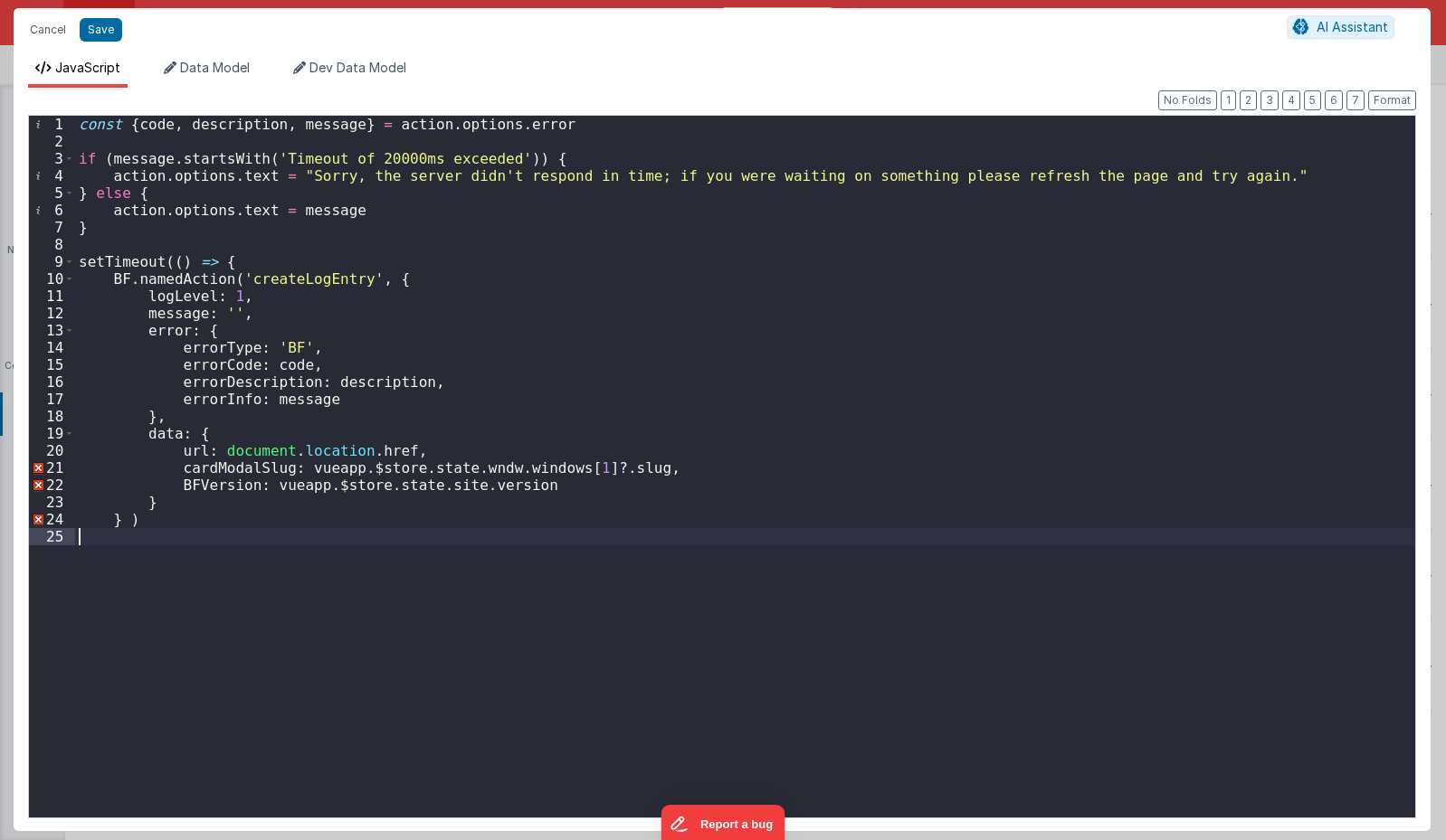
click at [615, 542] on div "const { code , description , message } = action . options . error if ( message …" at bounding box center [745, 484] width 1340 height 737
click at [272, 533] on div "const { code , description , message } = action . options . error if ( message …" at bounding box center [745, 484] width 1340 height 737
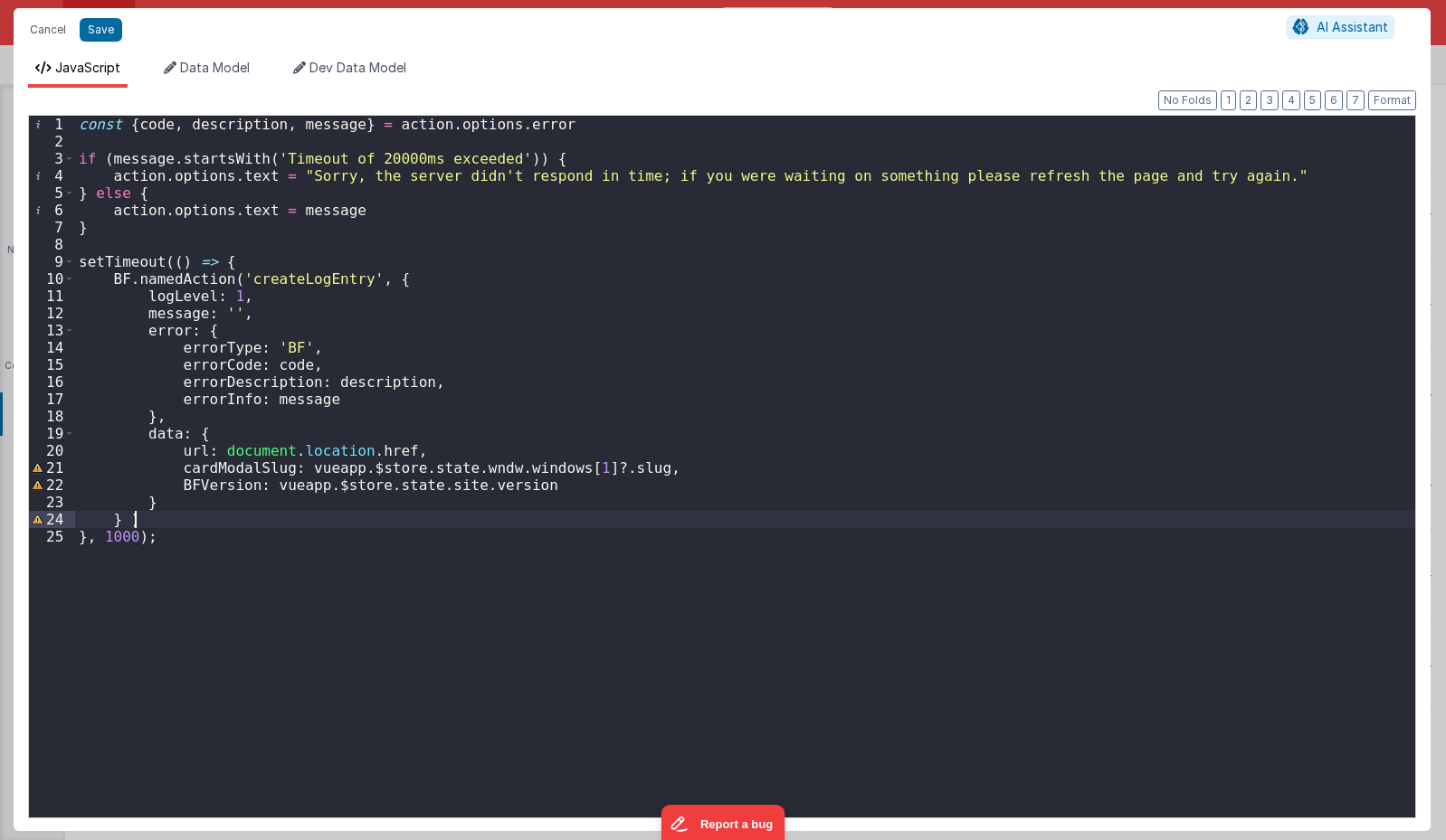
click at [230, 262] on div "const { code , description , message } = action . options . error if ( message …" at bounding box center [745, 484] width 1340 height 737
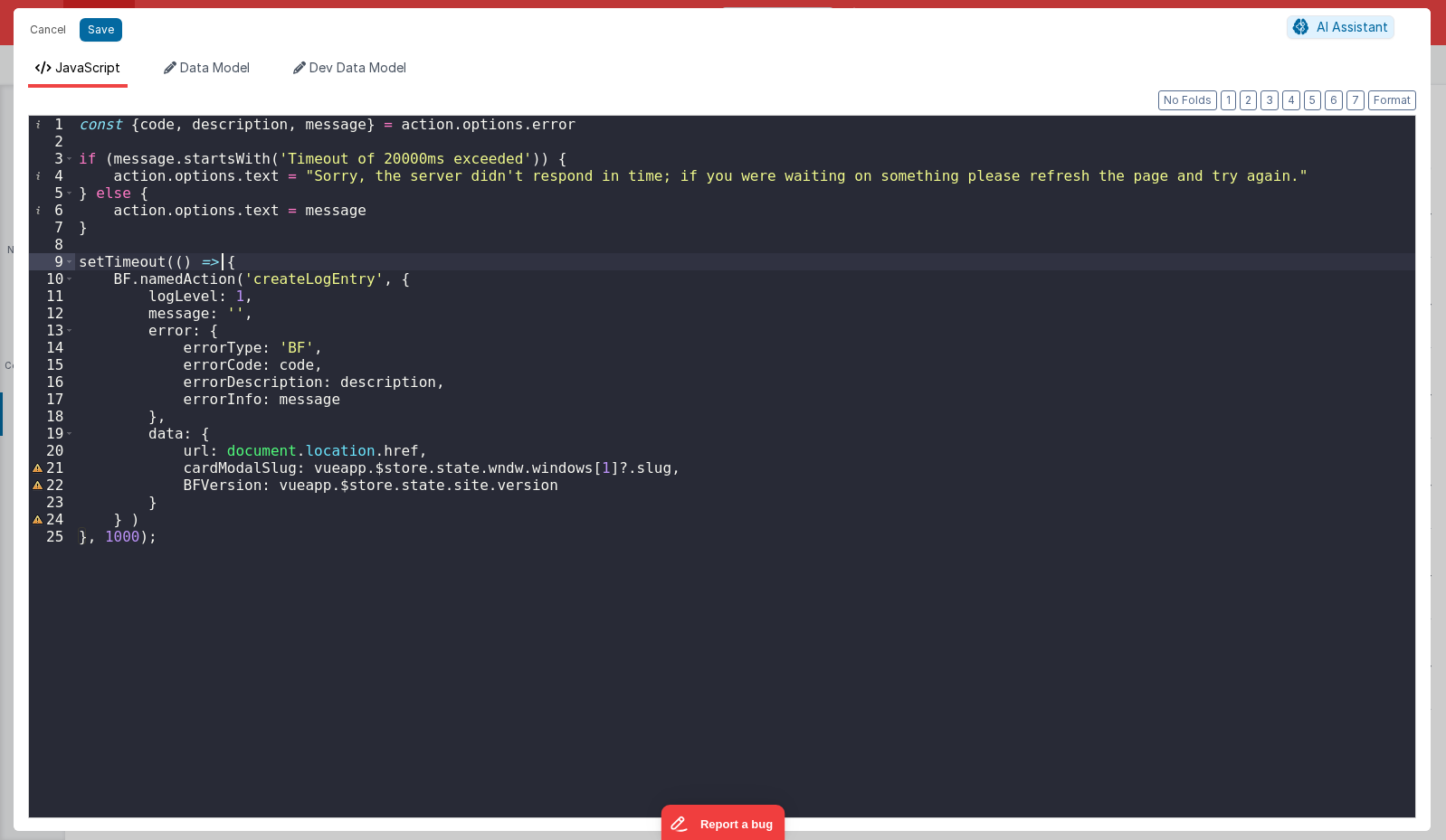
click at [84, 538] on div "const { code , description , message } = action . options . error if ( message …" at bounding box center [745, 484] width 1340 height 737
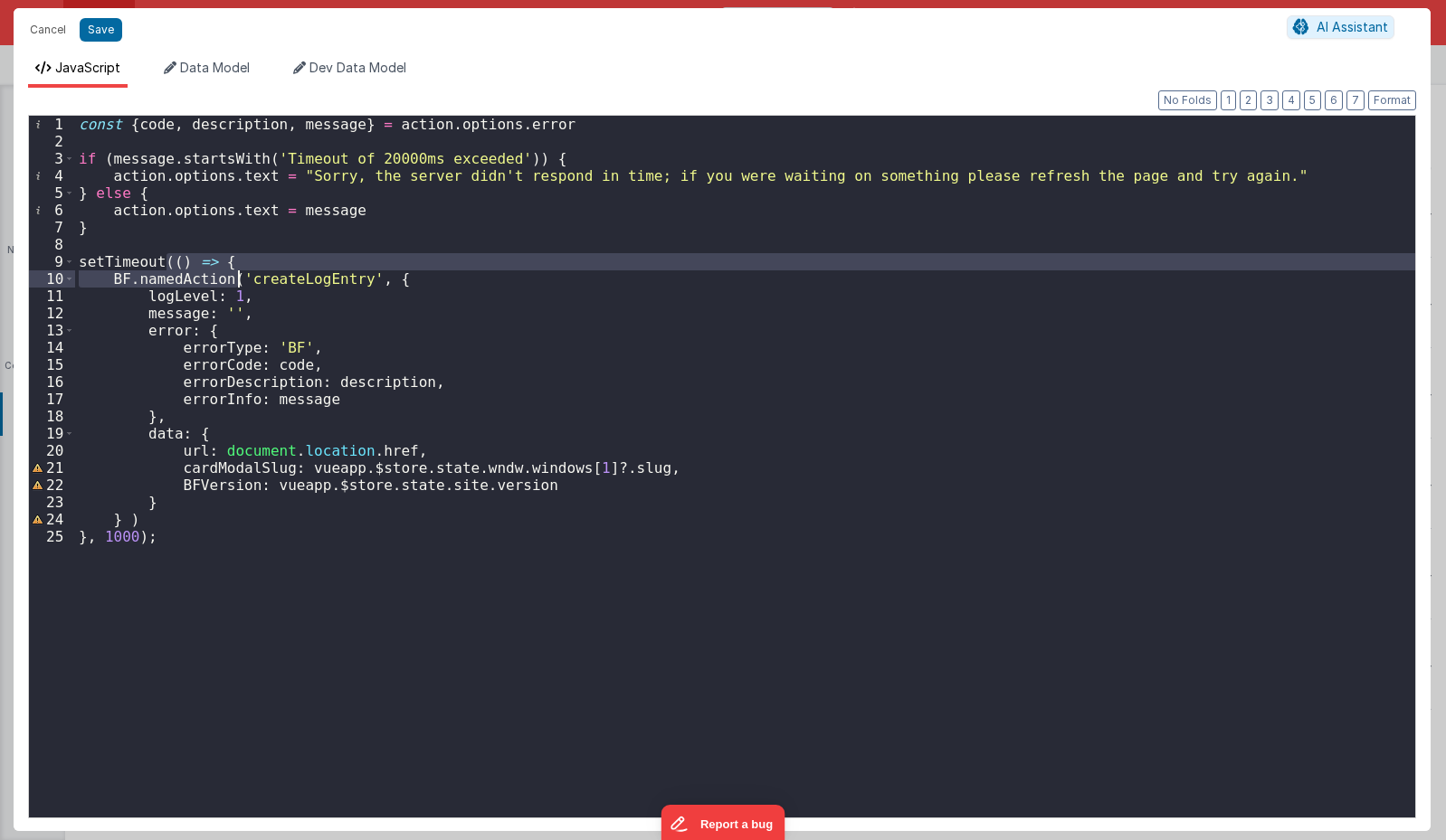
drag, startPoint x: 167, startPoint y: 261, endPoint x: 237, endPoint y: 274, distance: 71.2
click at [237, 274] on div "const { code , description , message } = action . options . error if ( message …" at bounding box center [745, 484] width 1340 height 737
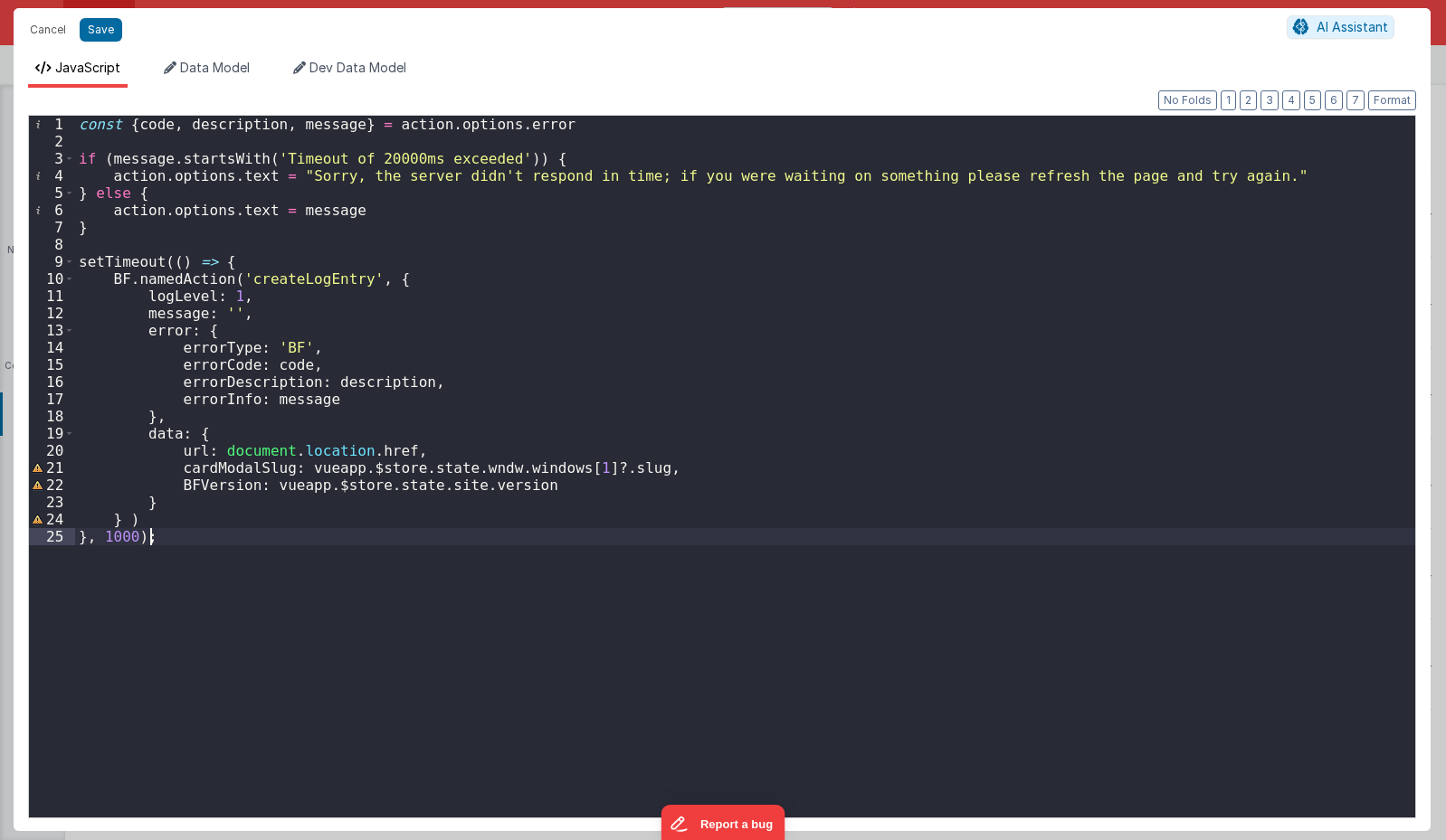
click at [165, 536] on div "const { code , description , message } = action . options . error if ( message …" at bounding box center [745, 484] width 1340 height 737
click at [286, 266] on div "const { code , description , message } = action . options . error if ( message …" at bounding box center [745, 484] width 1340 height 737
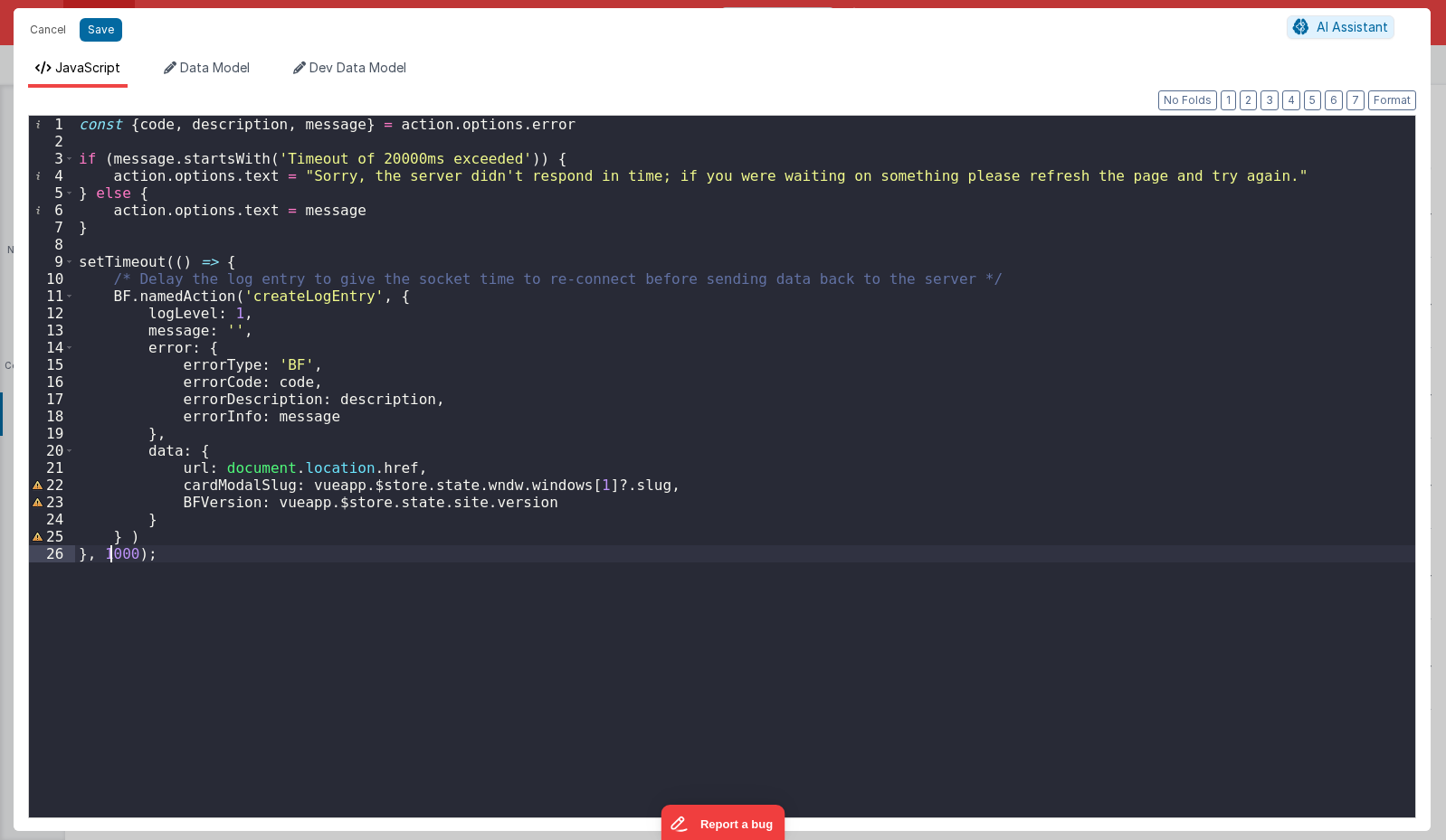
click at [112, 557] on div "const { code , description , message } = action . options . error if ( message …" at bounding box center [745, 484] width 1340 height 737
click at [216, 674] on div "const { code , description , message } = action . options . error if ( message …" at bounding box center [745, 484] width 1340 height 737
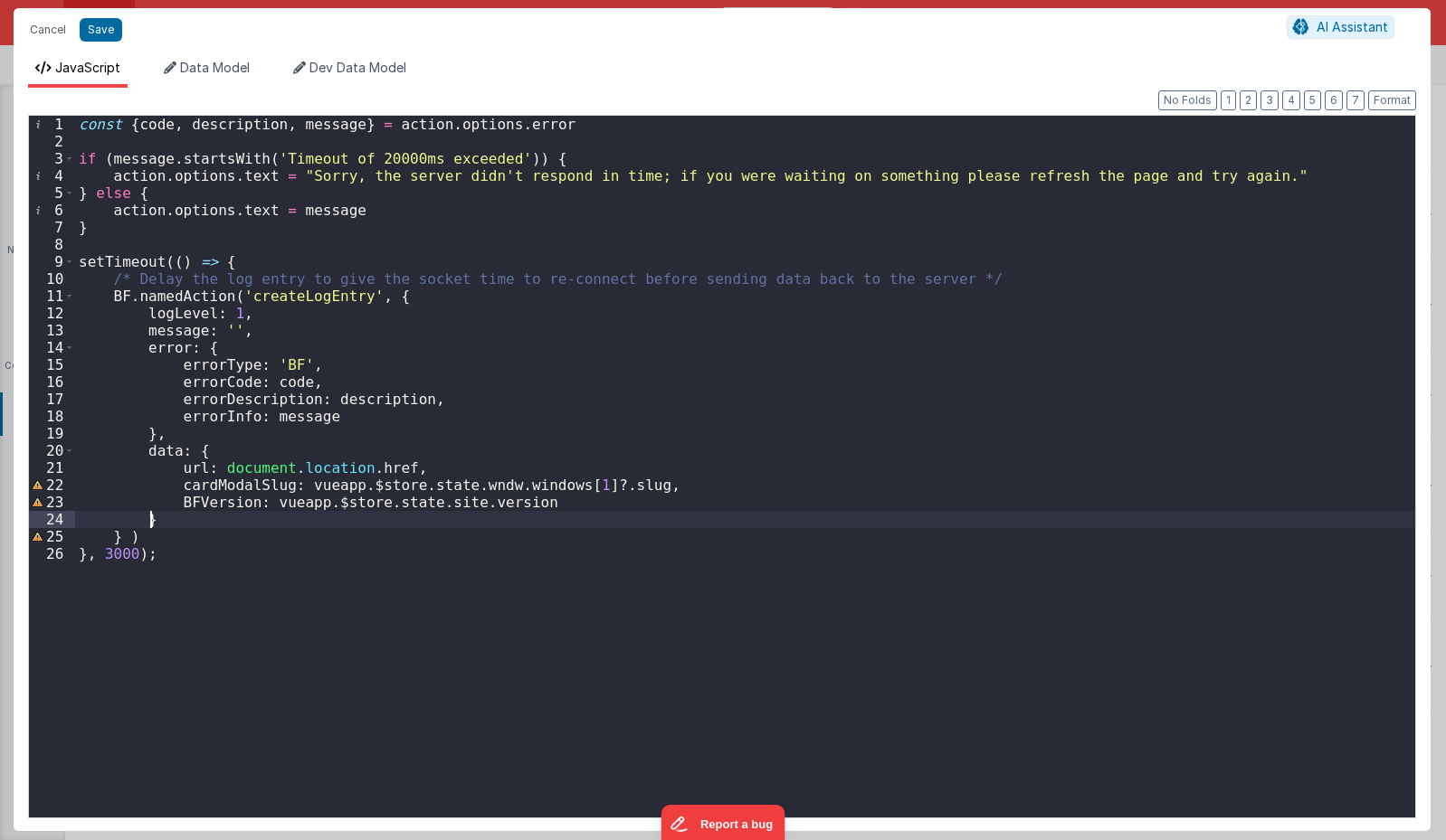
click at [235, 525] on div "const { code , description , message } = action . options . error if ( message …" at bounding box center [745, 484] width 1340 height 737
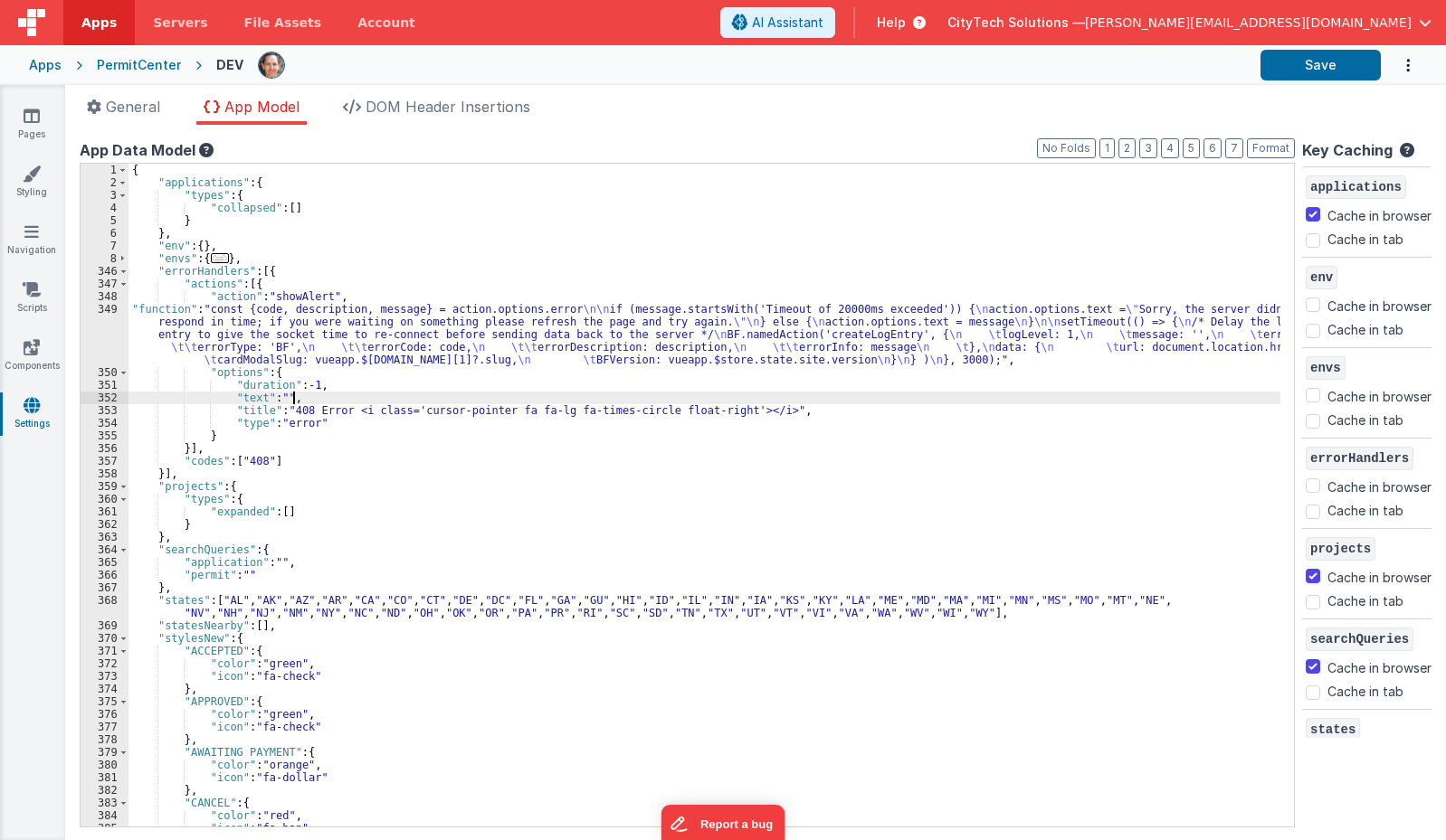
click at [455, 401] on div "{ "applications" : { "types" : { "collapsed" : [ ] } } , "env" : { } , "envs" :…" at bounding box center [704, 508] width 1152 height 688
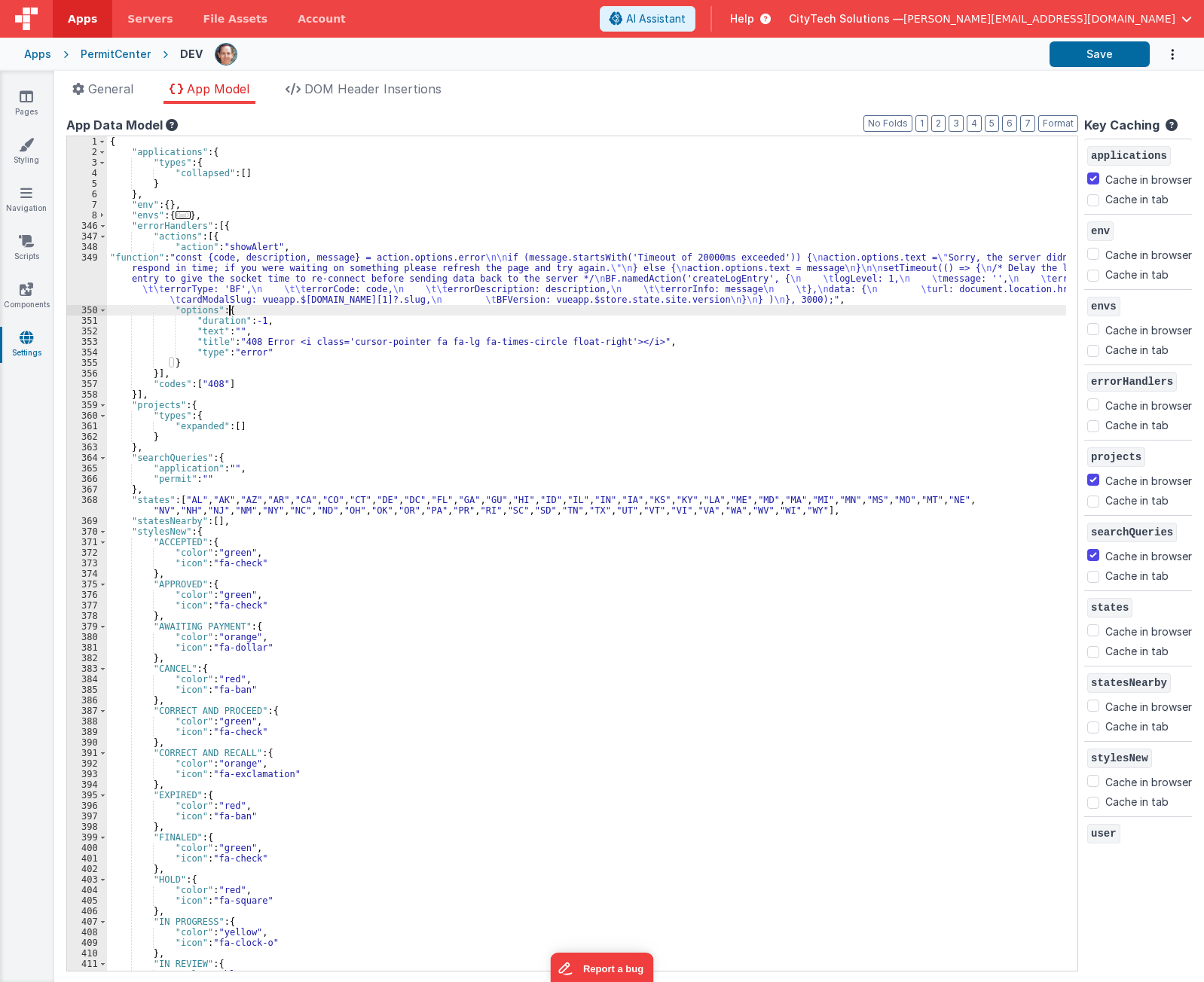
click at [350, 309] on div "{ "applications" : { "types" : { "collapsed" : [ ] } } , "env" : { } , "envs" :…" at bounding box center [587, 564] width 959 height 856
drag, startPoint x: 323, startPoint y: 272, endPoint x: 246, endPoint y: 270, distance: 77.0
click at [322, 272] on div "{ "applications" : { "types" : { "collapsed" : [ ] } } , "env" : { } , "envs" :…" at bounding box center [587, 564] width 959 height 856
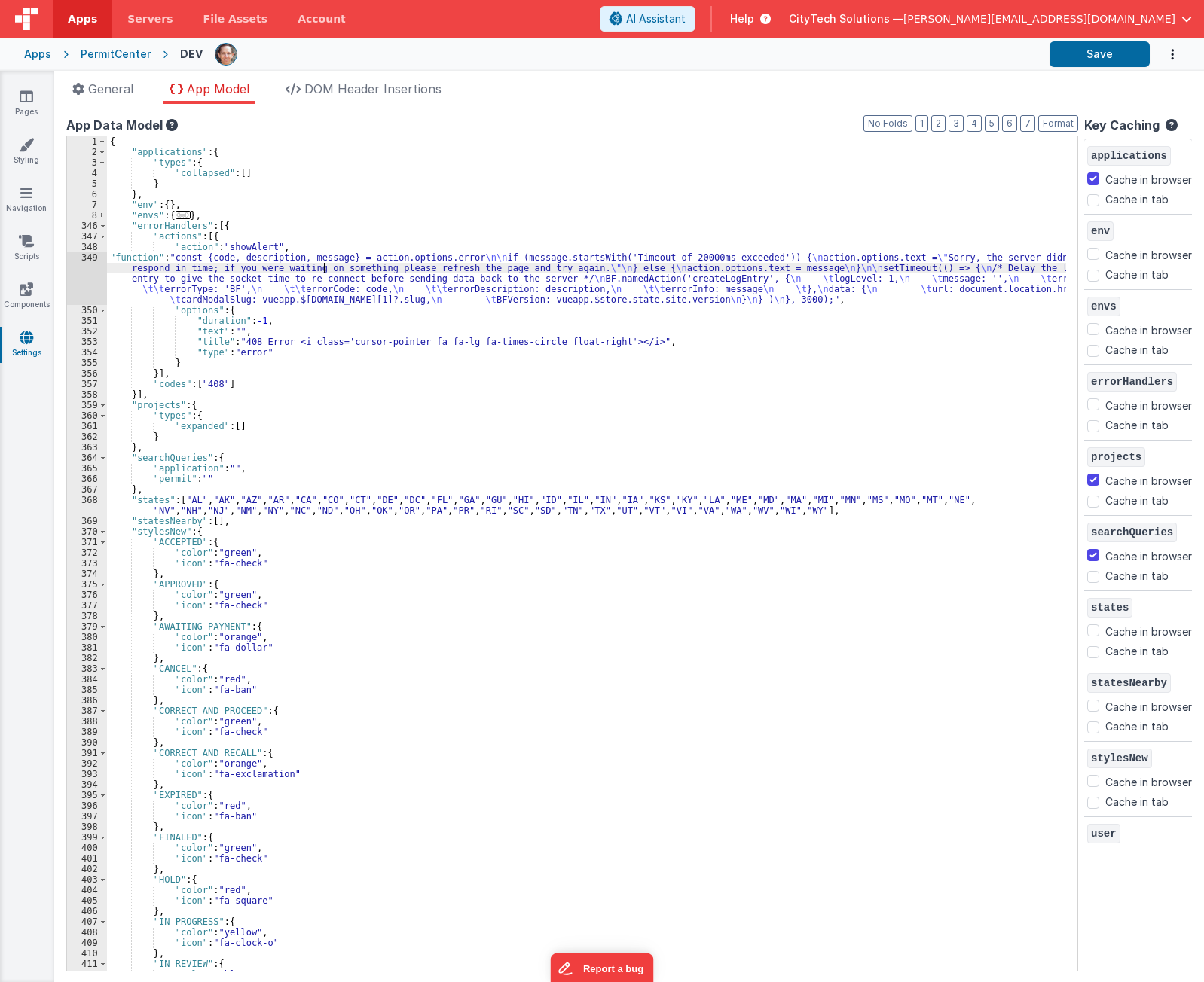
click at [84, 277] on div "349" at bounding box center [88, 279] width 40 height 53
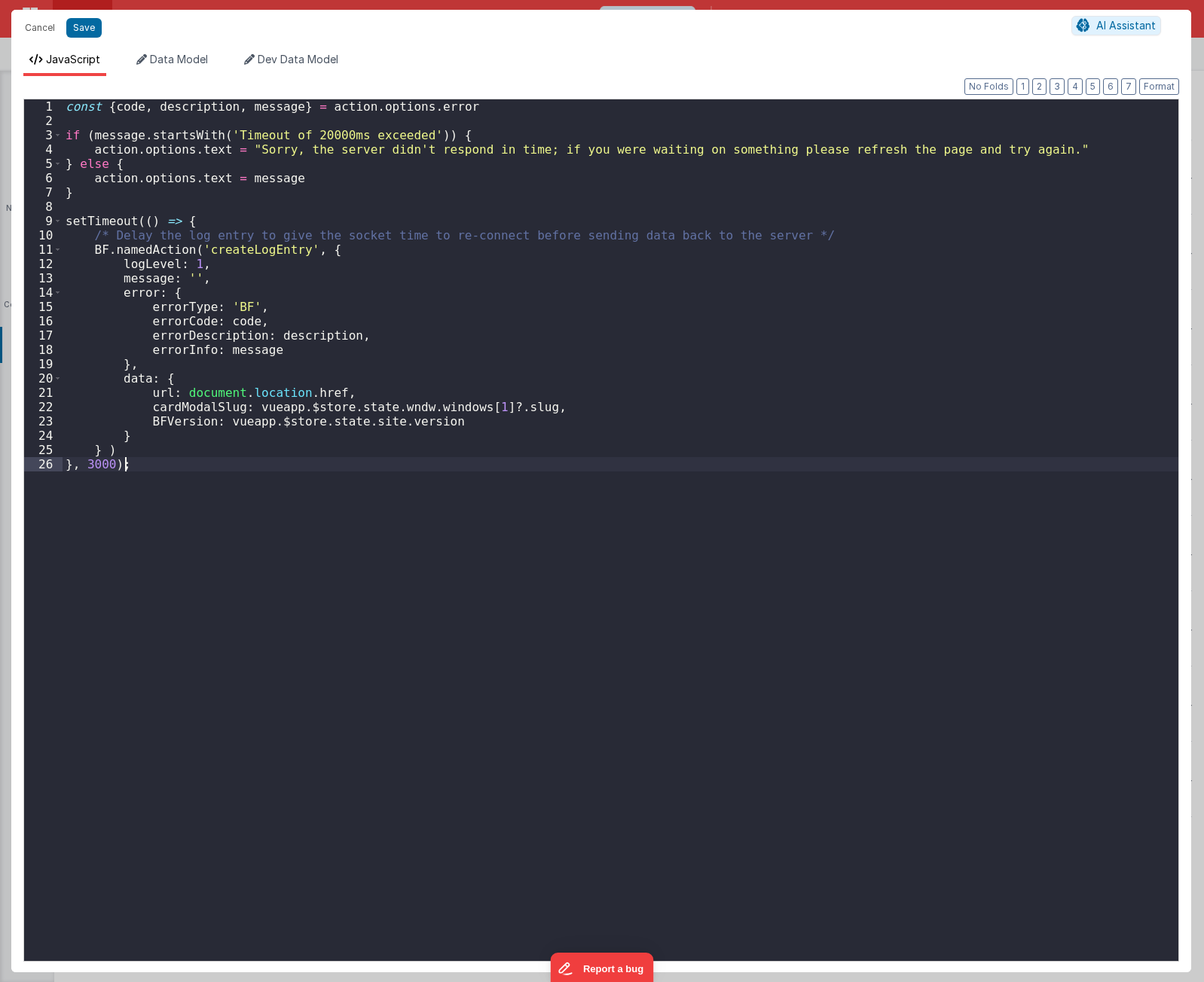
click at [487, 516] on div "const { code , description , message } = action . options . error if ( message …" at bounding box center [621, 544] width 1116 height 891
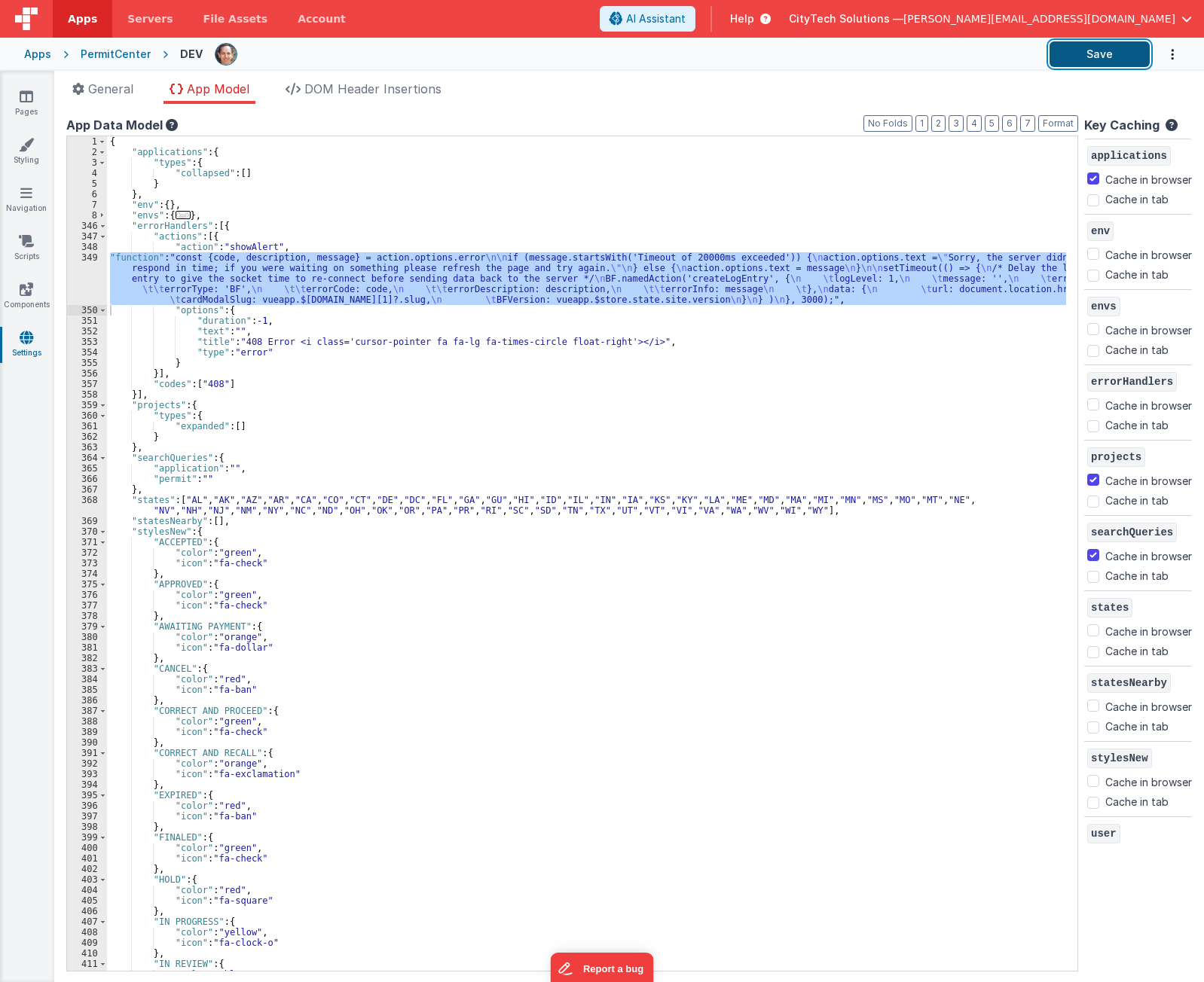
click at [1099, 44] on button "Save" at bounding box center [1099, 53] width 100 height 26
click at [177, 277] on div "{ "applications" : { "types" : { "collapsed" : [ ] } } , "env" : { } , "envs" :…" at bounding box center [587, 554] width 959 height 835
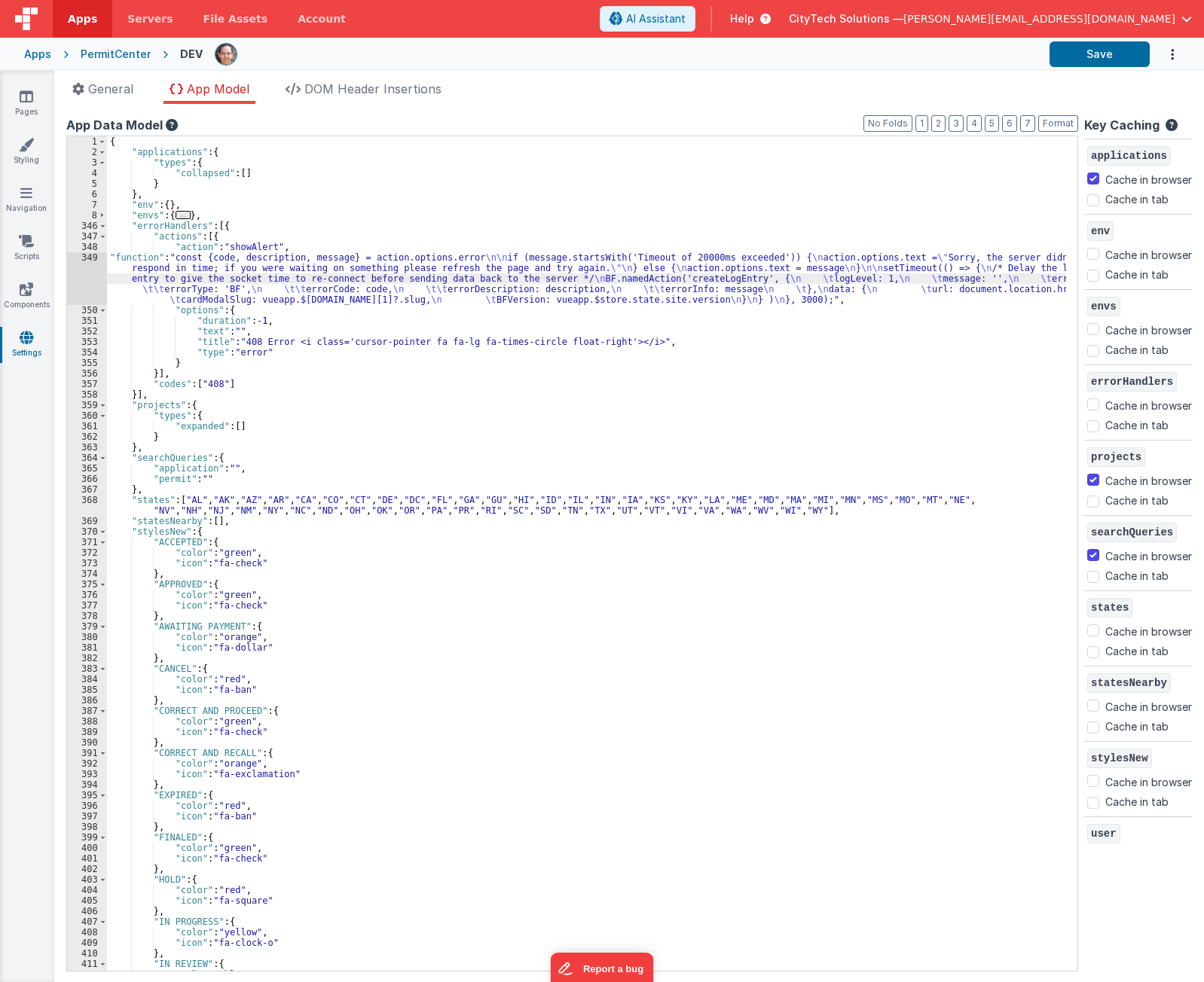
click at [75, 270] on div "349" at bounding box center [88, 279] width 40 height 53
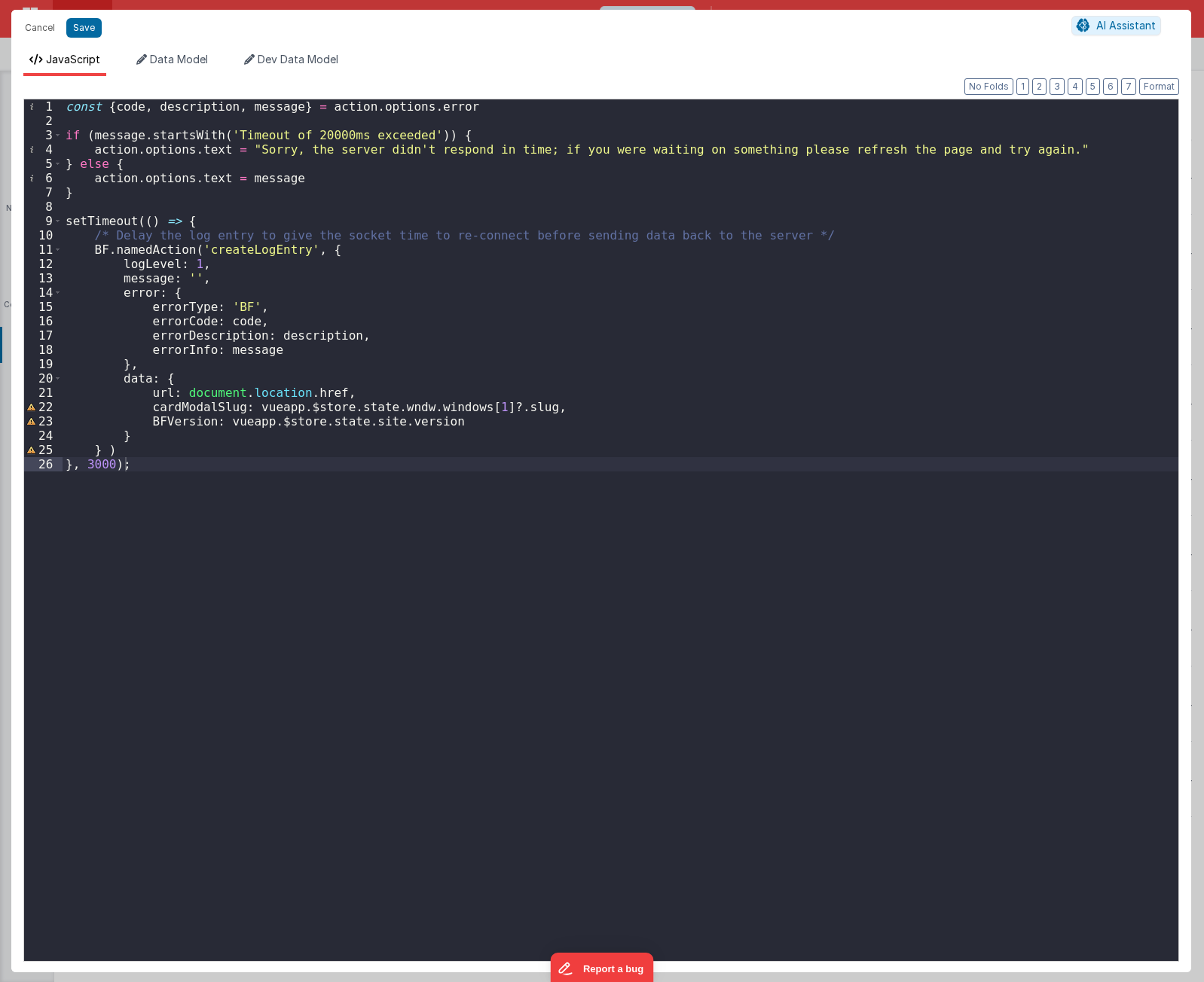
click at [99, 192] on div "const { code , description , message } = action . options . error if ( message …" at bounding box center [621, 544] width 1116 height 891
click at [349, 518] on div "const { code , description , message } = action . options . error if ( message …" at bounding box center [621, 544] width 1116 height 891
click at [272, 199] on div "const { code , description , message } = action . options . error if ( message …" at bounding box center [621, 544] width 1116 height 891
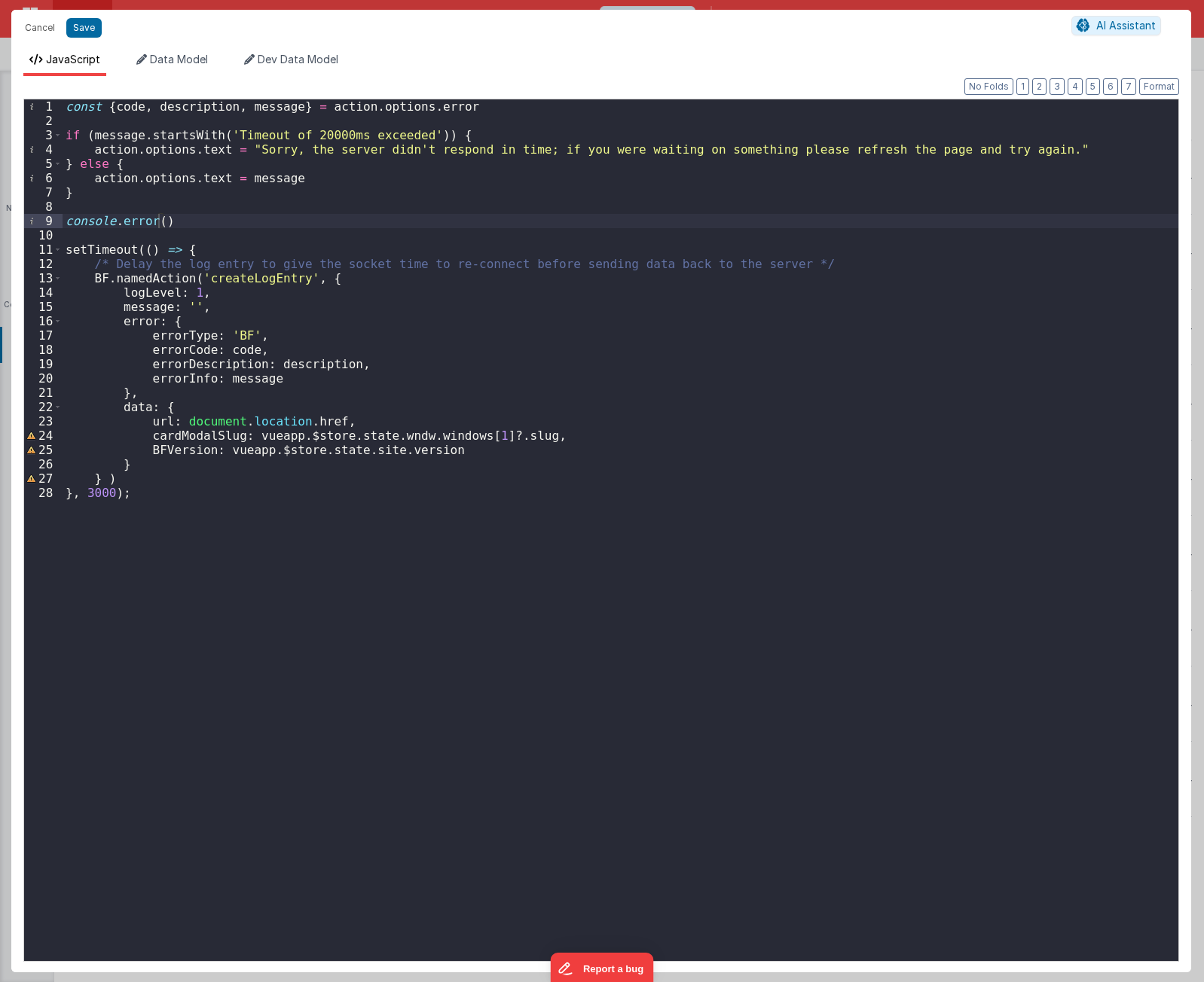
click at [157, 218] on div "const { code , description , message } = action . options . error if ( message …" at bounding box center [621, 544] width 1116 height 891
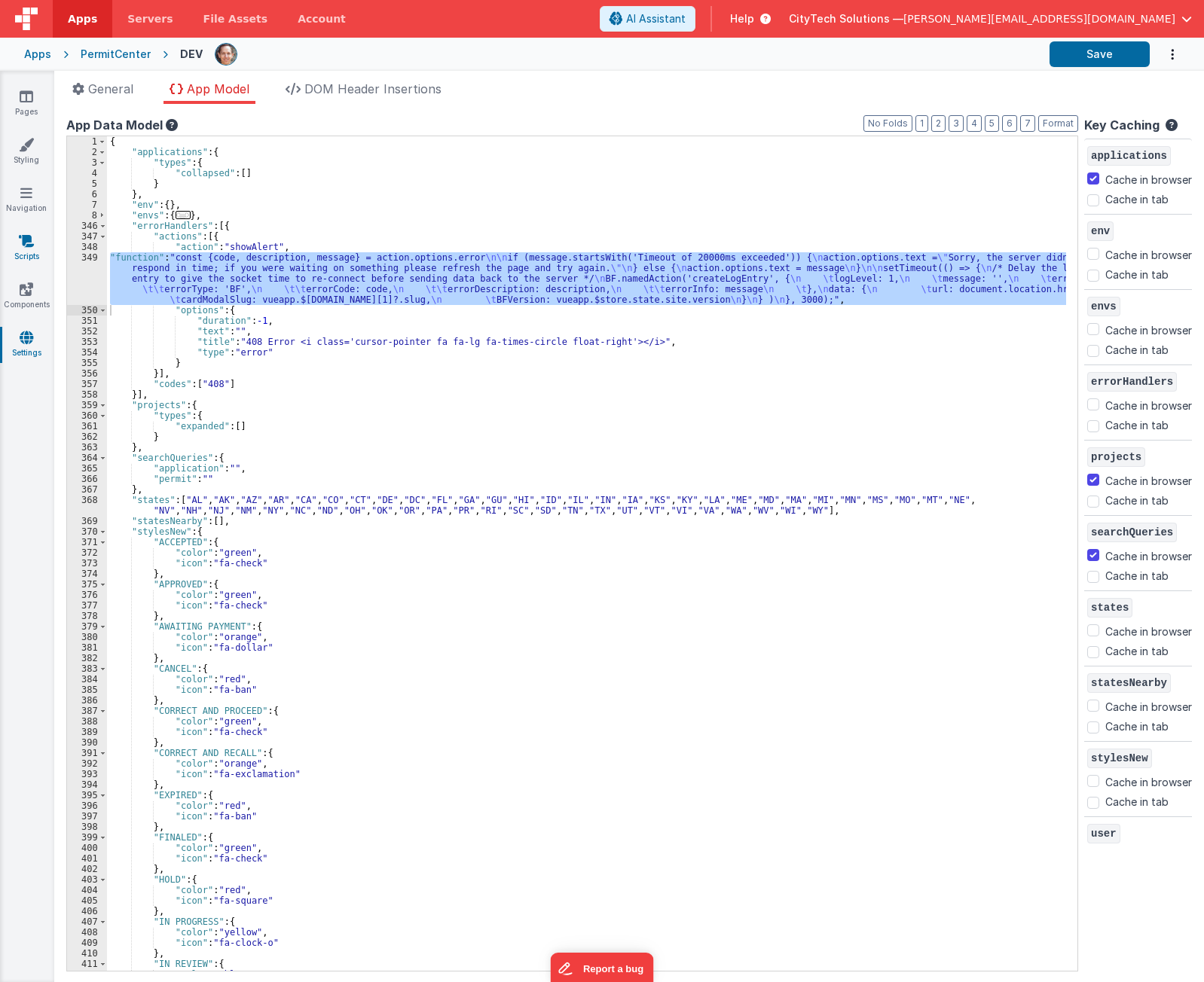
click at [26, 238] on icon at bounding box center [26, 240] width 15 height 15
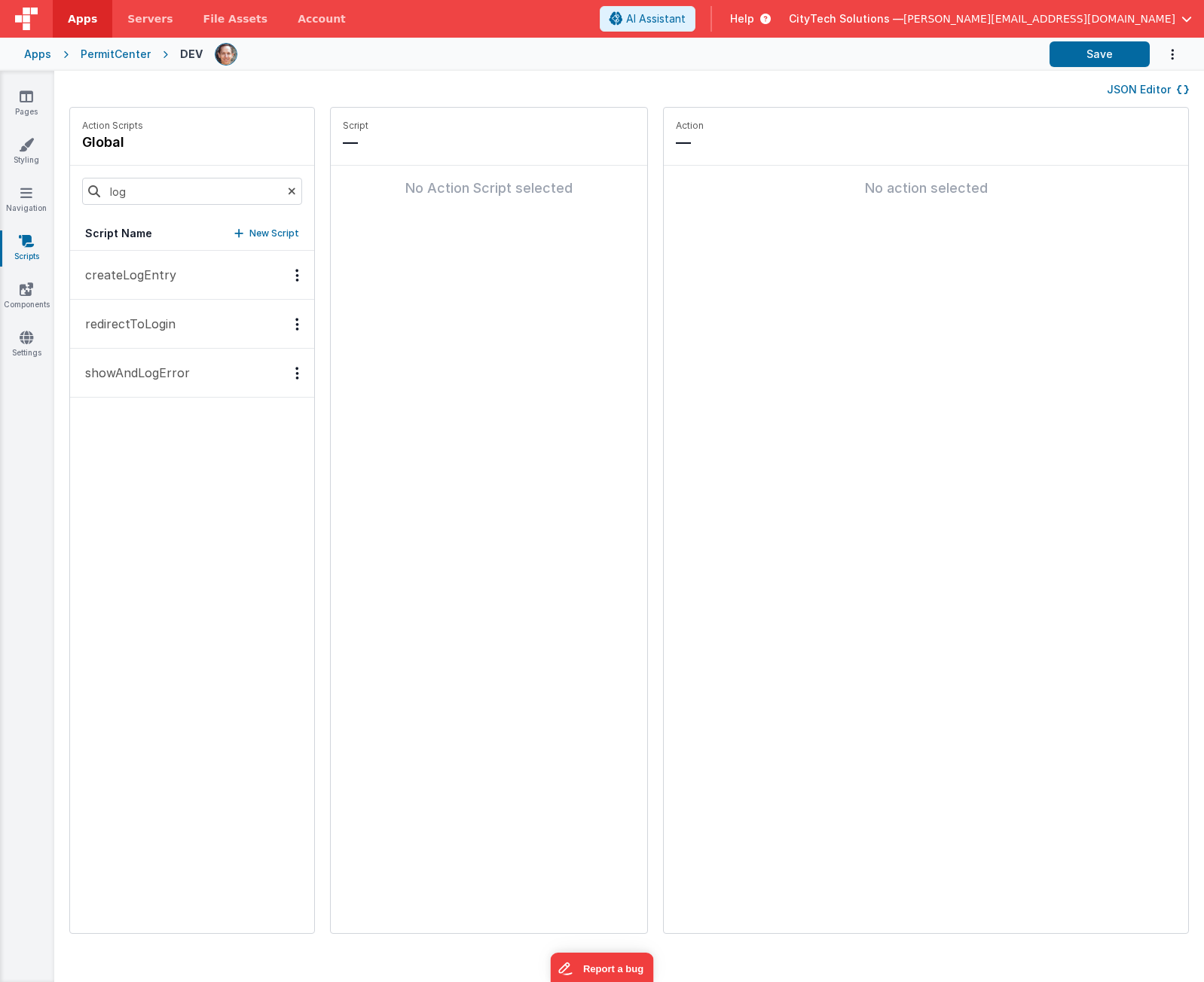
click at [182, 278] on button "createLogEntry" at bounding box center [191, 275] width 244 height 49
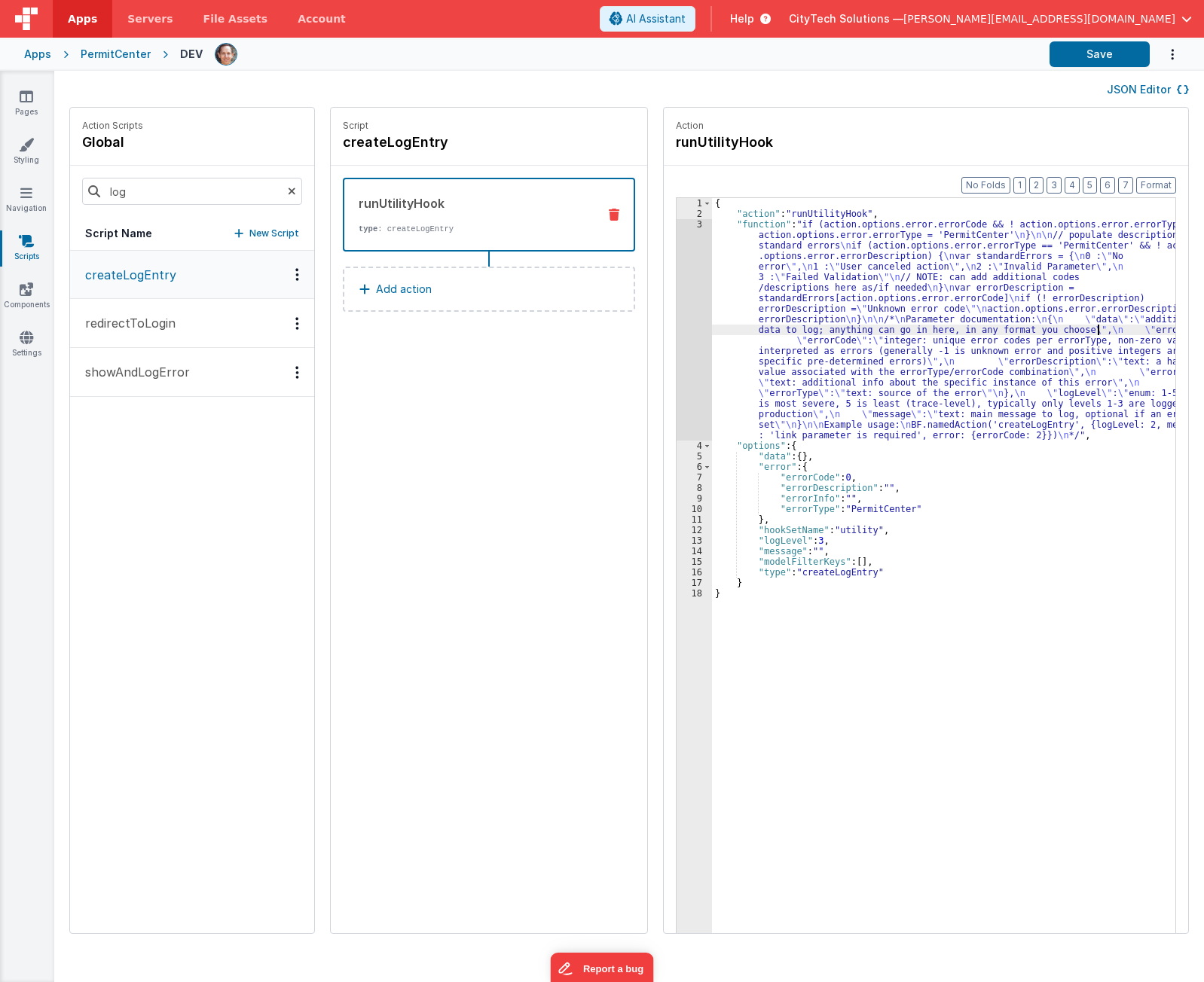
click at [1085, 327] on div "{ "action" : "runUtilityHook" , "function" : "if (action.options.error.errorCod…" at bounding box center [951, 599] width 478 height 803
click at [664, 325] on div "Format 7 6 5 4 3 2 1 No Folds 1 2 3 4 5 6 7 8 9 10 11 12 13 14 15 16 17 18 { "a…" at bounding box center [926, 579] width 525 height 826
click at [677, 306] on div "3" at bounding box center [694, 330] width 36 height 221
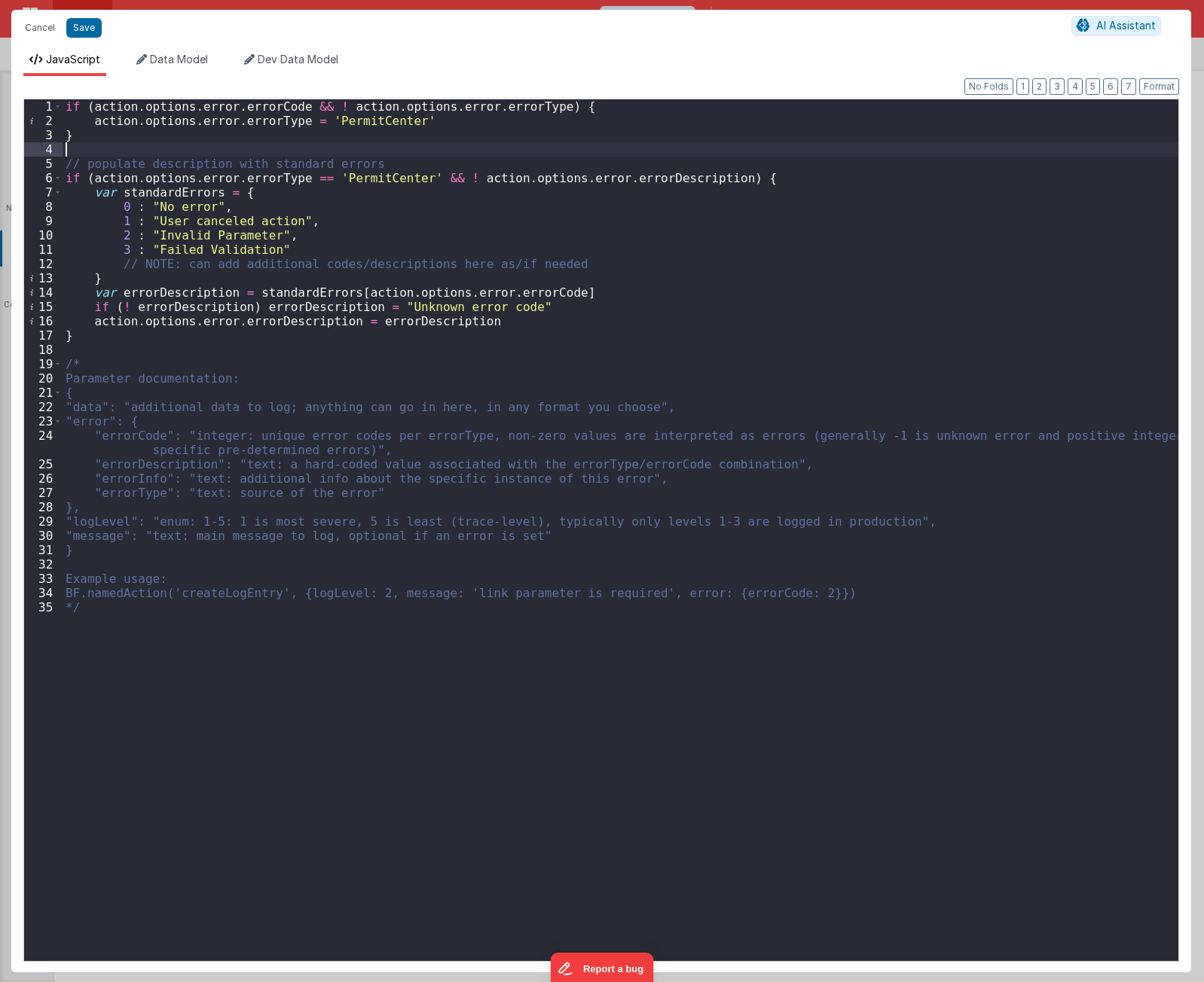
click at [501, 151] on div "if ( action . options . error . errorCode && ! action . options . error . error…" at bounding box center [621, 544] width 1116 height 891
click at [398, 370] on div "if ( action . options . error . errorCode && ! action . options . error . error…" at bounding box center [621, 544] width 1116 height 891
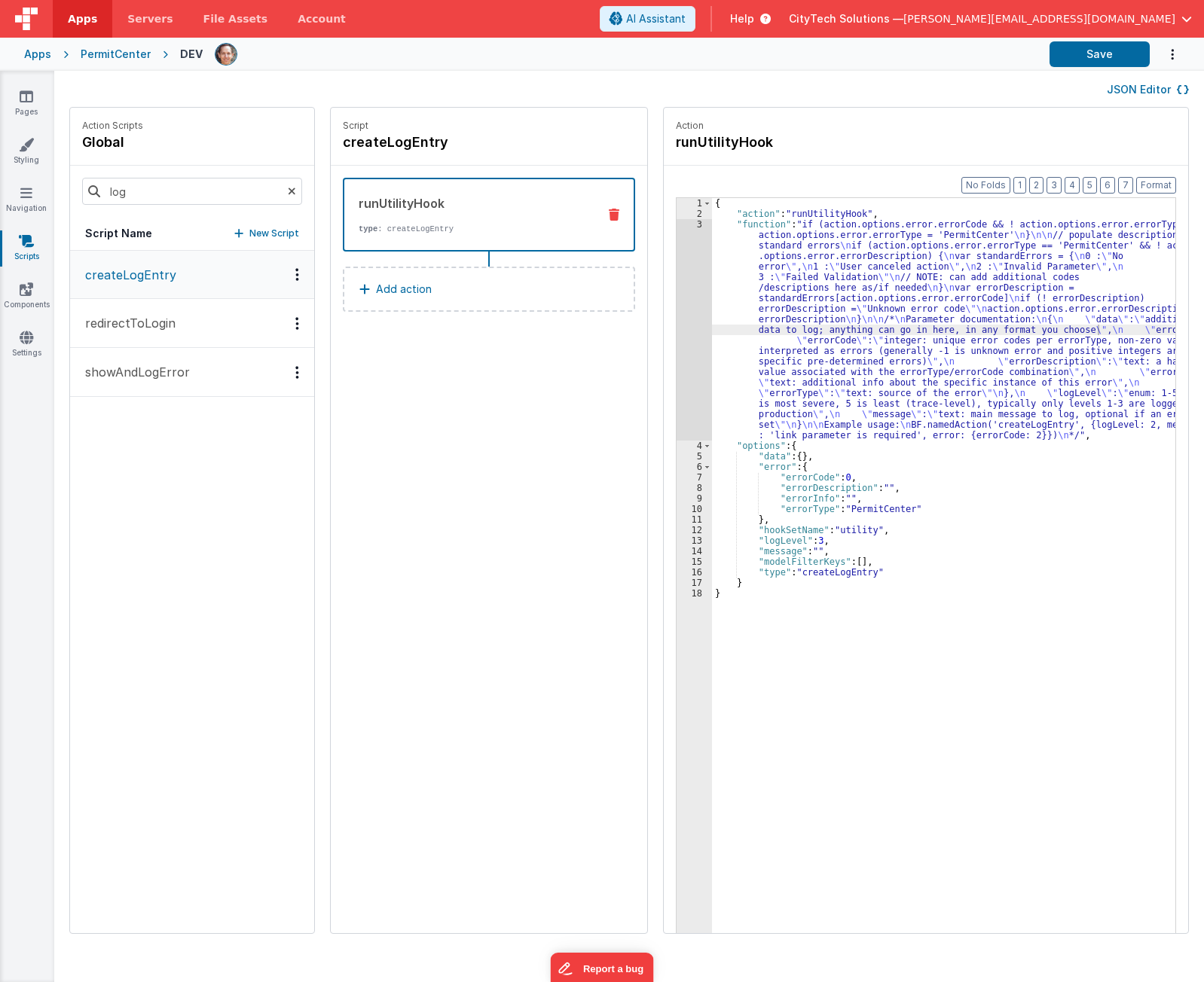
click at [195, 331] on button "redirectToLogin" at bounding box center [191, 323] width 244 height 49
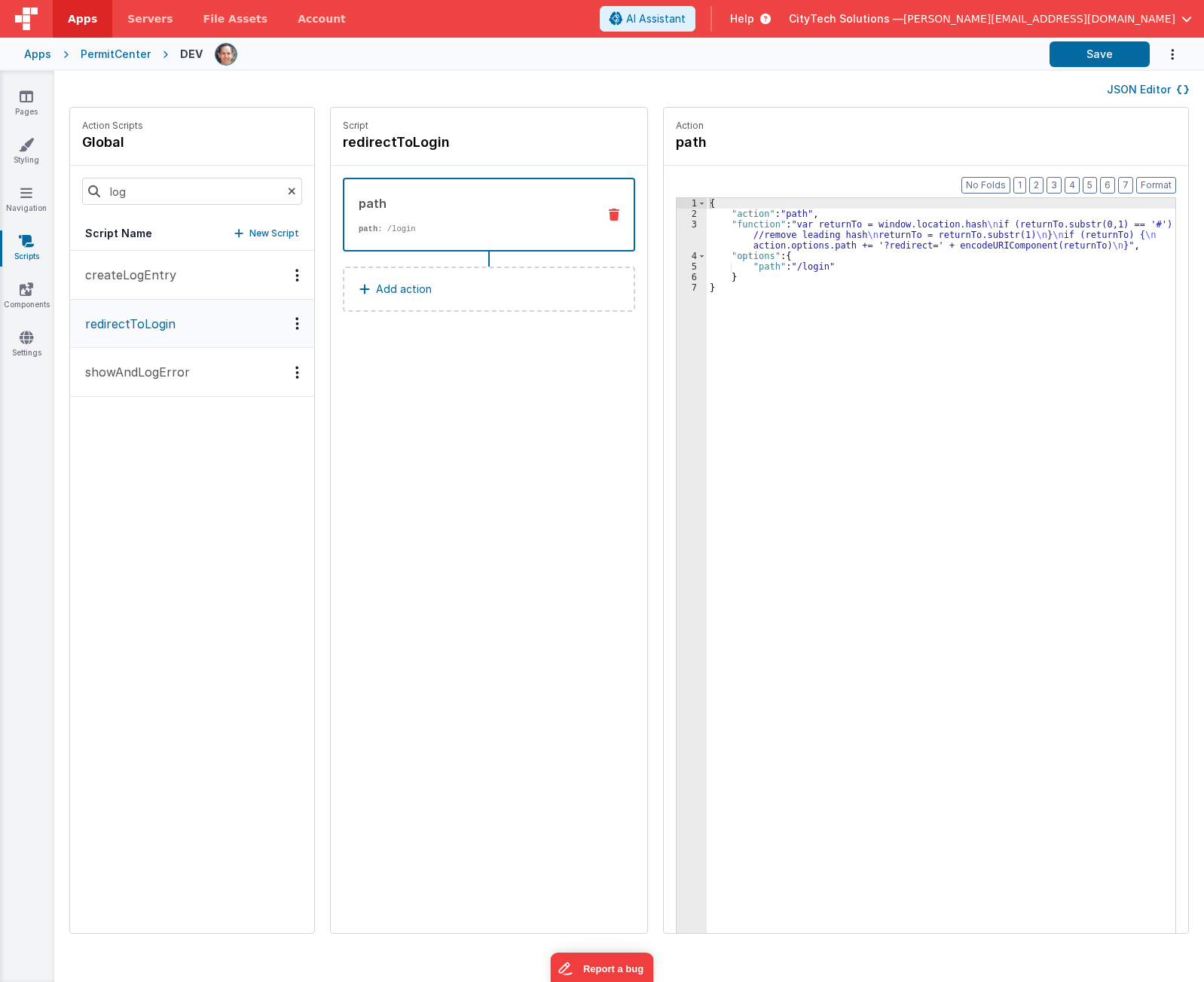
click at [190, 380] on button "showAndLogError" at bounding box center [191, 372] width 244 height 49
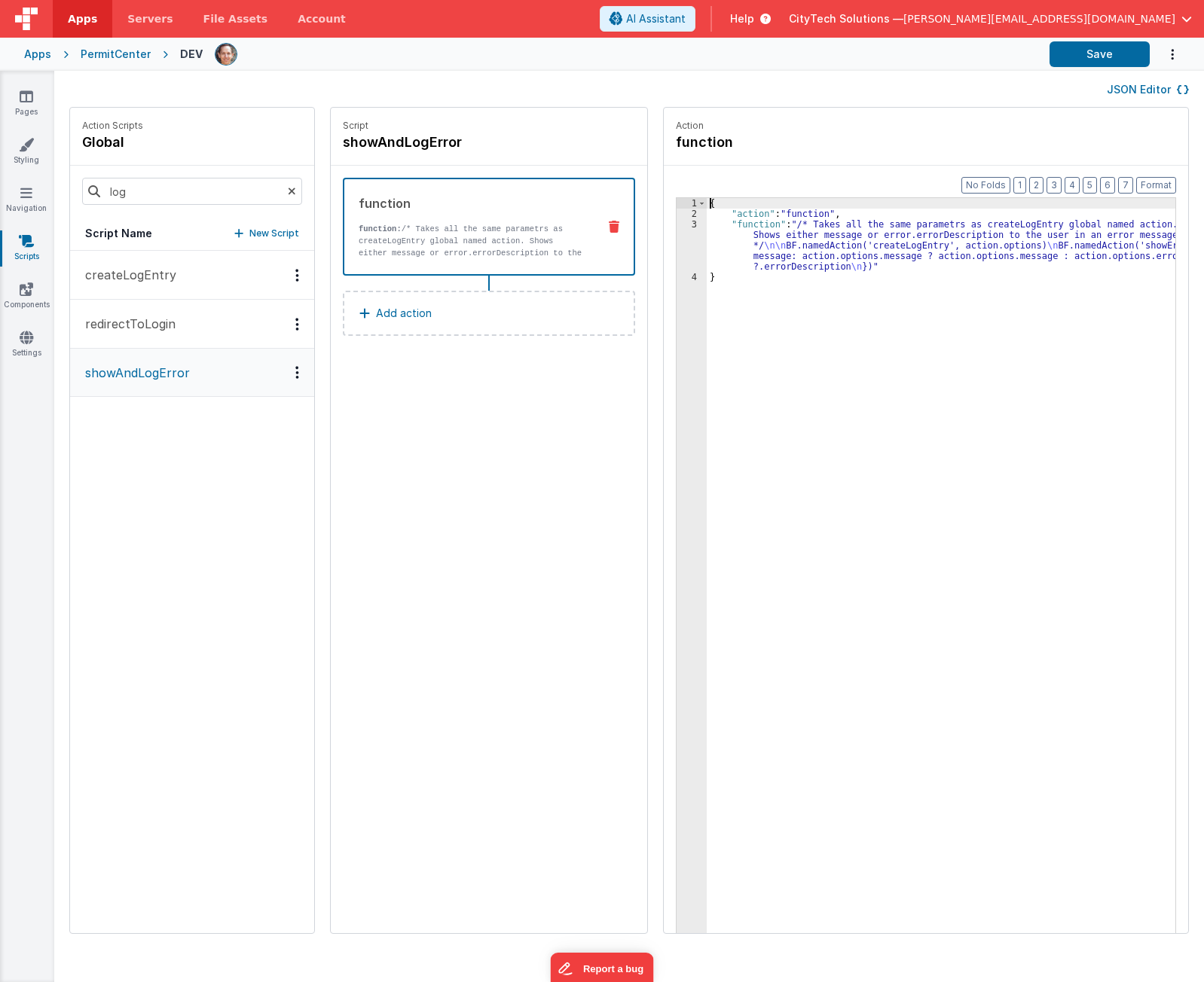
click at [677, 248] on div "3" at bounding box center [691, 246] width 30 height 53
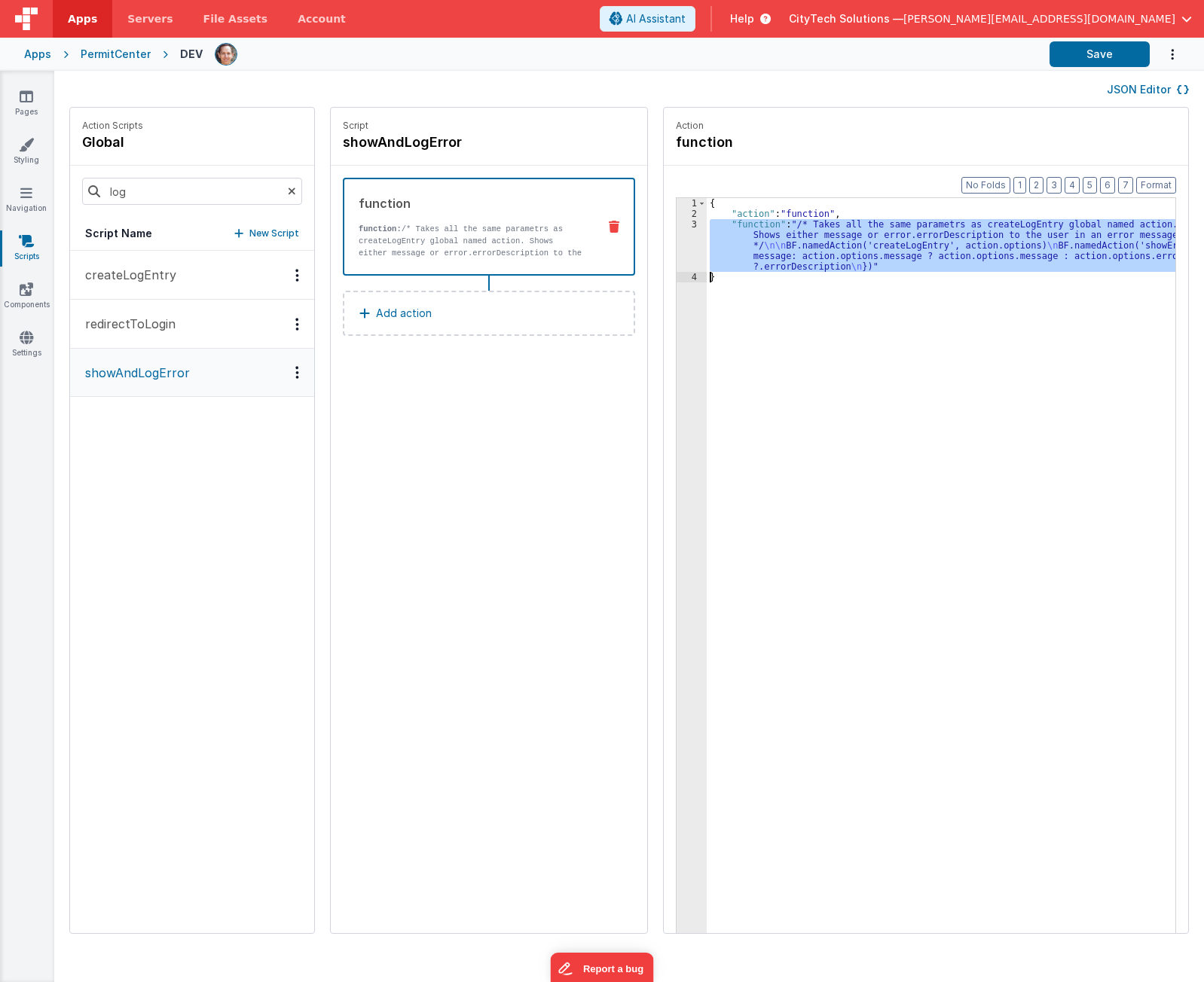
click at [676, 242] on div "3" at bounding box center [691, 246] width 30 height 53
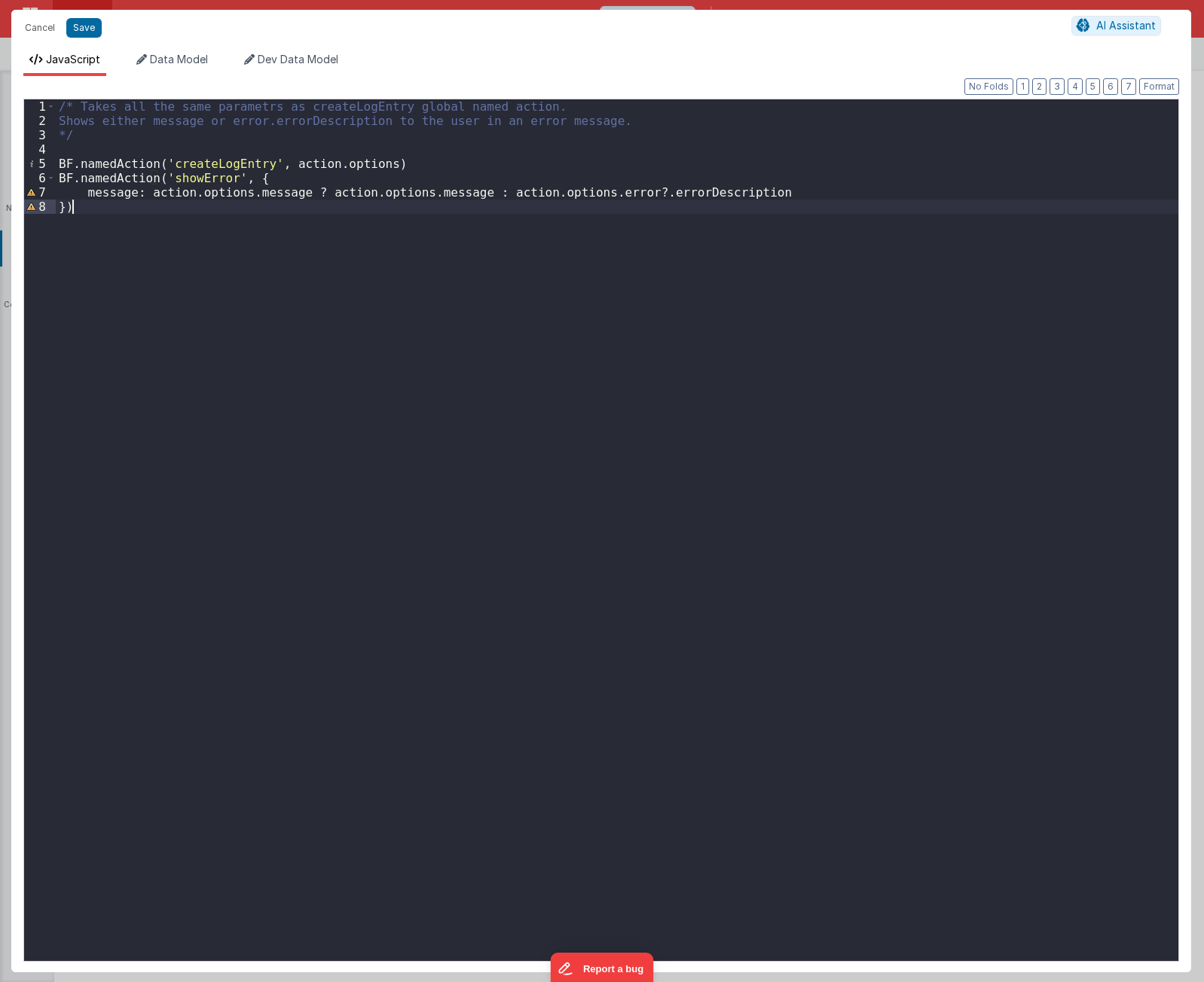
click at [216, 297] on div "/* Takes all the same parametrs as createLogEntry global named action. Shows ei…" at bounding box center [617, 544] width 1123 height 891
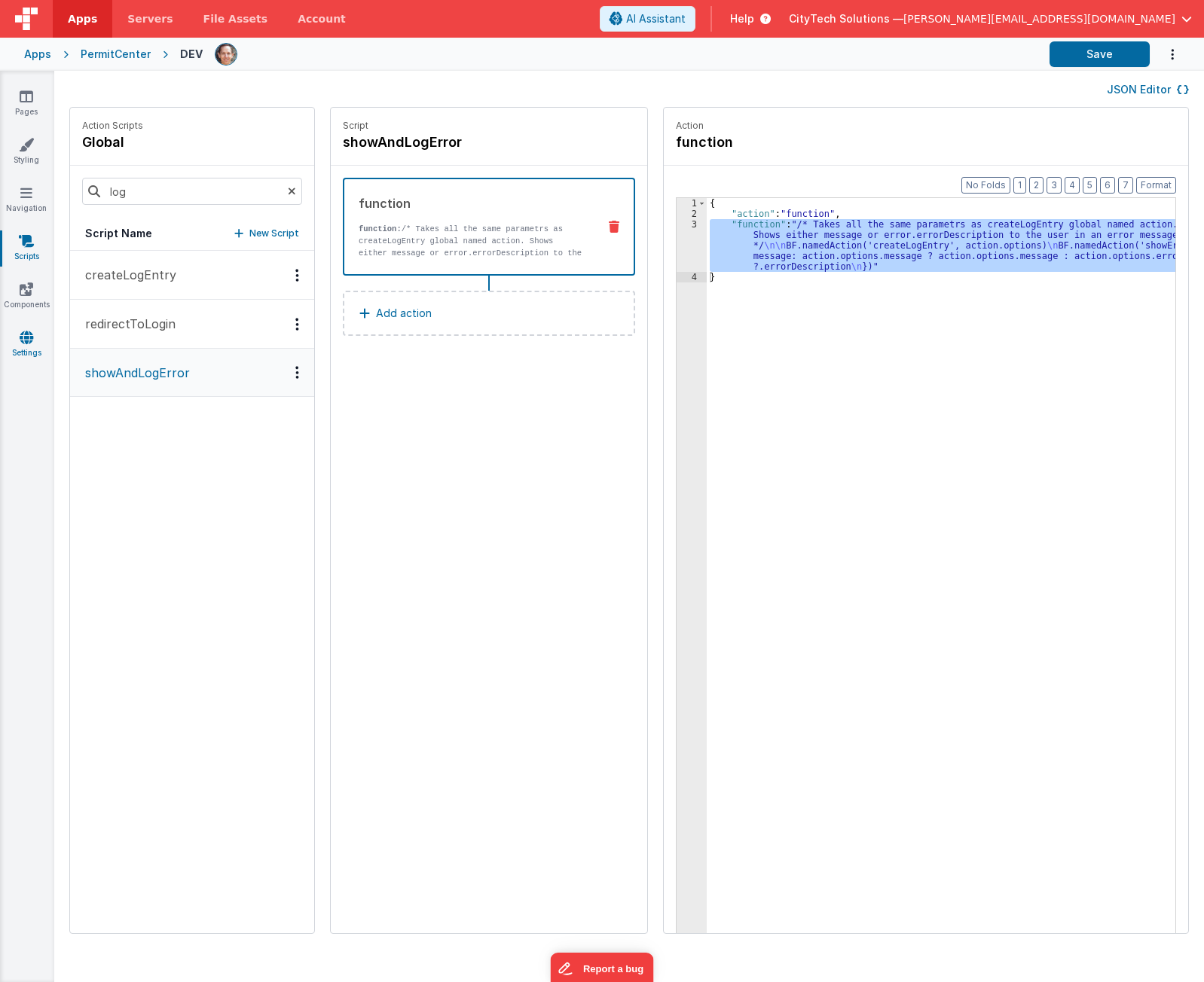
click at [33, 342] on icon at bounding box center [26, 337] width 14 height 15
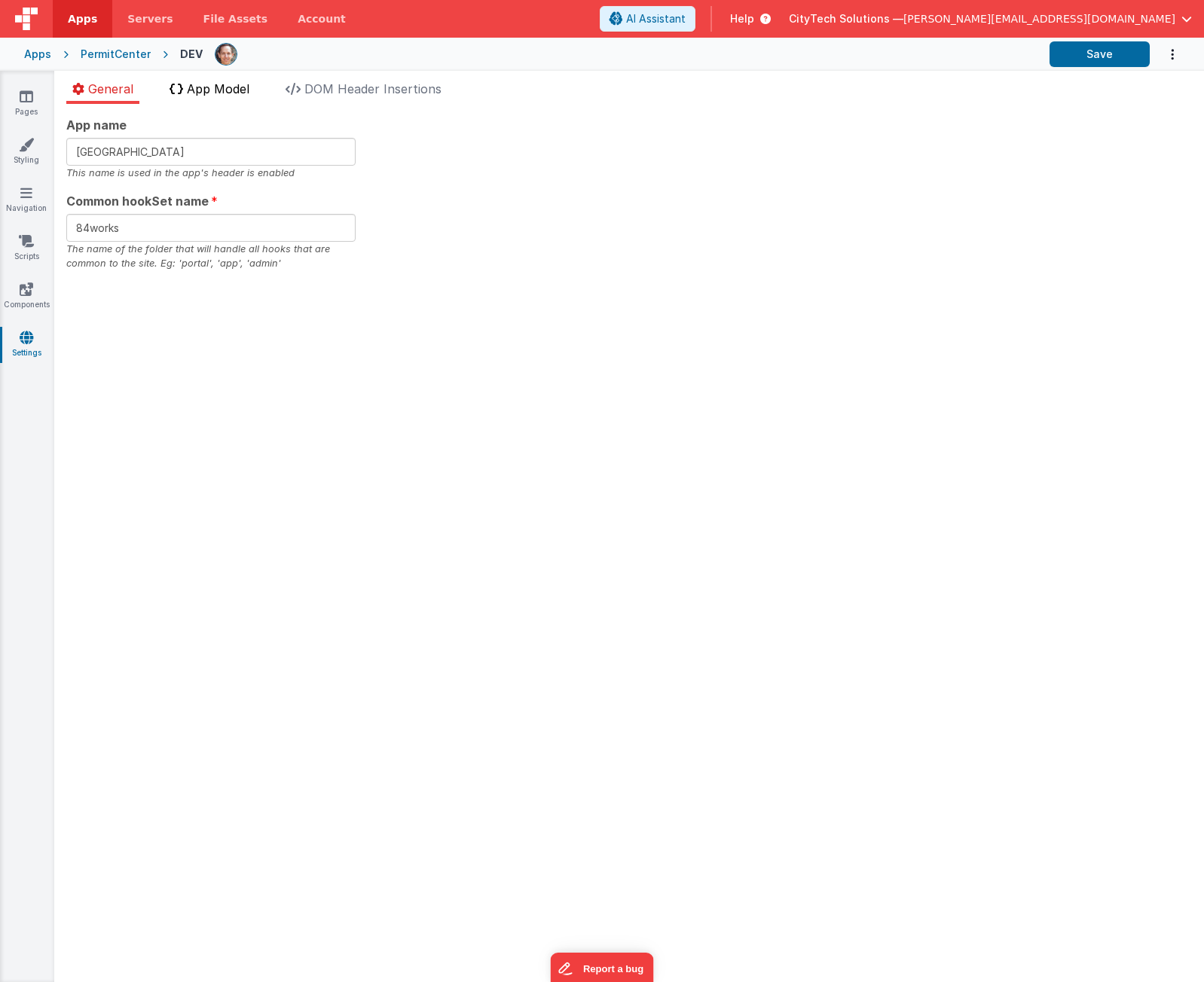
click at [198, 101] on li "App Model" at bounding box center [209, 91] width 92 height 24
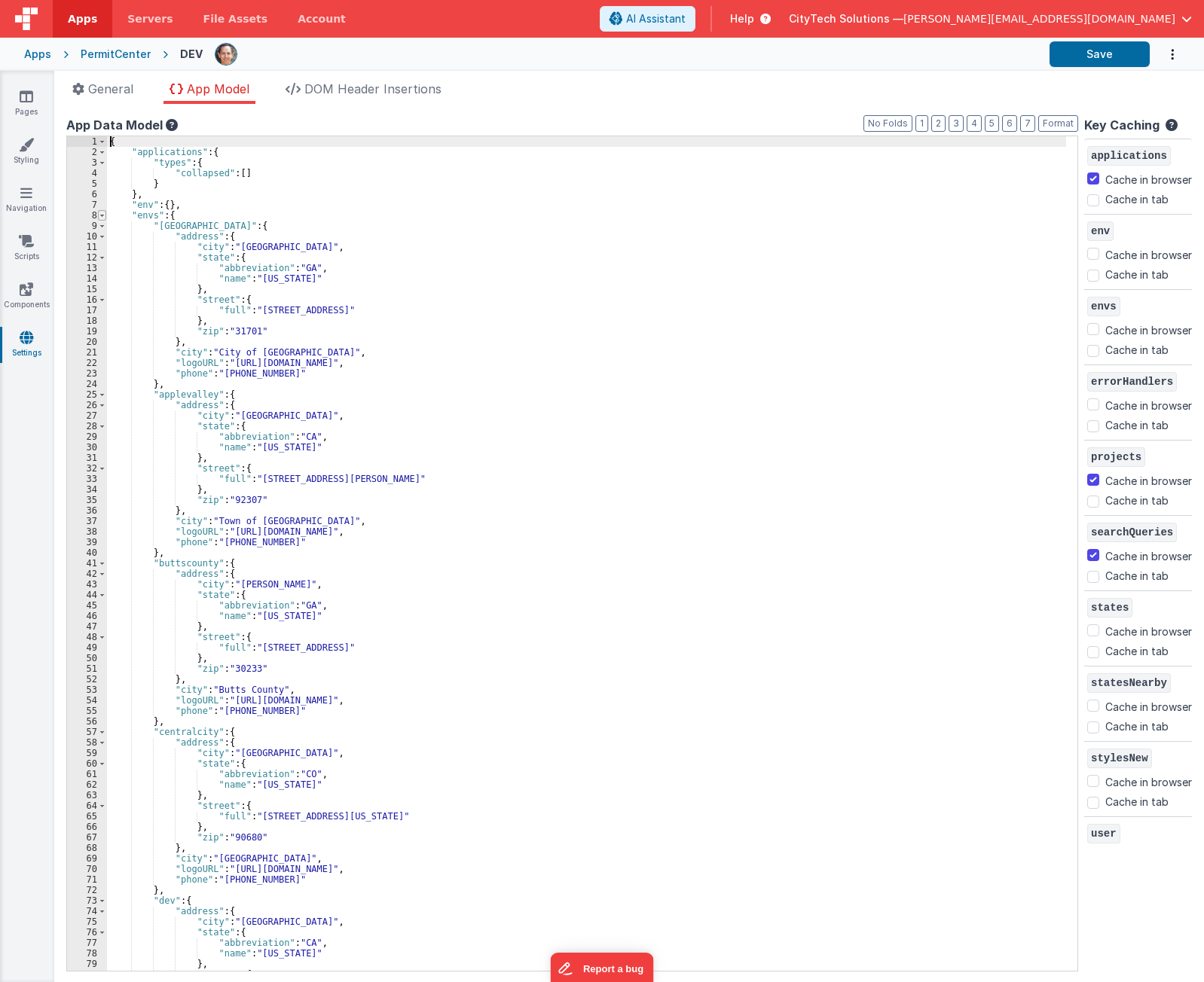
click at [103, 215] on span at bounding box center [101, 215] width 9 height 11
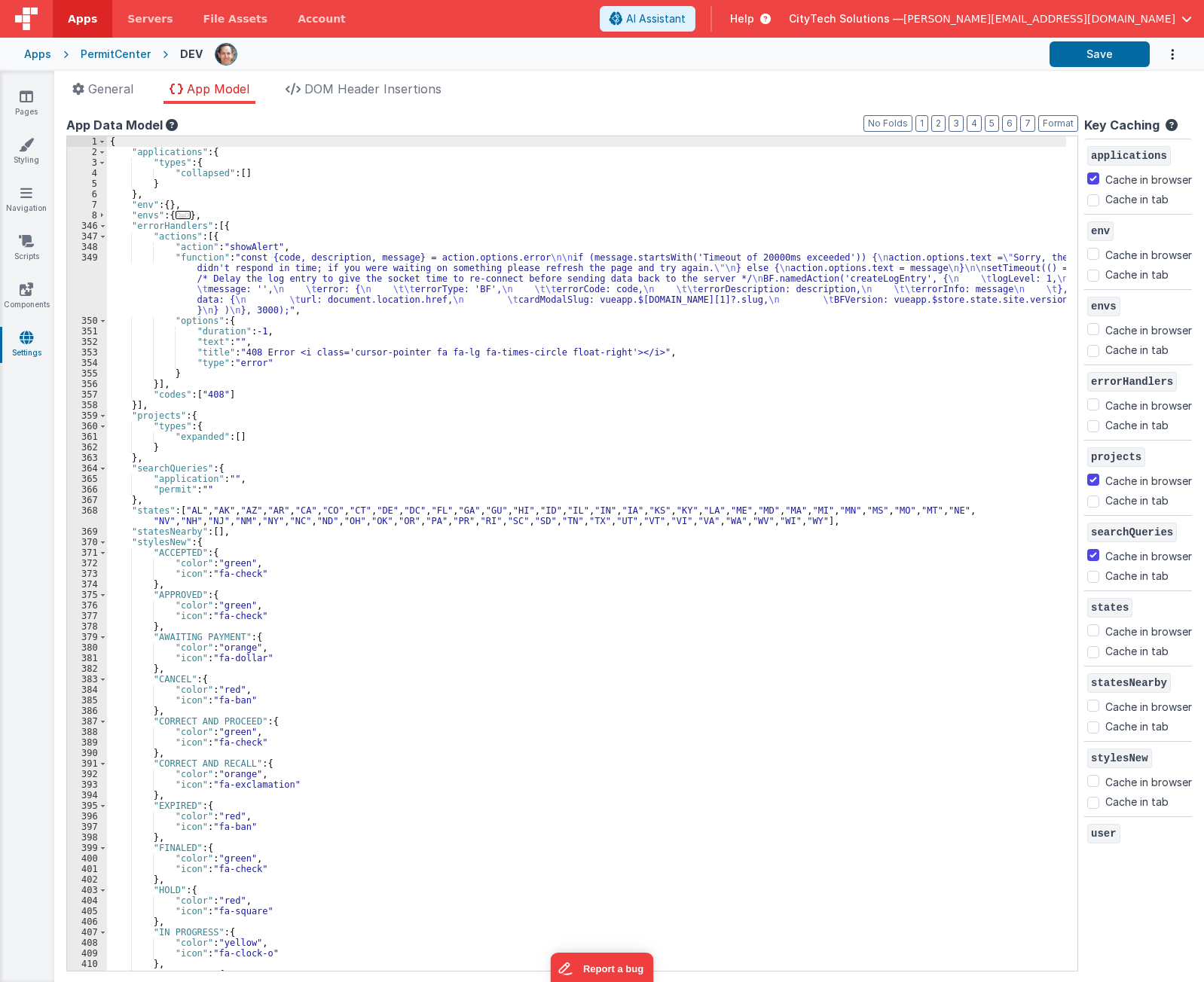
click at [319, 270] on div "{ "applications" : { "types" : { "collapsed" : [ ] } } , "env" : { } , "envs" :…" at bounding box center [587, 564] width 959 height 856
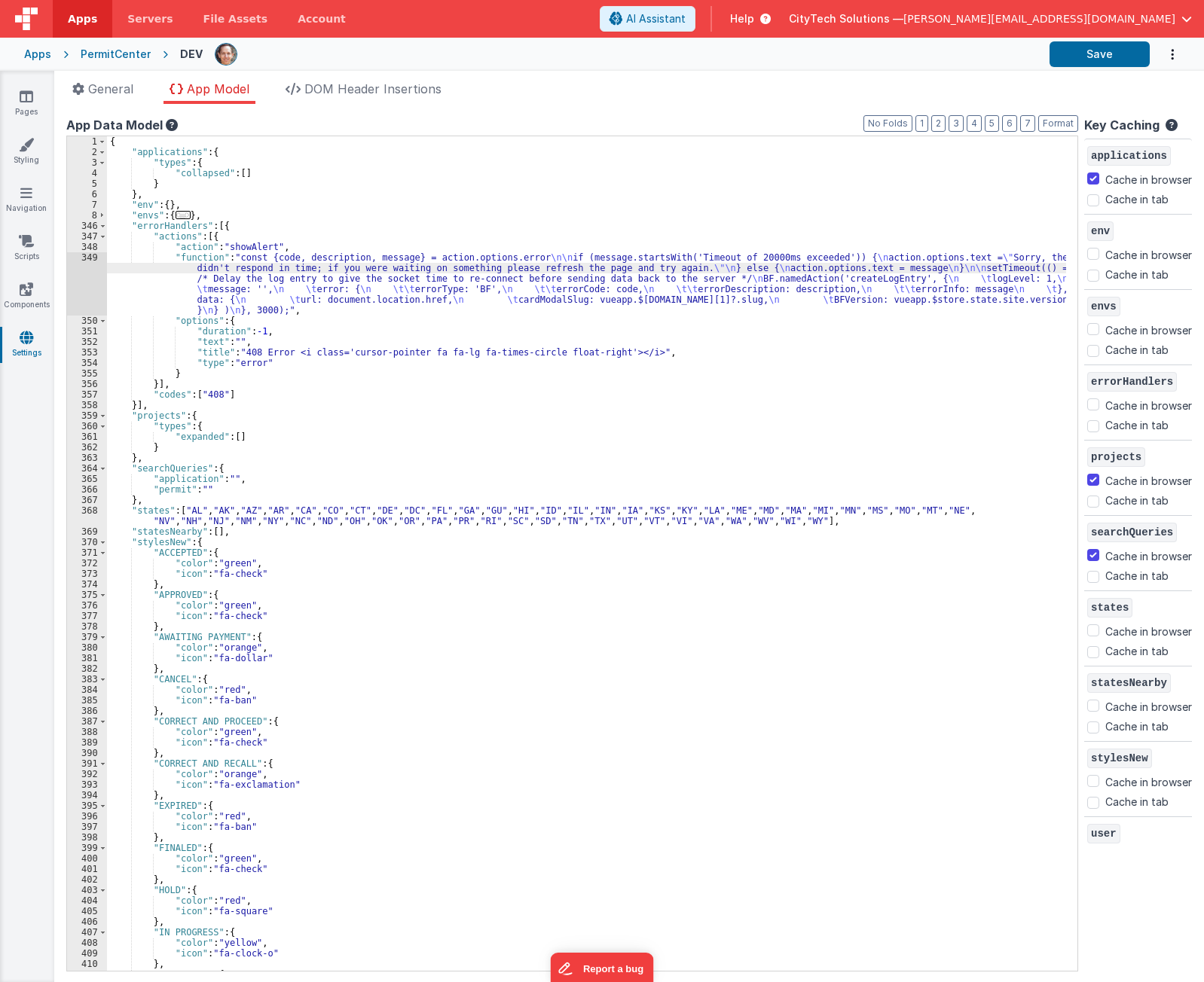
click at [80, 276] on div "349" at bounding box center [88, 284] width 40 height 64
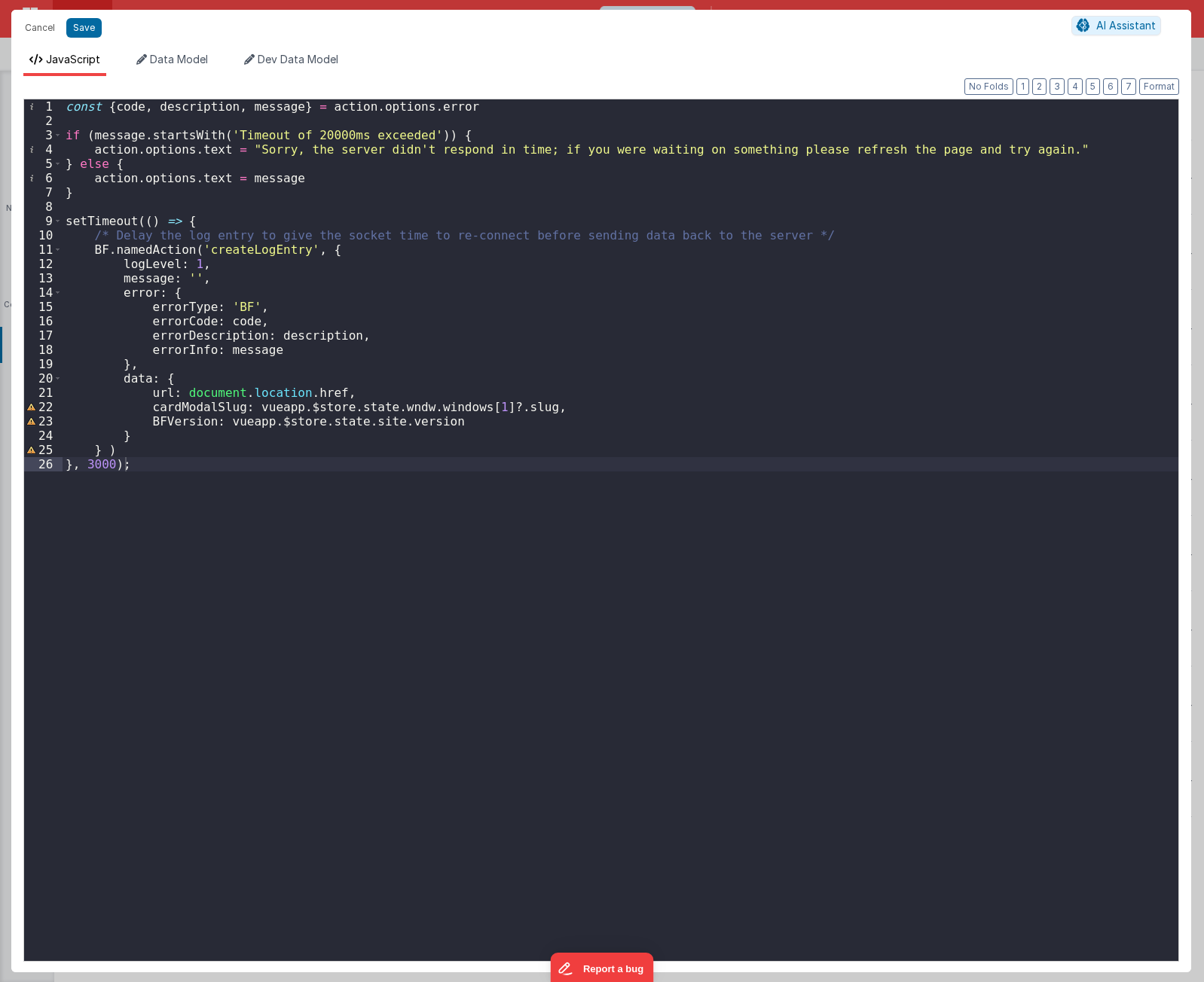
click at [342, 585] on div "const { code , description , message } = action . options . error if ( message …" at bounding box center [621, 544] width 1116 height 891
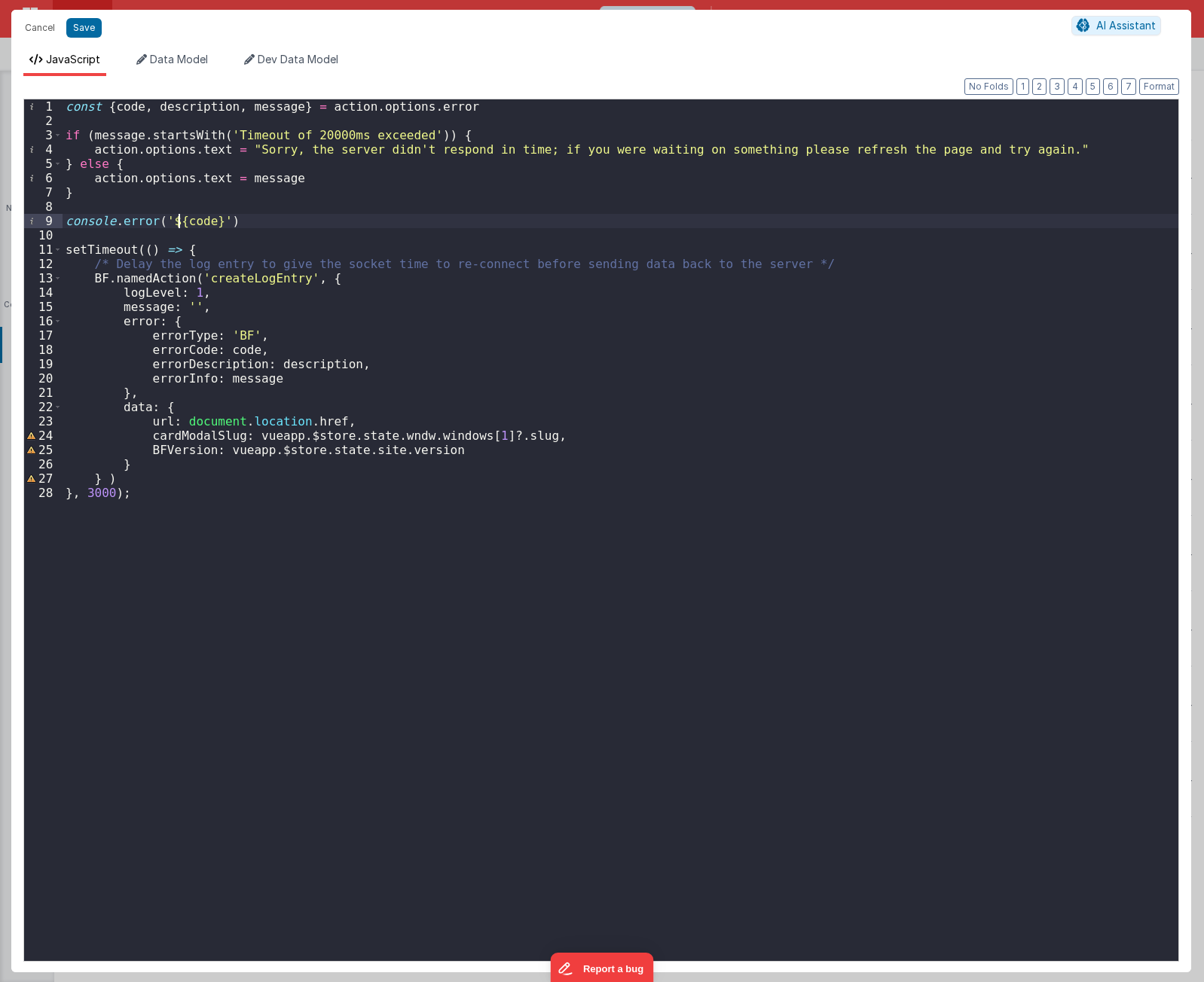
click at [177, 221] on div "const { code , description , message } = action . options . error if ( message …" at bounding box center [621, 544] width 1116 height 891
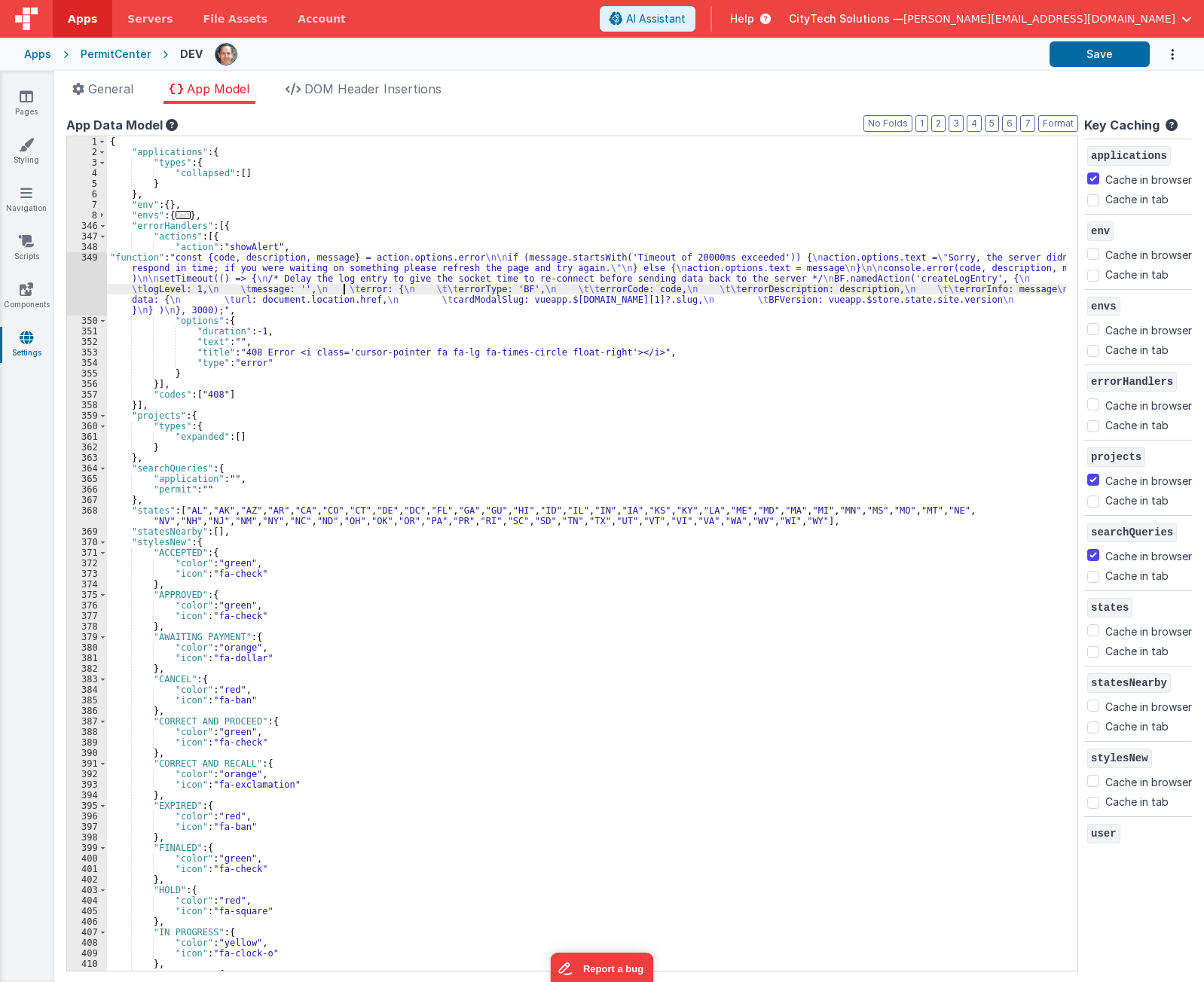
click at [345, 294] on div "{ "applications" : { "types" : { "collapsed" : [ ] } } , "env" : { } , "envs" :…" at bounding box center [587, 564] width 959 height 856
click at [501, 207] on div "{ "applications" : { "types" : { "collapsed" : [ ] } } , "env" : { } , "envs" :…" at bounding box center [587, 564] width 959 height 856
